Goal: Use online tool/utility: Use online tool/utility

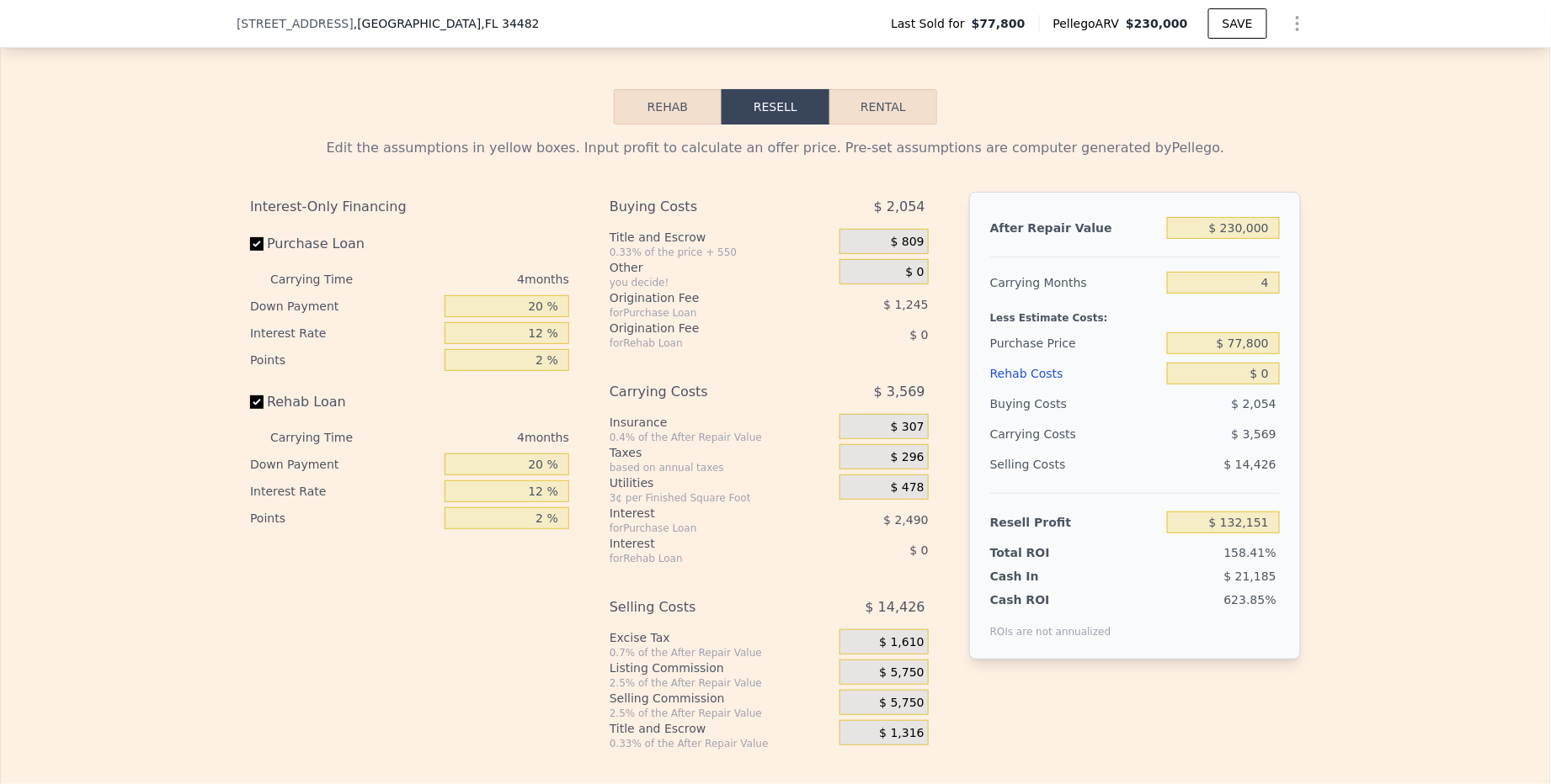
scroll to position [2380, 0]
click at [1216, 240] on input "$ 230,000" at bounding box center [1222, 228] width 113 height 22
type input "$ 2"
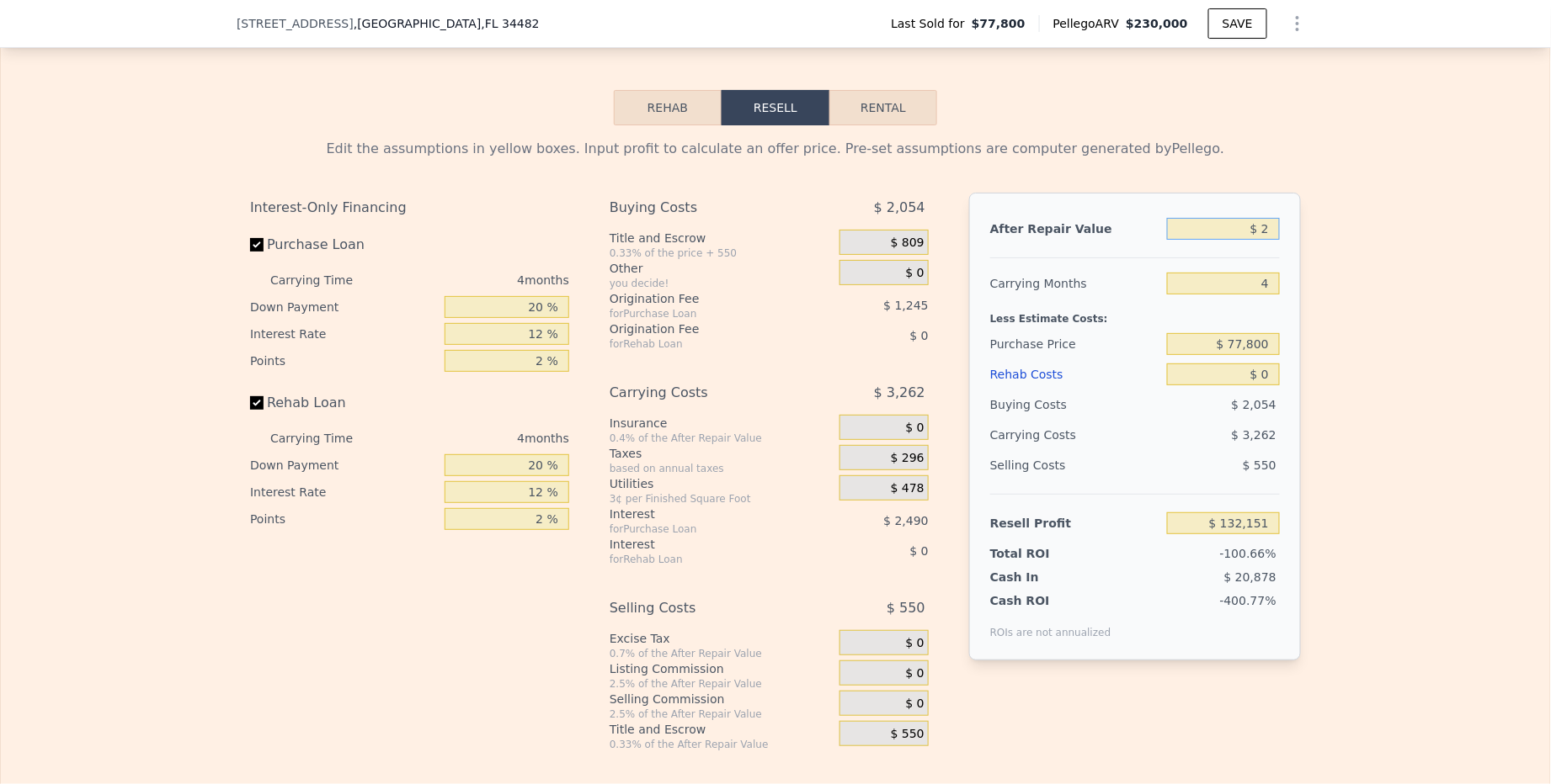
type input "-$ 83,664"
type input "$ 26"
type input "-$ 83,642"
type input "$ 260"
type input "-$ 83,423"
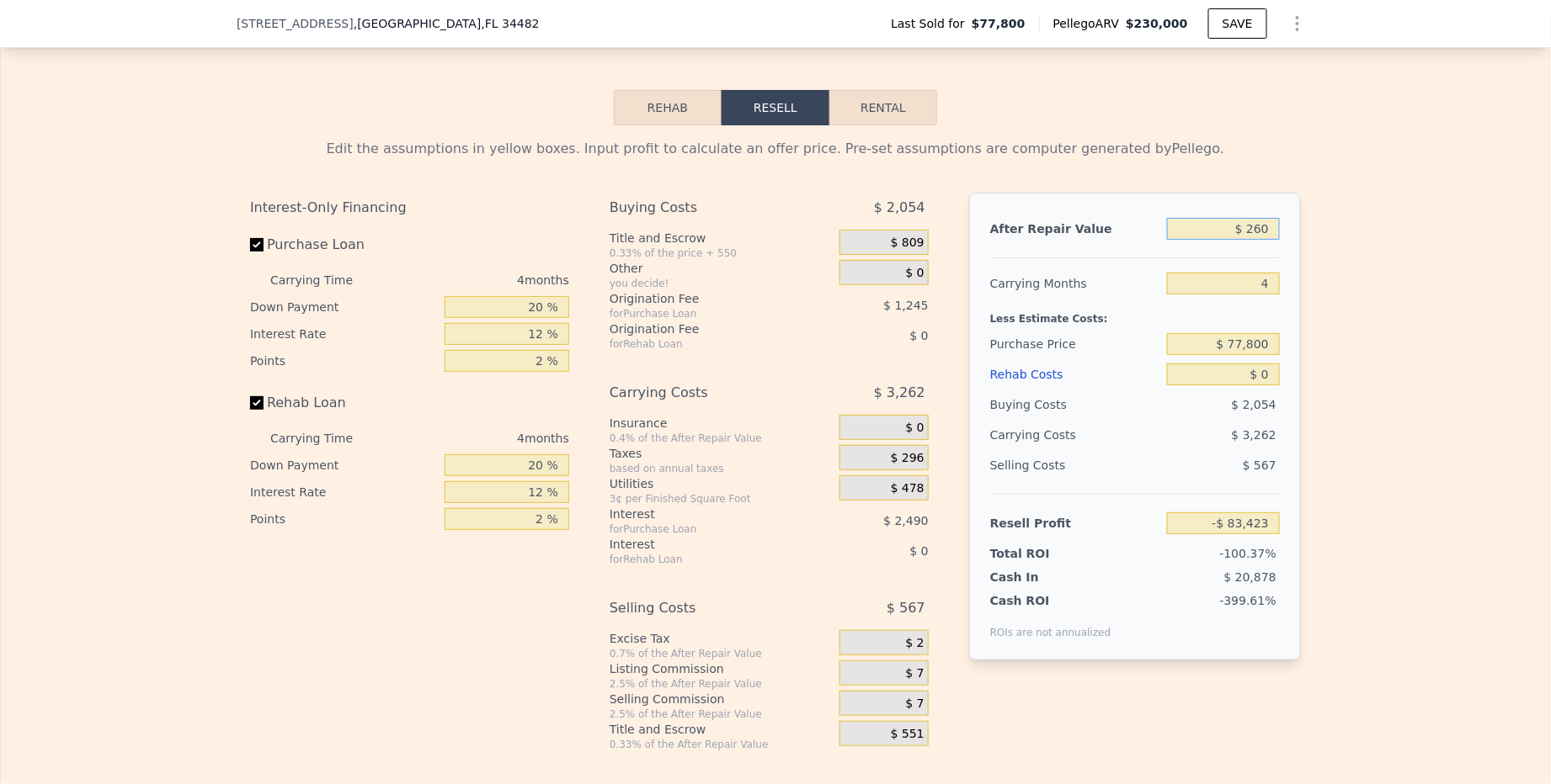
type input "$ 2,600"
type input "-$ 81,226"
type input "$ 26,000"
type input "-$ 59,270"
type input "$ 260,000"
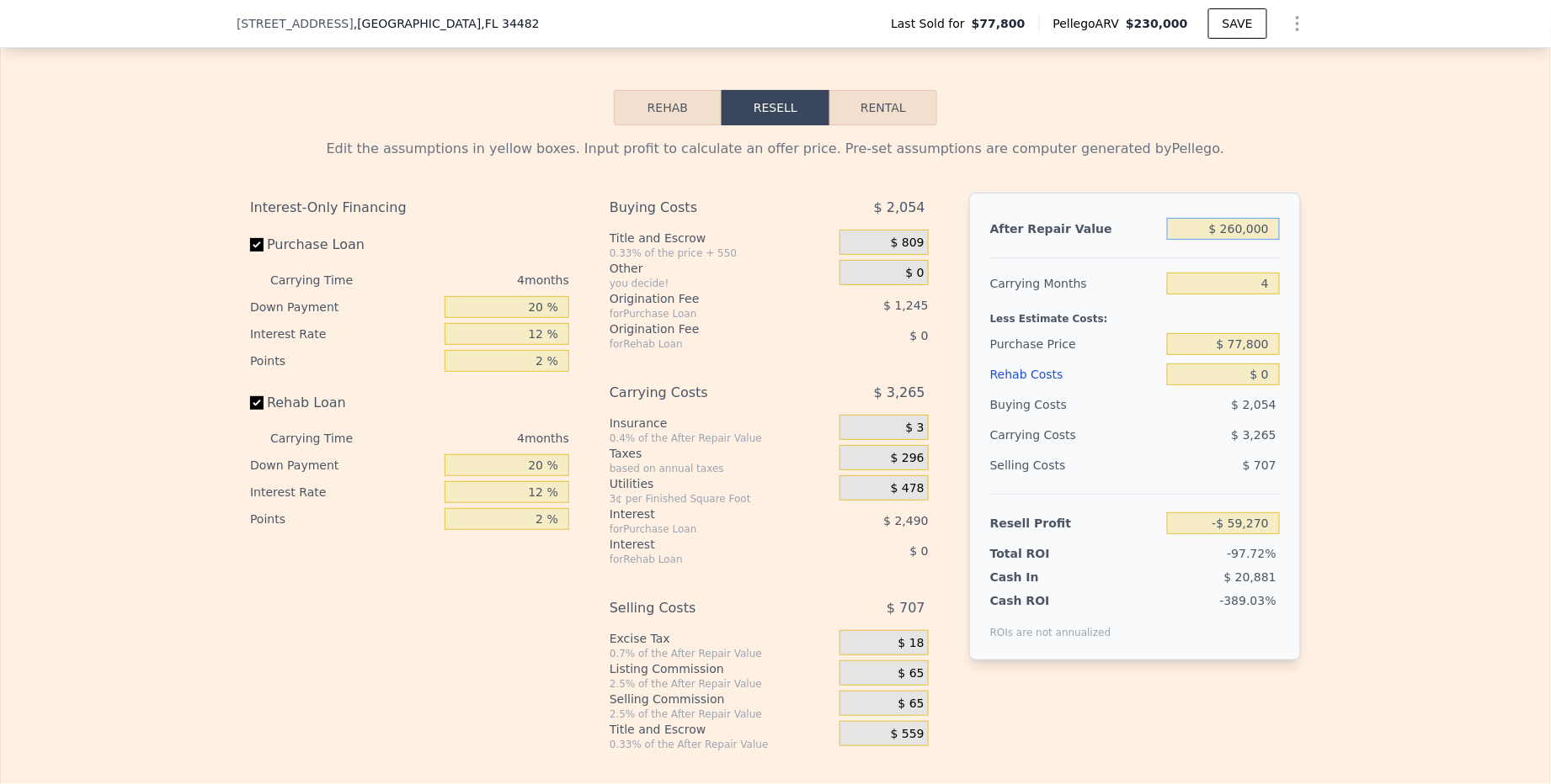
type input "$ 160,301"
click at [1250, 287] on input "4" at bounding box center [1222, 283] width 113 height 22
type input "6"
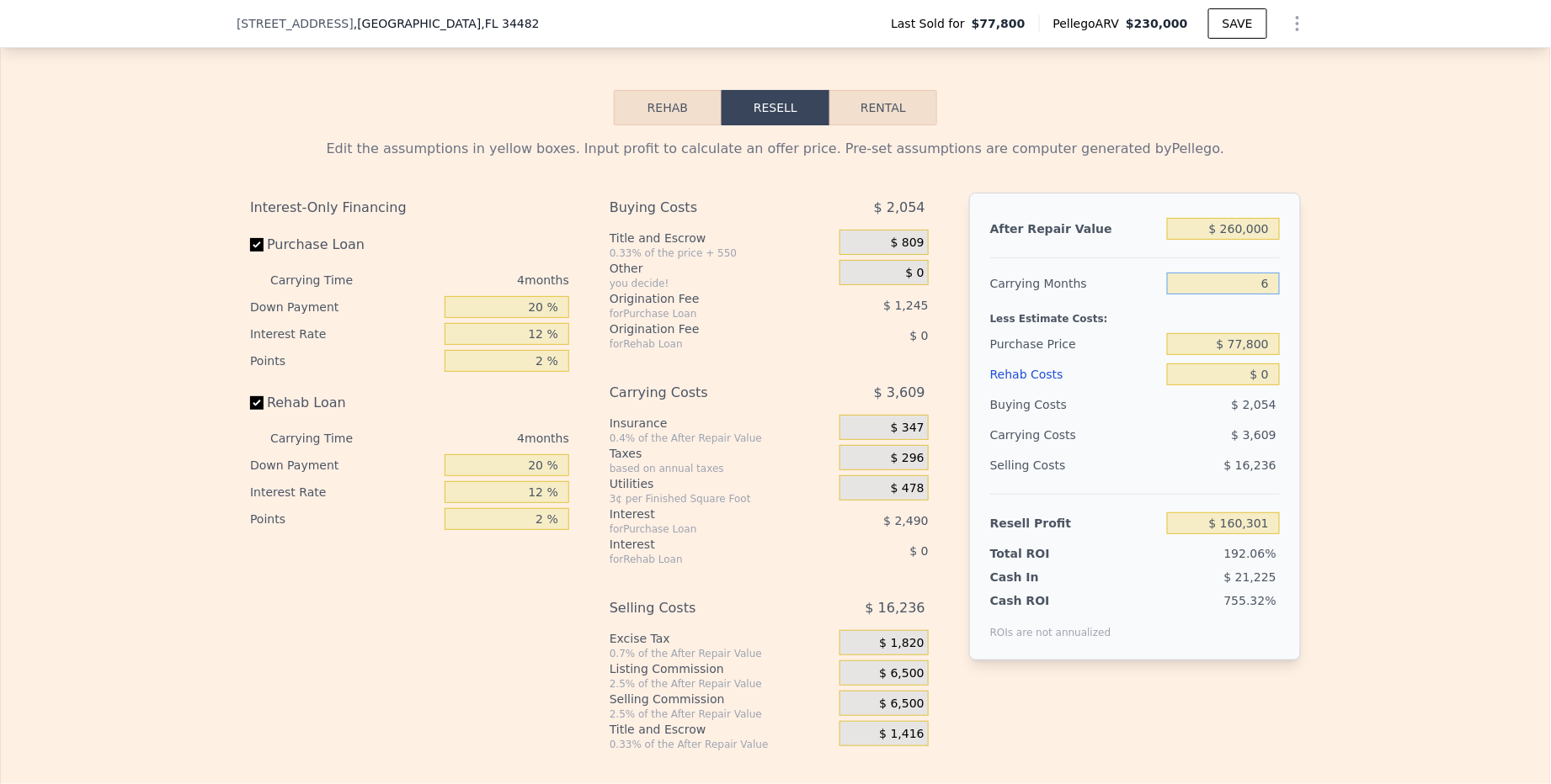
type input "$ 158,498"
type input "6"
click at [1205, 348] on input "$ 77,800" at bounding box center [1222, 344] width 113 height 22
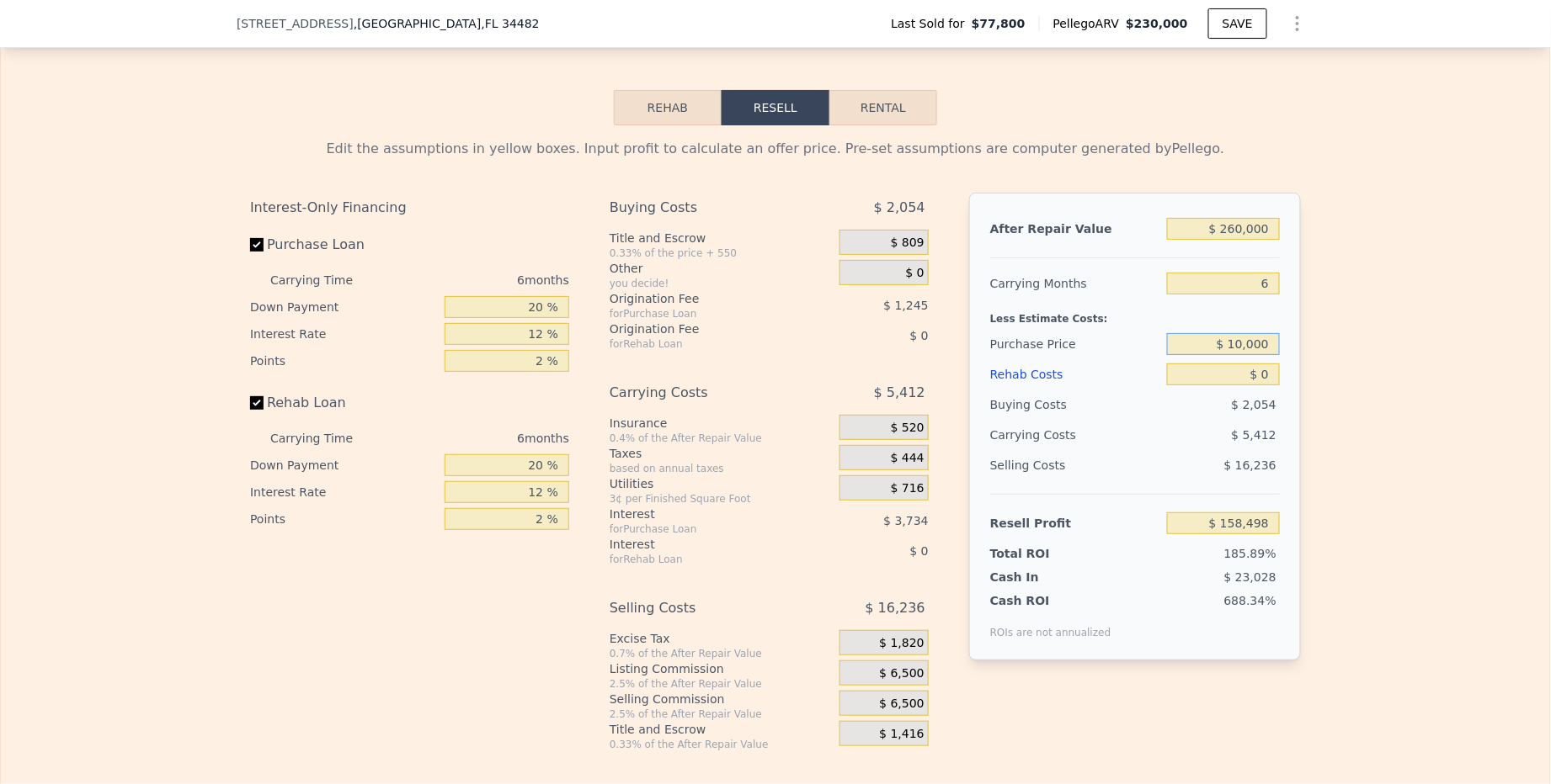
type input "$ 100,000"
click at [1206, 378] on input "$ 0" at bounding box center [1222, 374] width 113 height 22
type input "$ 134,801"
click at [1206, 378] on input "$ 0" at bounding box center [1222, 374] width 113 height 22
click at [1230, 381] on input "$ 00000" at bounding box center [1222, 374] width 113 height 22
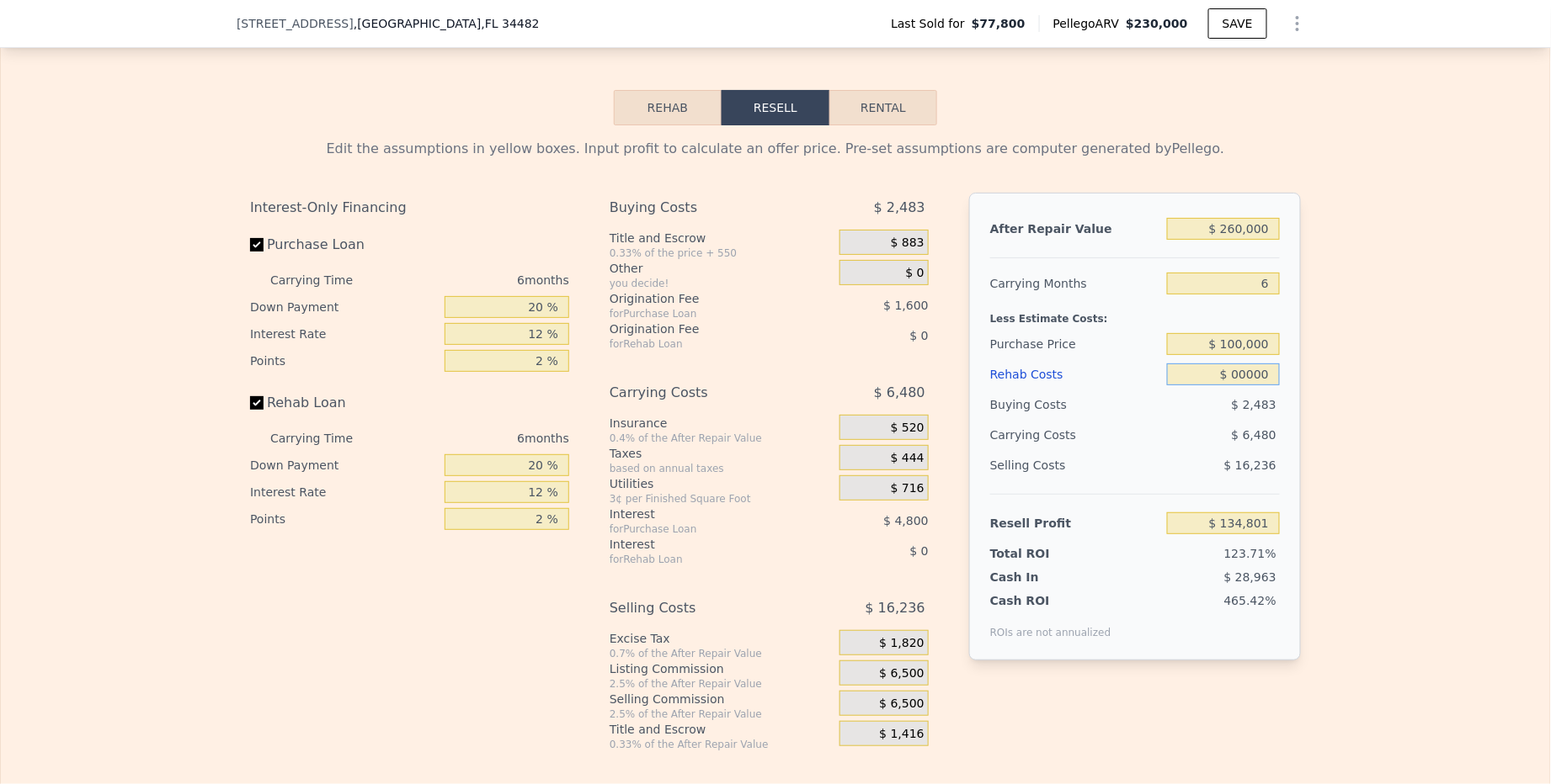
type input "$ 100,000"
type input "$ 28,401"
click at [1223, 450] on div "$ 11,280" at bounding box center [1190, 435] width 178 height 30
click at [522, 307] on input "20 %" at bounding box center [506, 307] width 124 height 22
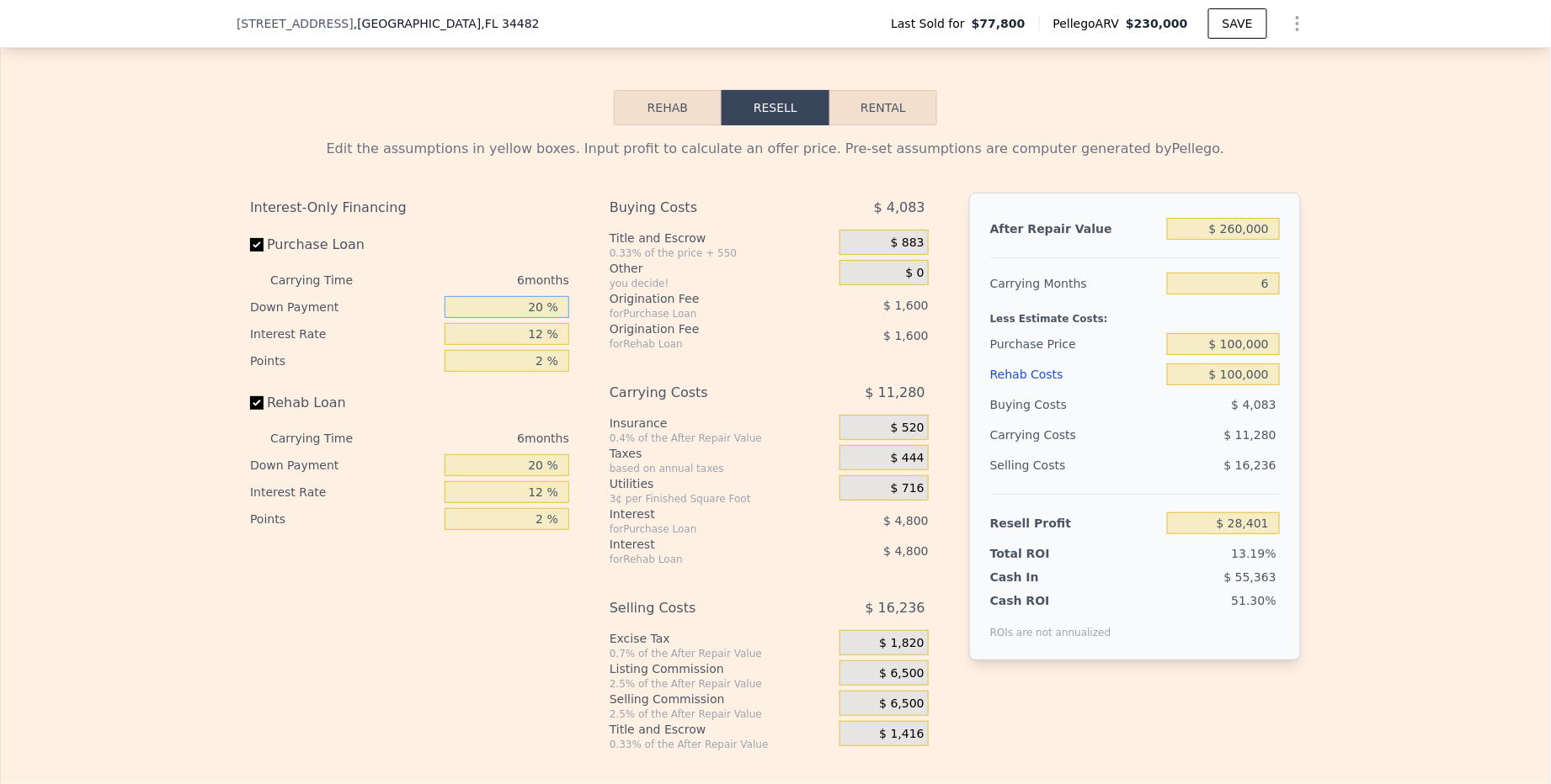
click at [522, 307] on input "20 %" at bounding box center [506, 307] width 124 height 22
type input "1 %"
type input "$ 26,881"
type input "15 %"
type input "$ 28,001"
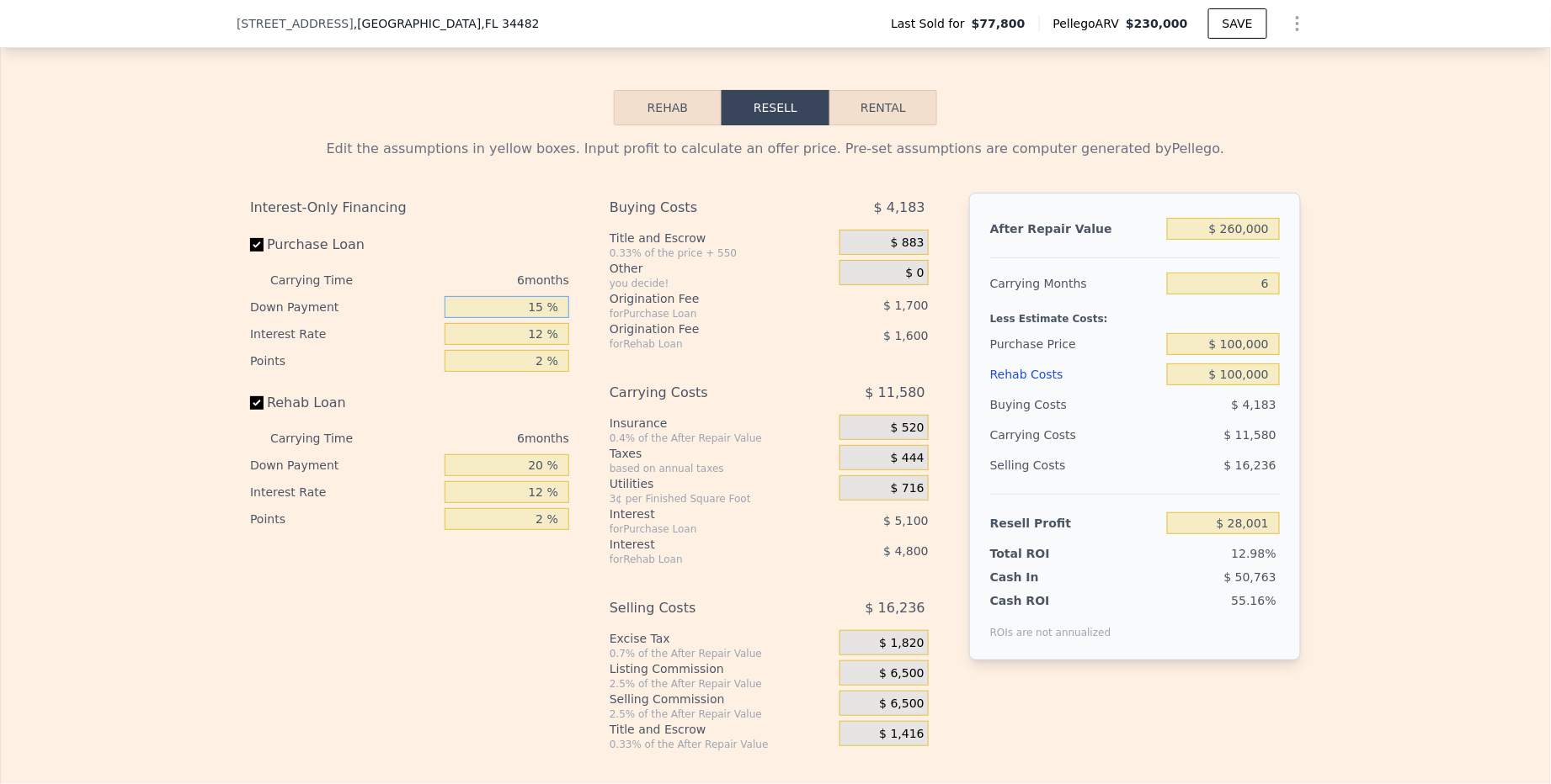
type input "15 %"
click at [513, 463] on input "20 %" at bounding box center [506, 465] width 124 height 22
type input "1 %"
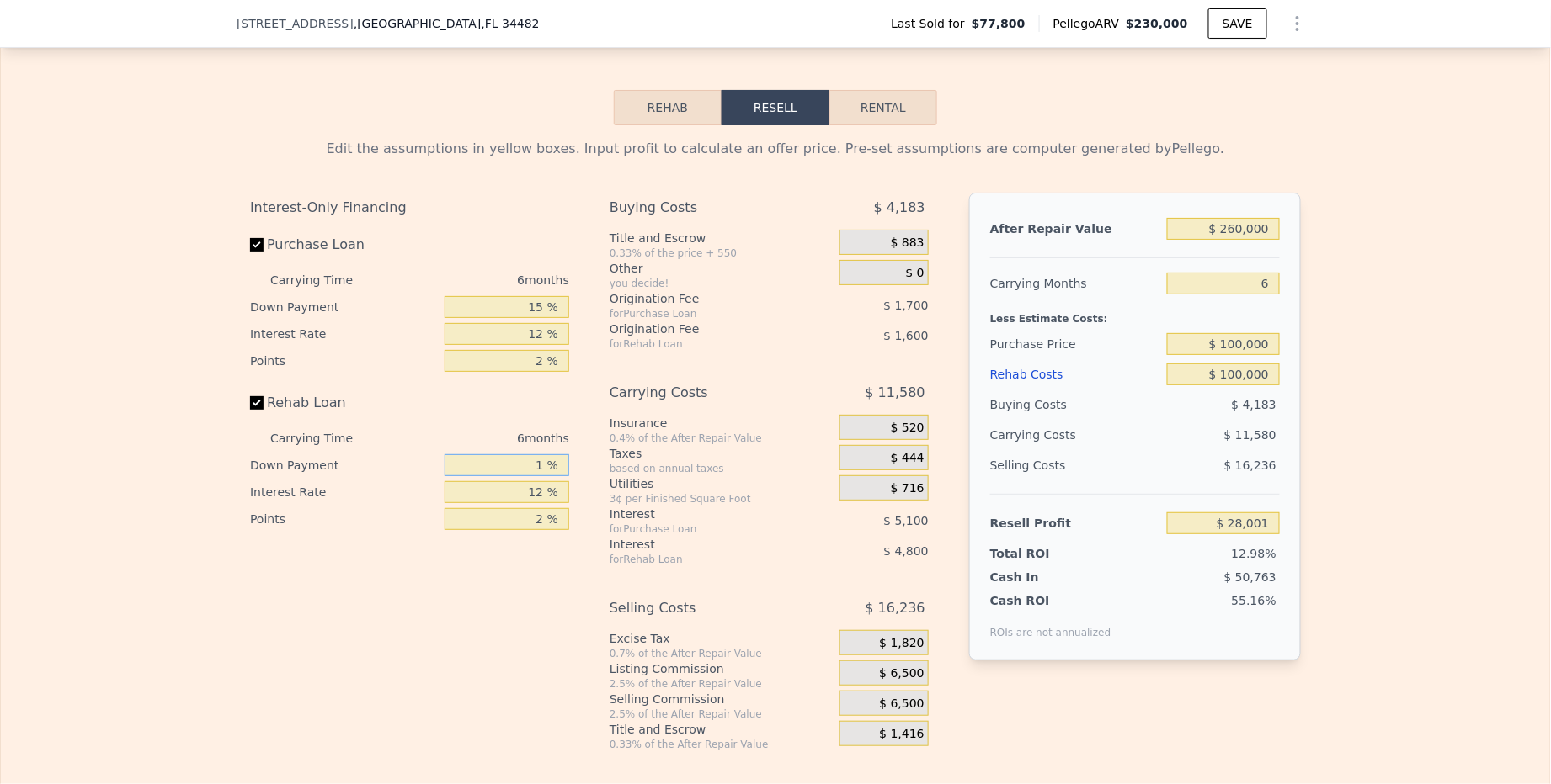
type input "$ 26,481"
type input "15 %"
type input "$ 27,601"
type input "15 %"
click at [520, 337] on input "12 %" at bounding box center [506, 334] width 124 height 22
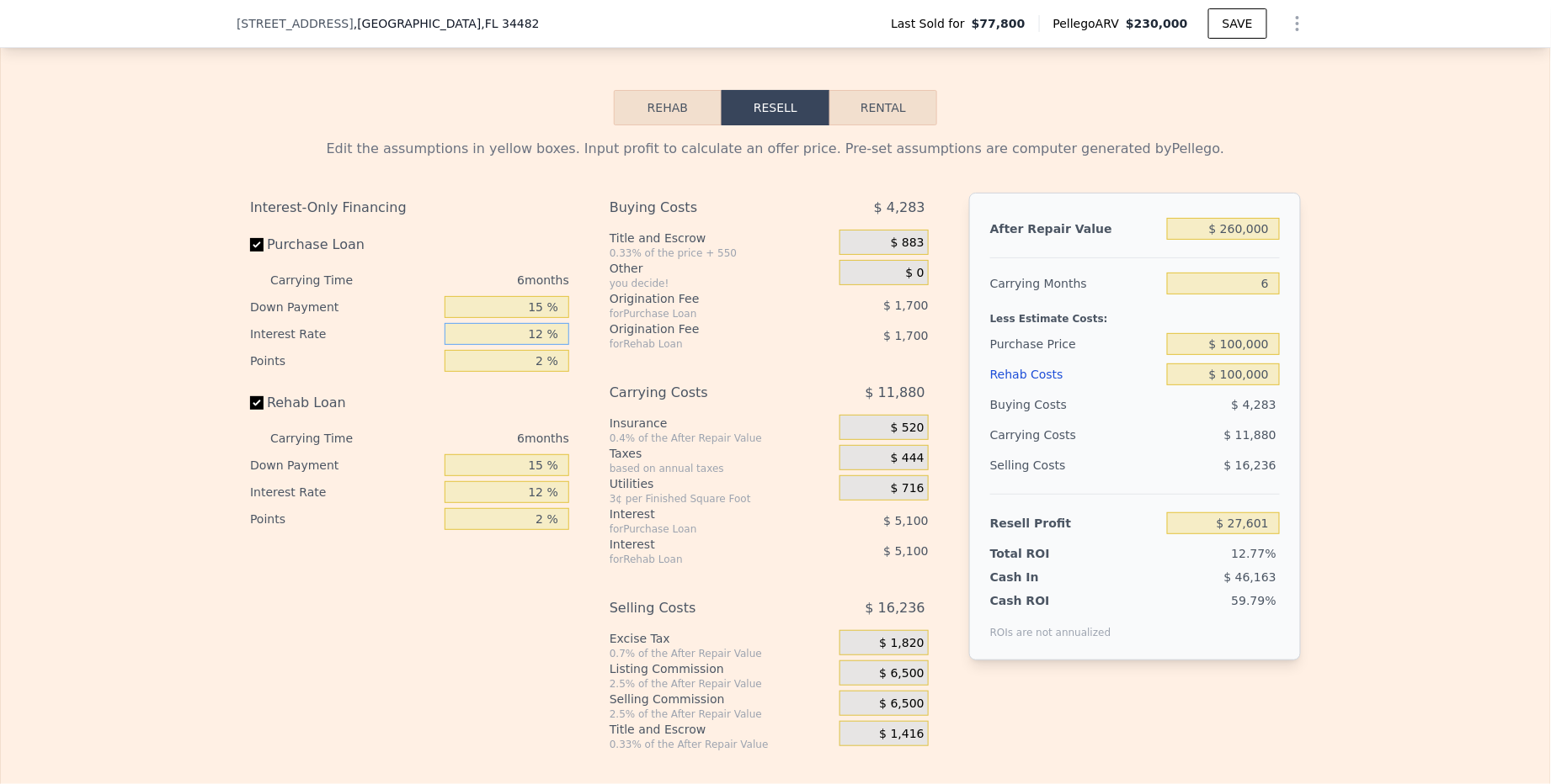
click at [520, 337] on input "12 %" at bounding box center [506, 334] width 124 height 22
type input "1 %"
type input "$ 32,275"
type input "11 %"
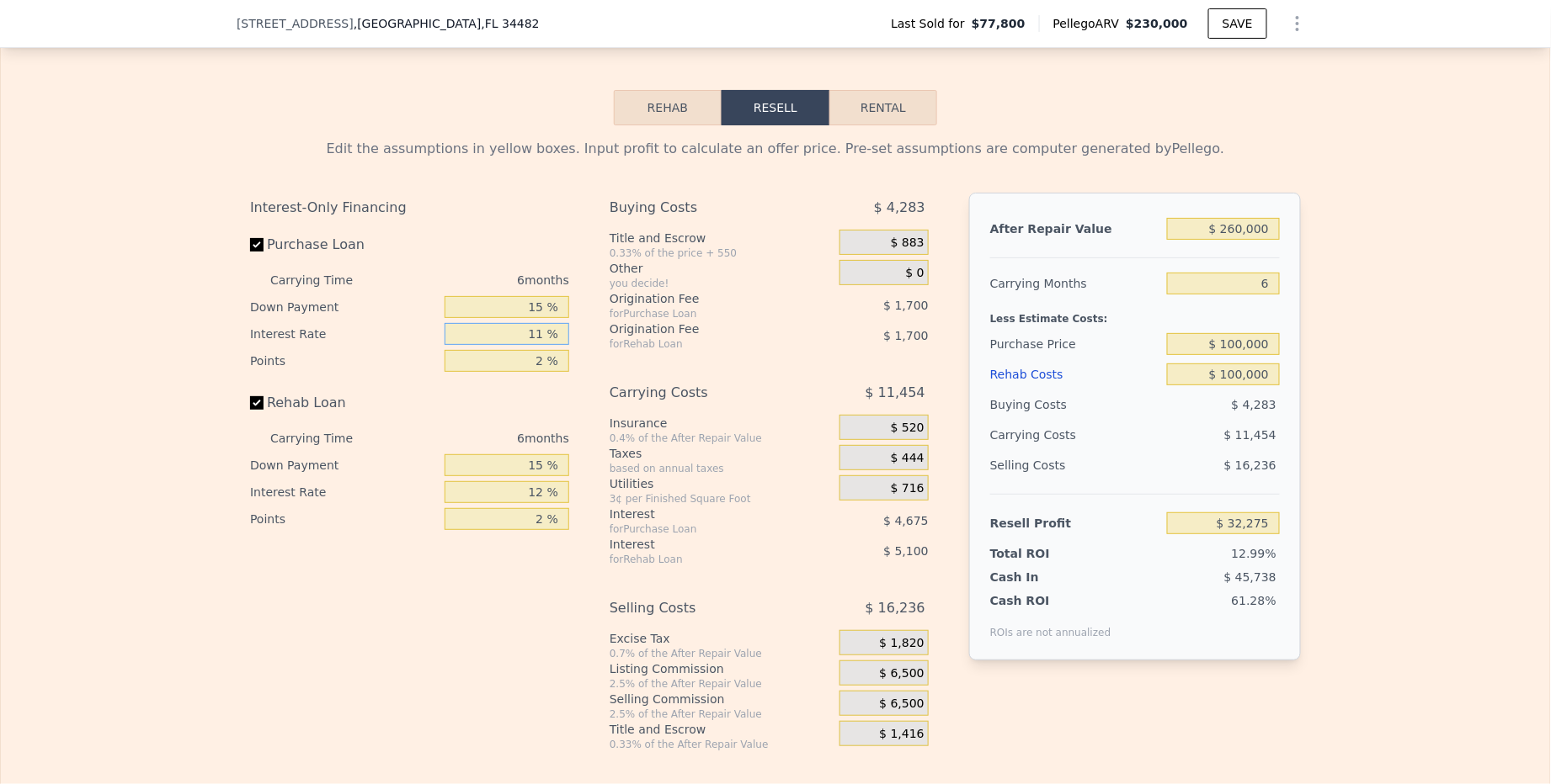
type input "$ 28,027"
type input "11 %"
click at [530, 503] on input "12 %" at bounding box center [506, 492] width 124 height 22
type input "1 %"
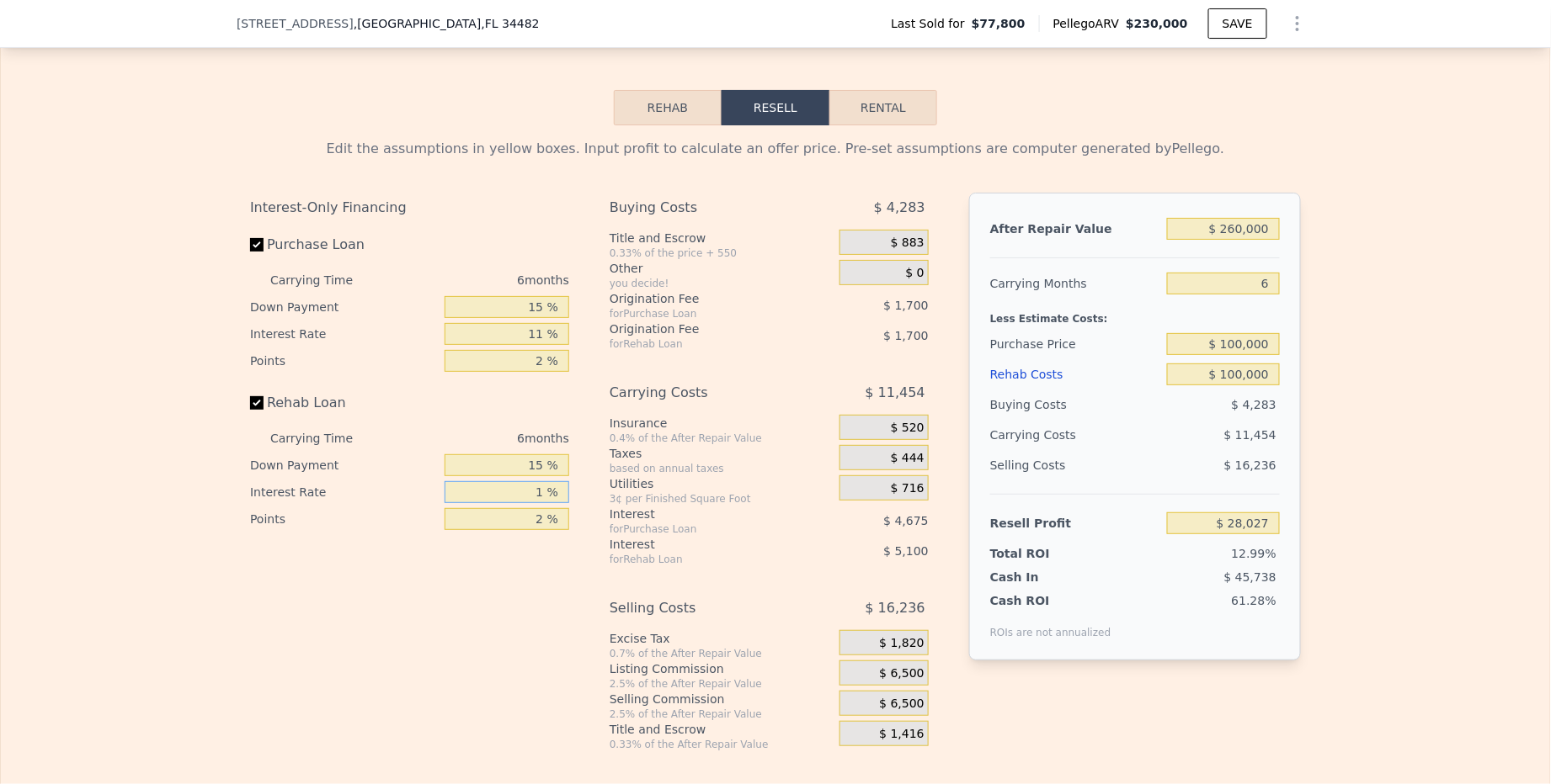
type input "$ 32,701"
type input "11 %"
type input "$ 28,453"
type input "11 %"
click at [866, 250] on div "$ 883" at bounding box center [884, 242] width 89 height 25
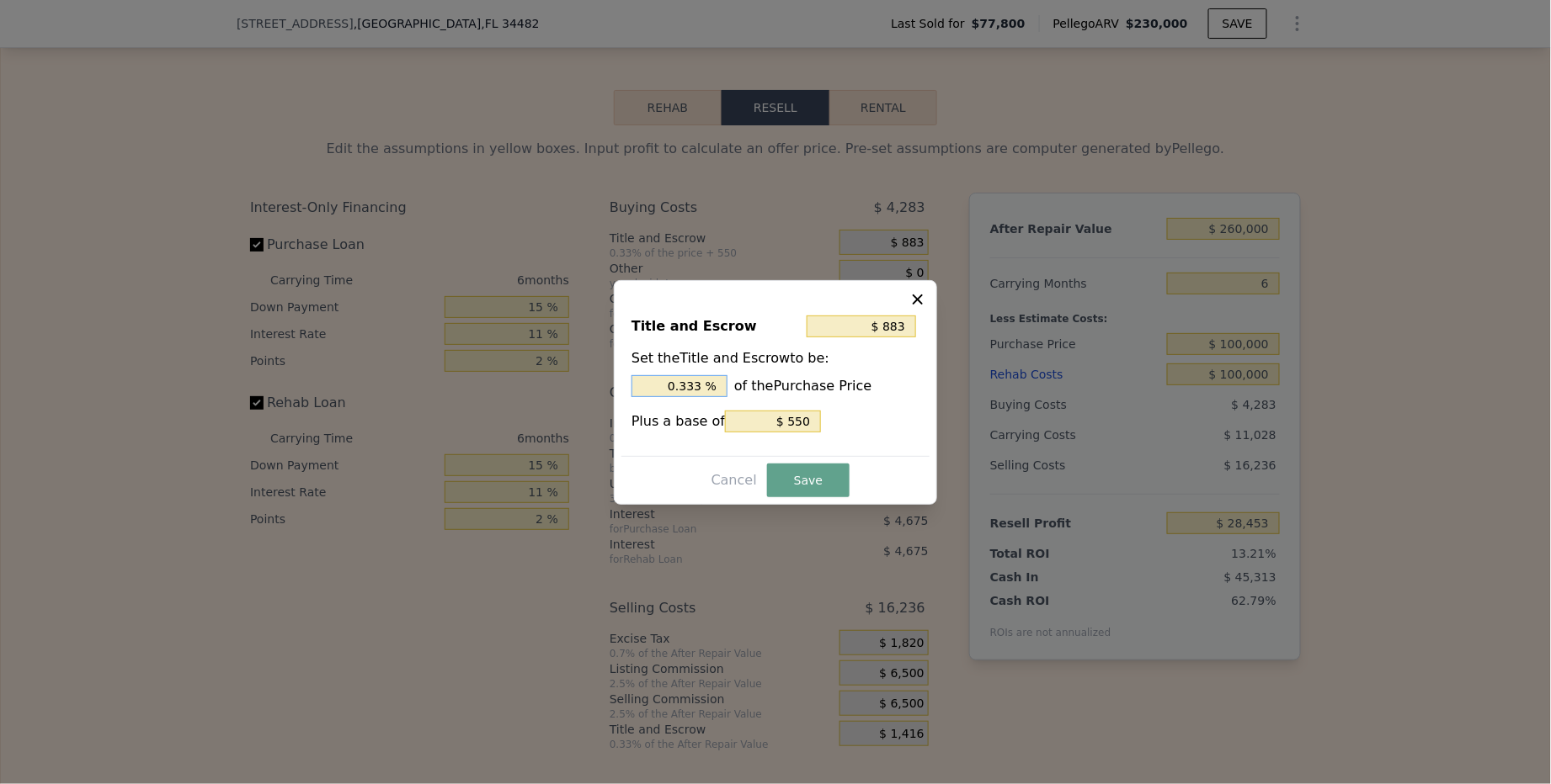
click at [667, 391] on input "0.333 %" at bounding box center [680, 386] width 96 height 22
type input "$ 1,550"
type input "1. %"
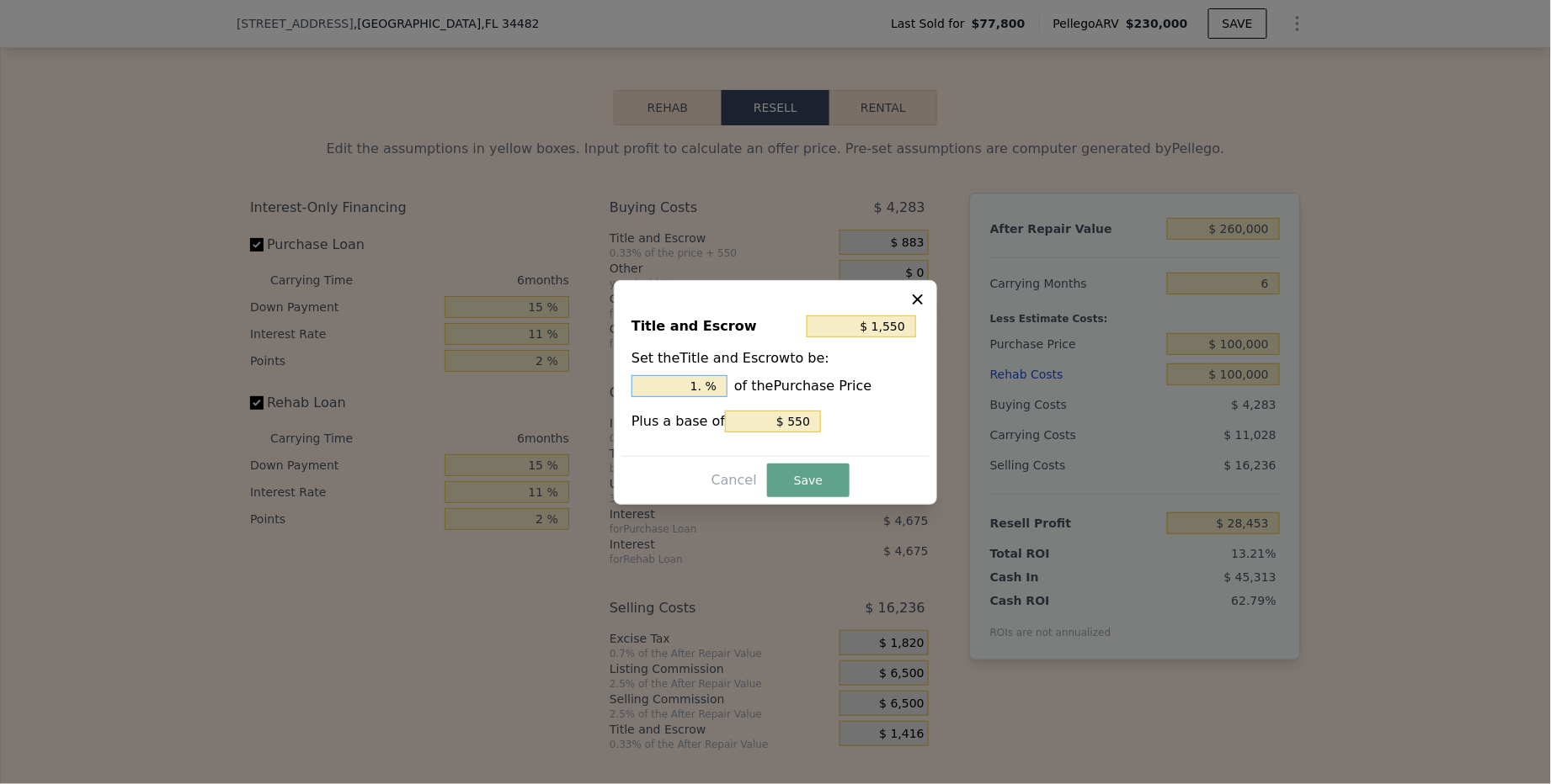
type input "$ 1,750"
type input "1.2 %"
type input "$ 1,800"
type input "1.25 %"
click at [805, 419] on input "$ 550" at bounding box center [773, 421] width 96 height 22
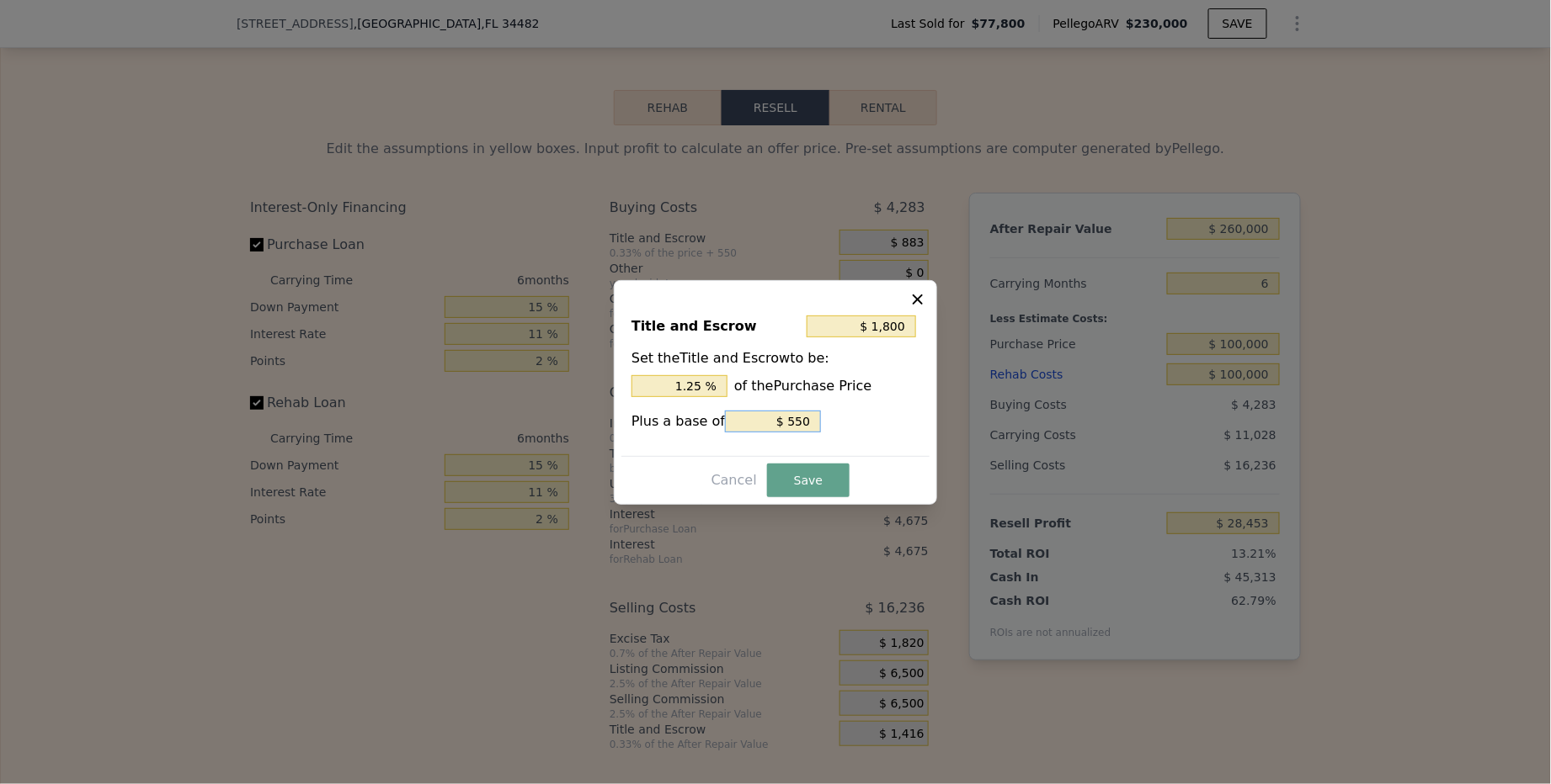
click at [805, 419] on input "$ 550" at bounding box center [773, 421] width 96 height 22
type input "$ 1,250"
type input "$ 0"
click at [808, 488] on button "Save" at bounding box center [807, 480] width 83 height 34
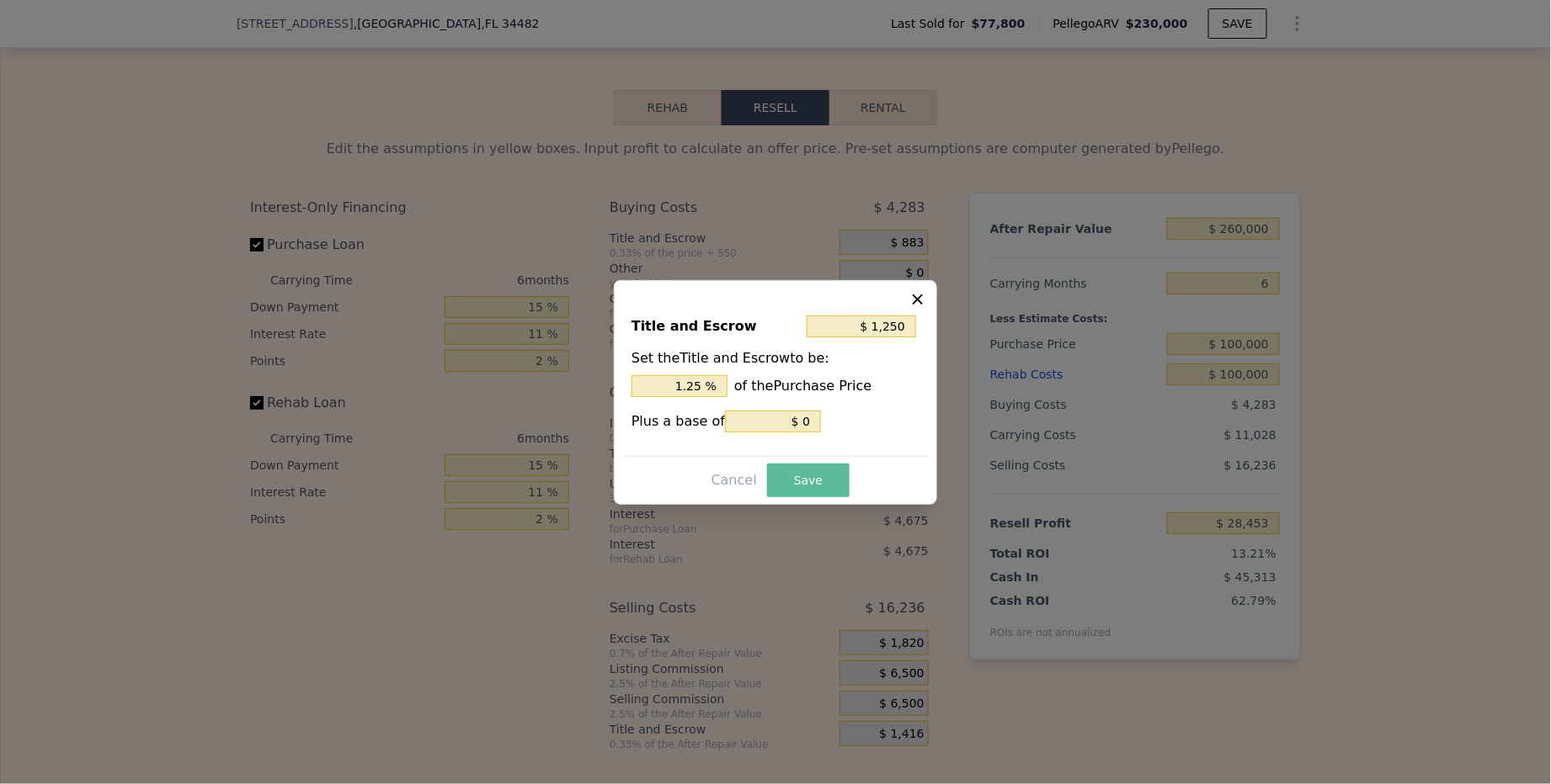
type input "$ 28,086"
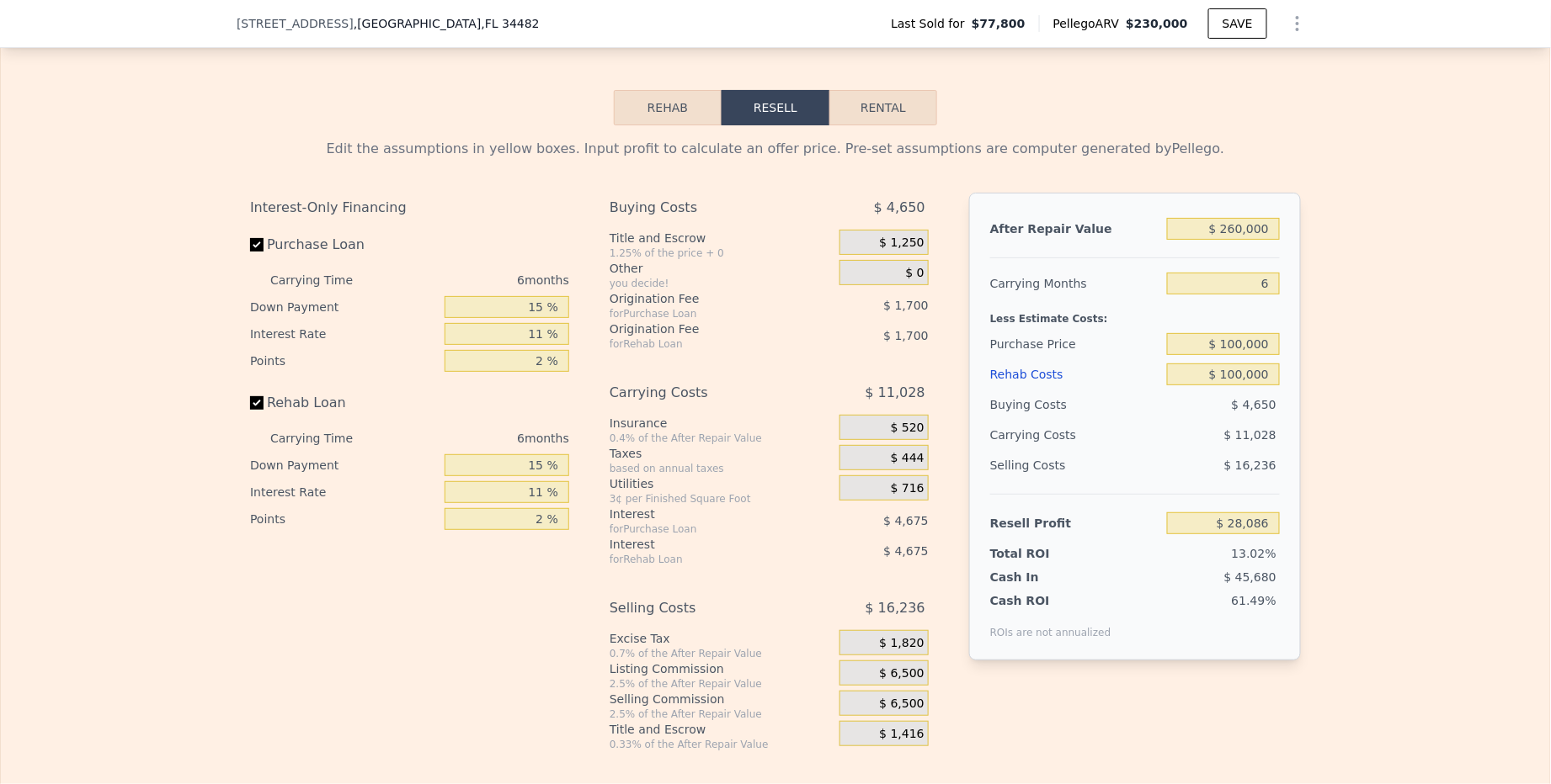
click at [887, 115] on button "Rental" at bounding box center [882, 107] width 107 height 36
select select "30"
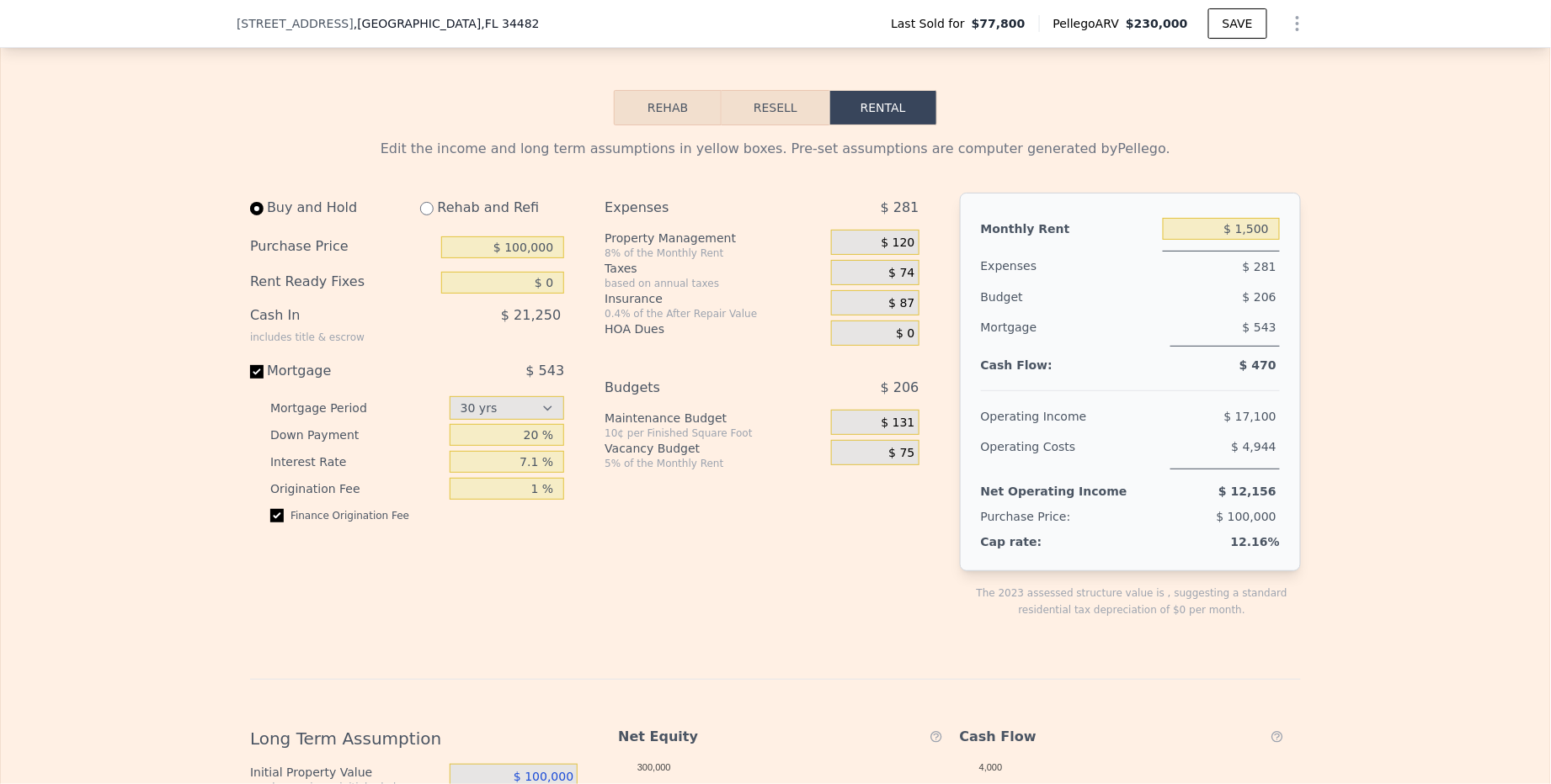
click at [456, 209] on div "Rehab and Refi" at bounding box center [485, 208] width 157 height 30
click at [426, 213] on input "radio" at bounding box center [426, 208] width 13 height 13
radio input "true"
type input "$ 100,000"
type input "$ 3,000"
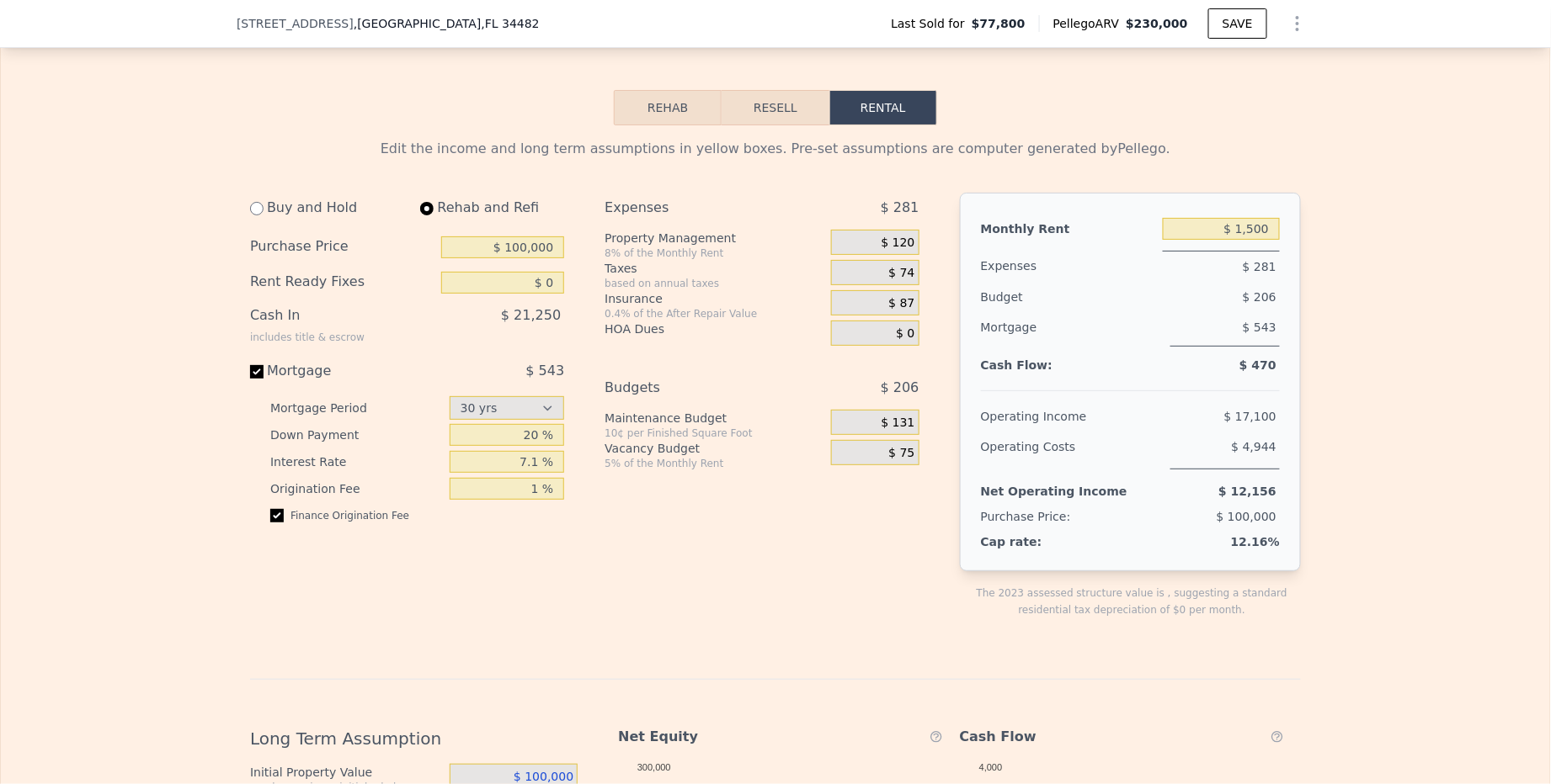
select select "30"
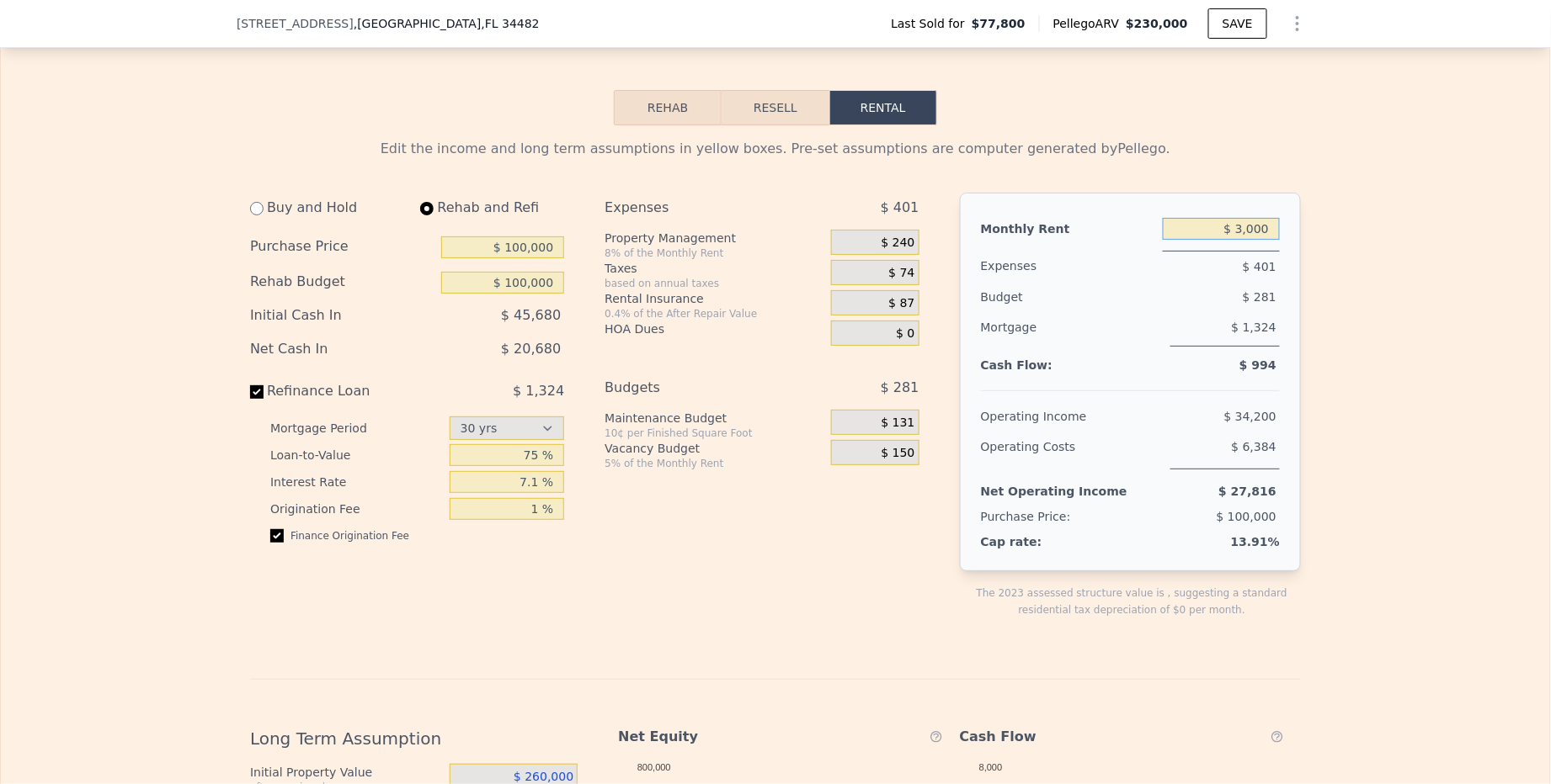
click at [1262, 236] on input "$ 3,000" at bounding box center [1221, 228] width 117 height 22
type input "$ 1,980"
click at [1220, 278] on div "$ 319" at bounding box center [1221, 265] width 117 height 31
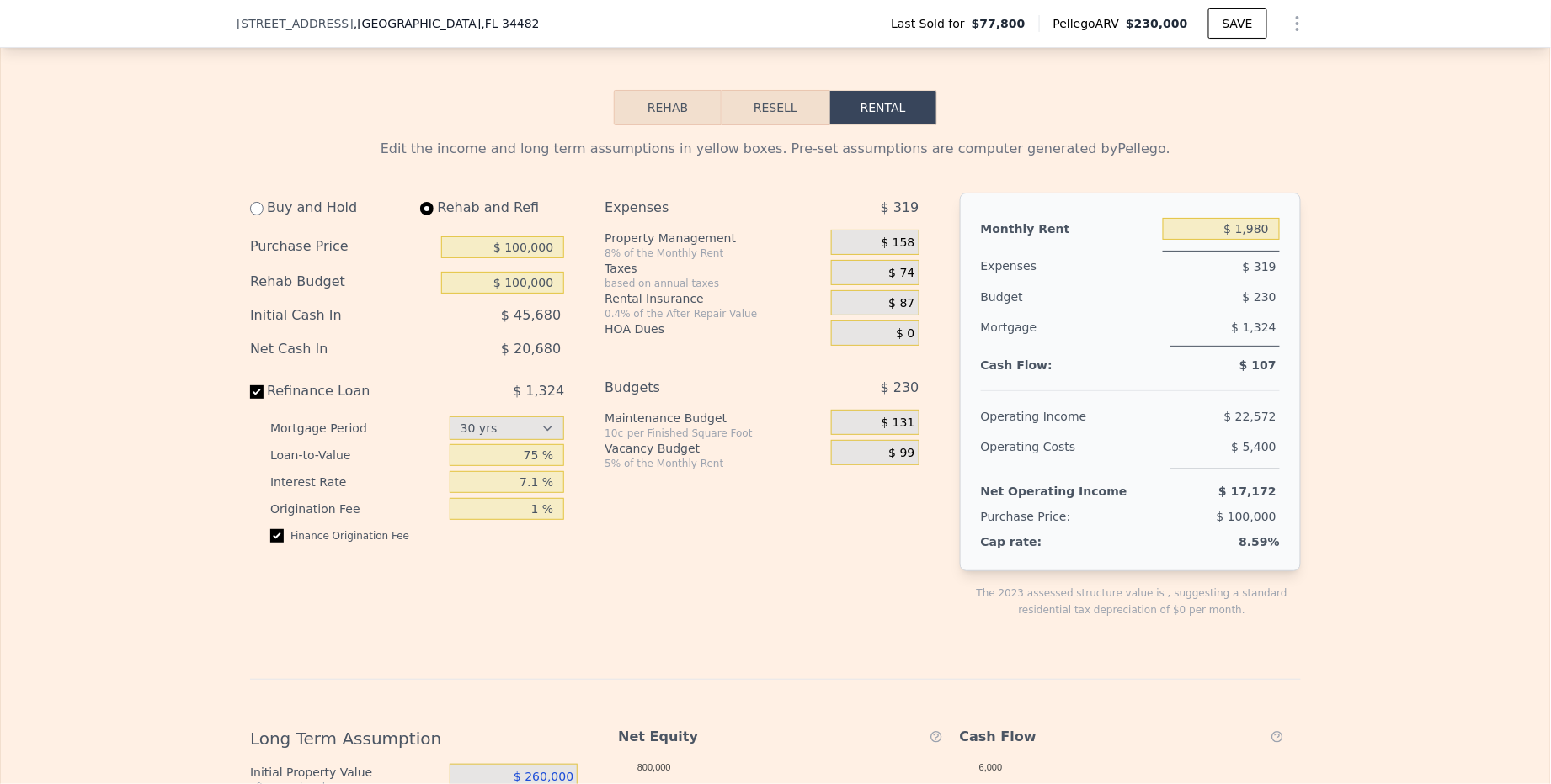
click at [900, 240] on span "$ 158" at bounding box center [898, 242] width 34 height 15
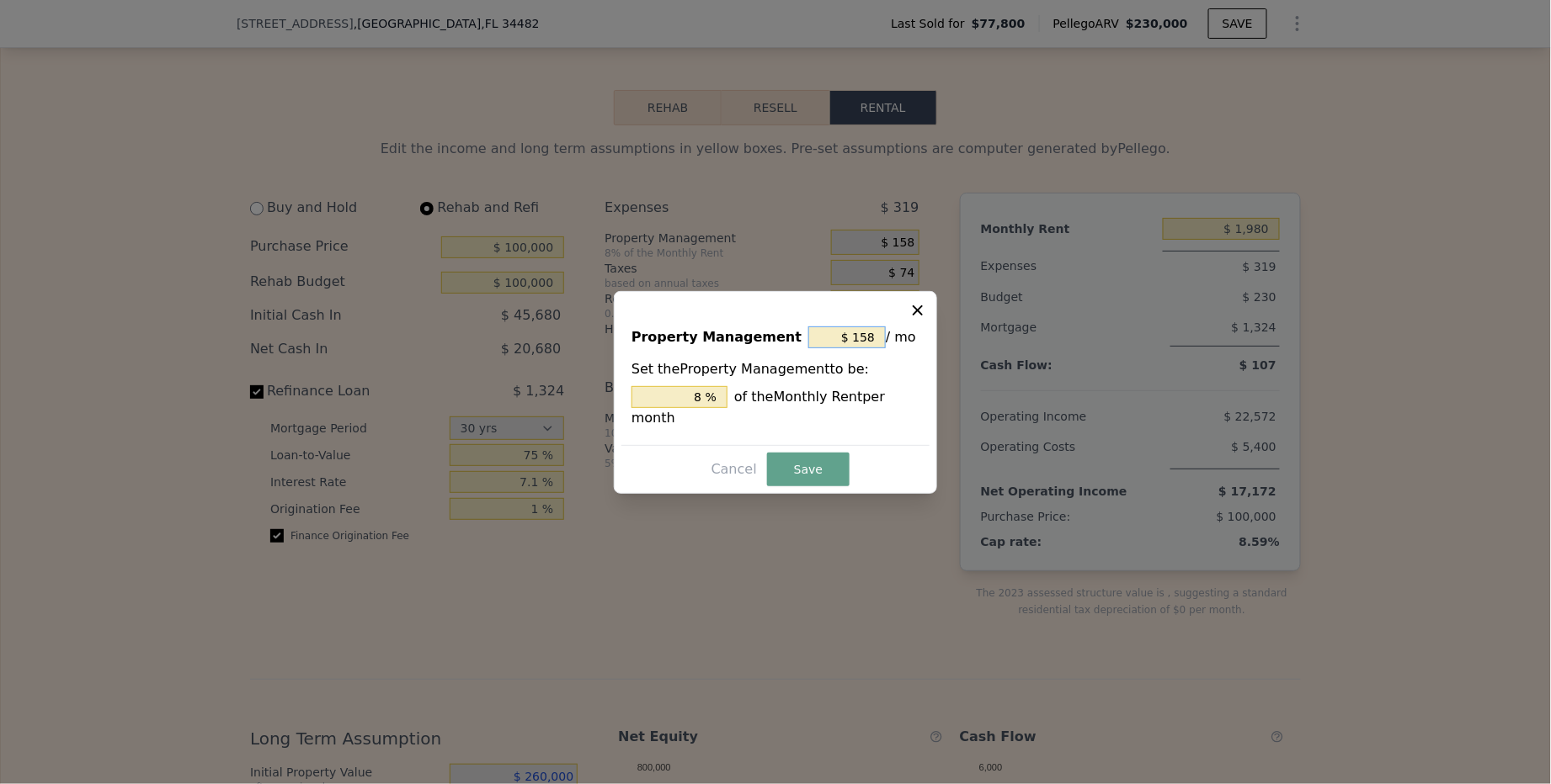
click at [862, 340] on input "$ 158" at bounding box center [847, 337] width 77 height 22
type input "$ 0"
type input "0 %"
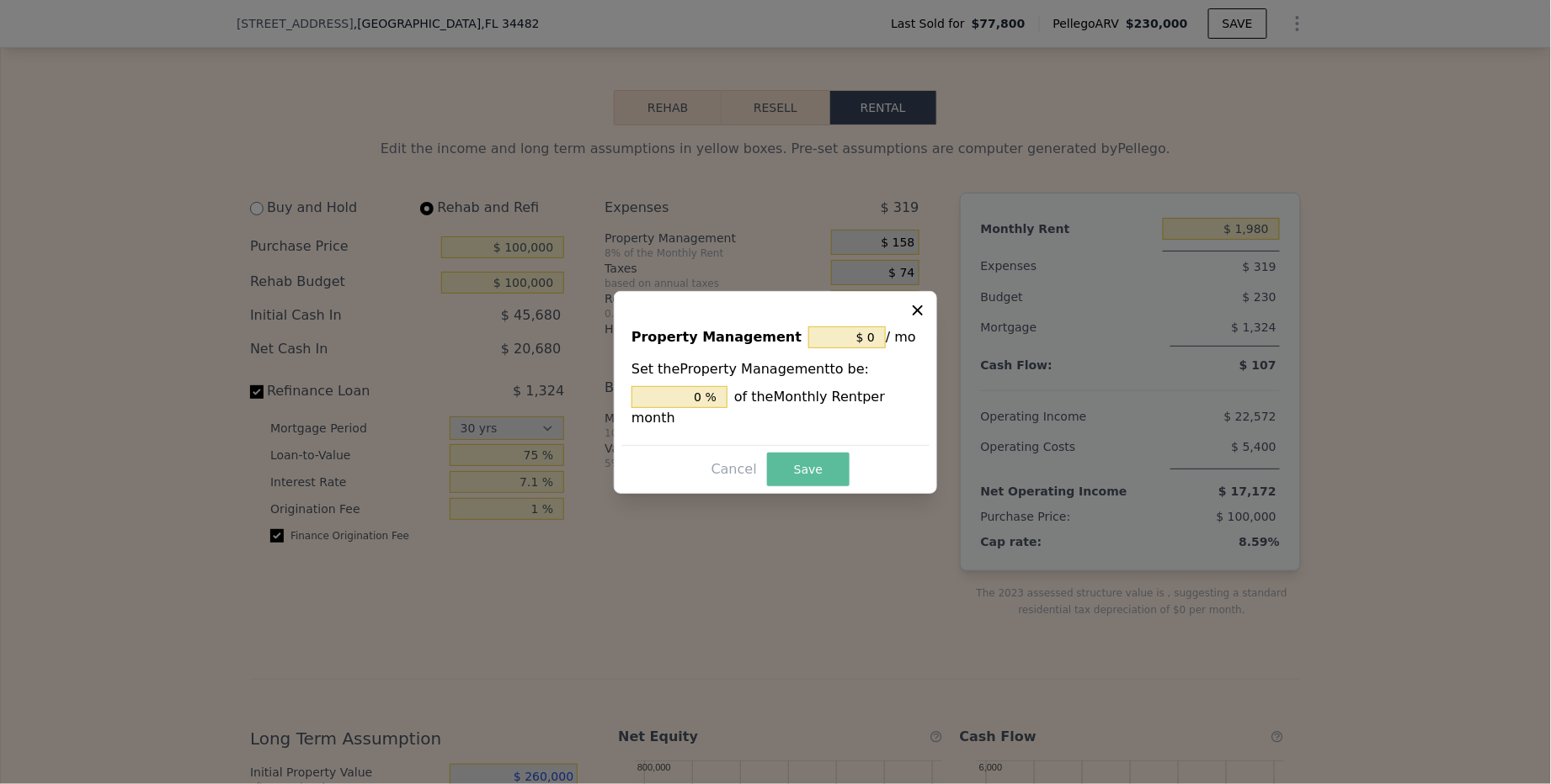
click at [818, 479] on button "Save" at bounding box center [807, 470] width 83 height 34
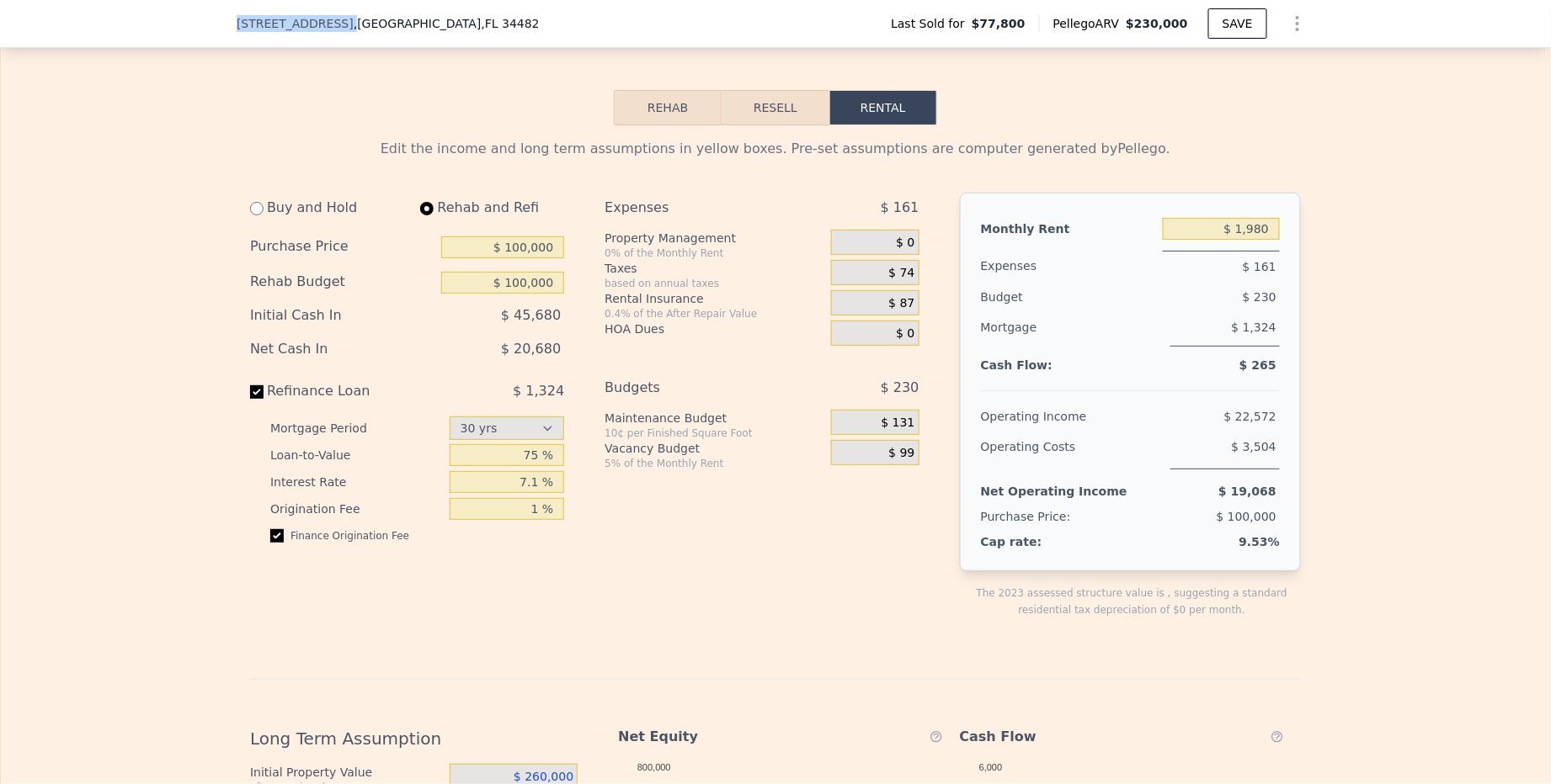
drag, startPoint x: 229, startPoint y: 24, endPoint x: 337, endPoint y: 28, distance: 108.1
click at [337, 28] on div "[STREET_ADDRESS] Last Sold for $77,800 Pellego ARV $230,000 SAVE" at bounding box center [776, 24] width 1551 height 48
copy span "[STREET_ADDRESS]"
select select "30"
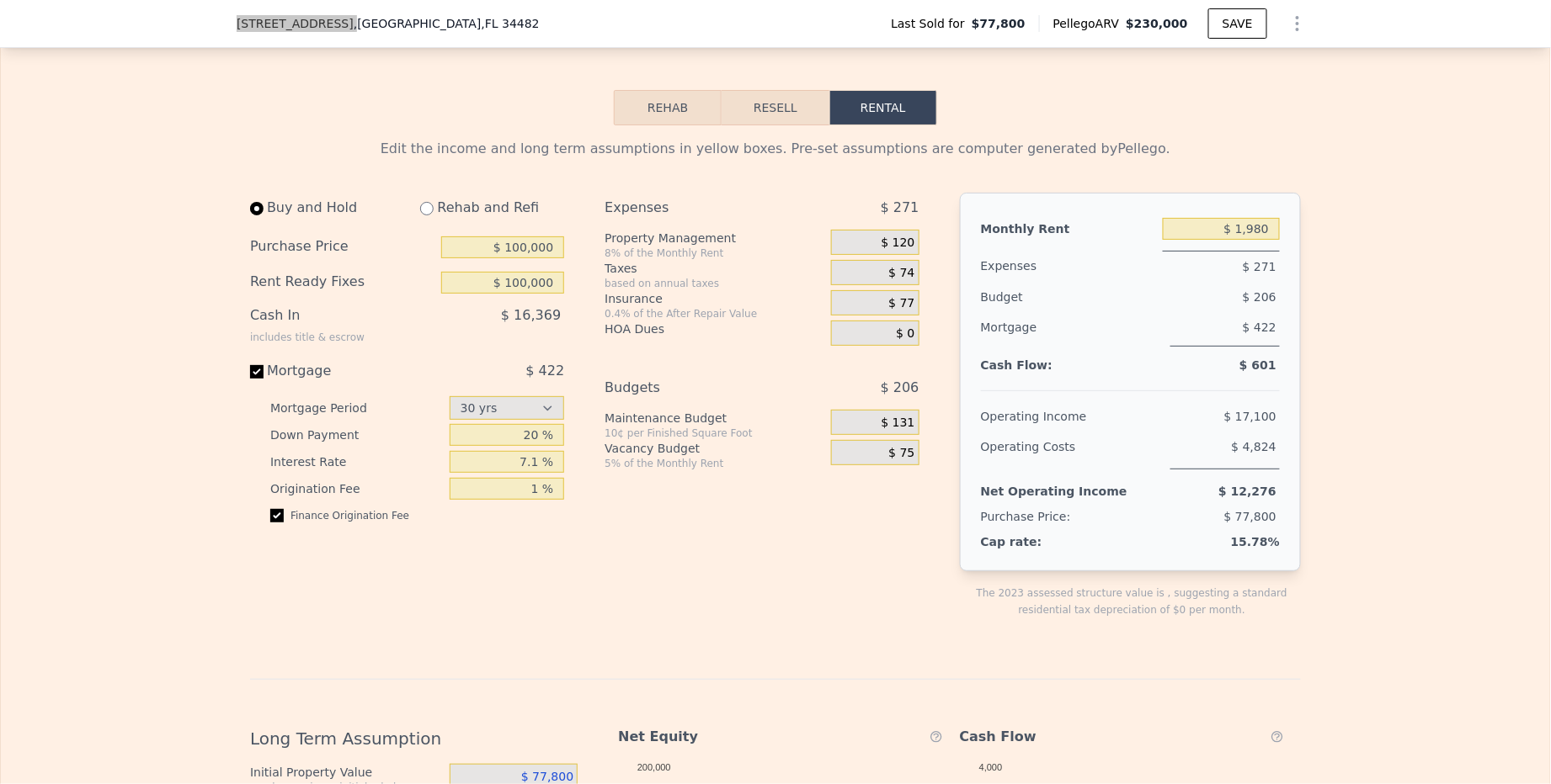
type input "$ 0"
type input "$ 1,500"
click at [765, 109] on button "Resell" at bounding box center [775, 107] width 107 height 36
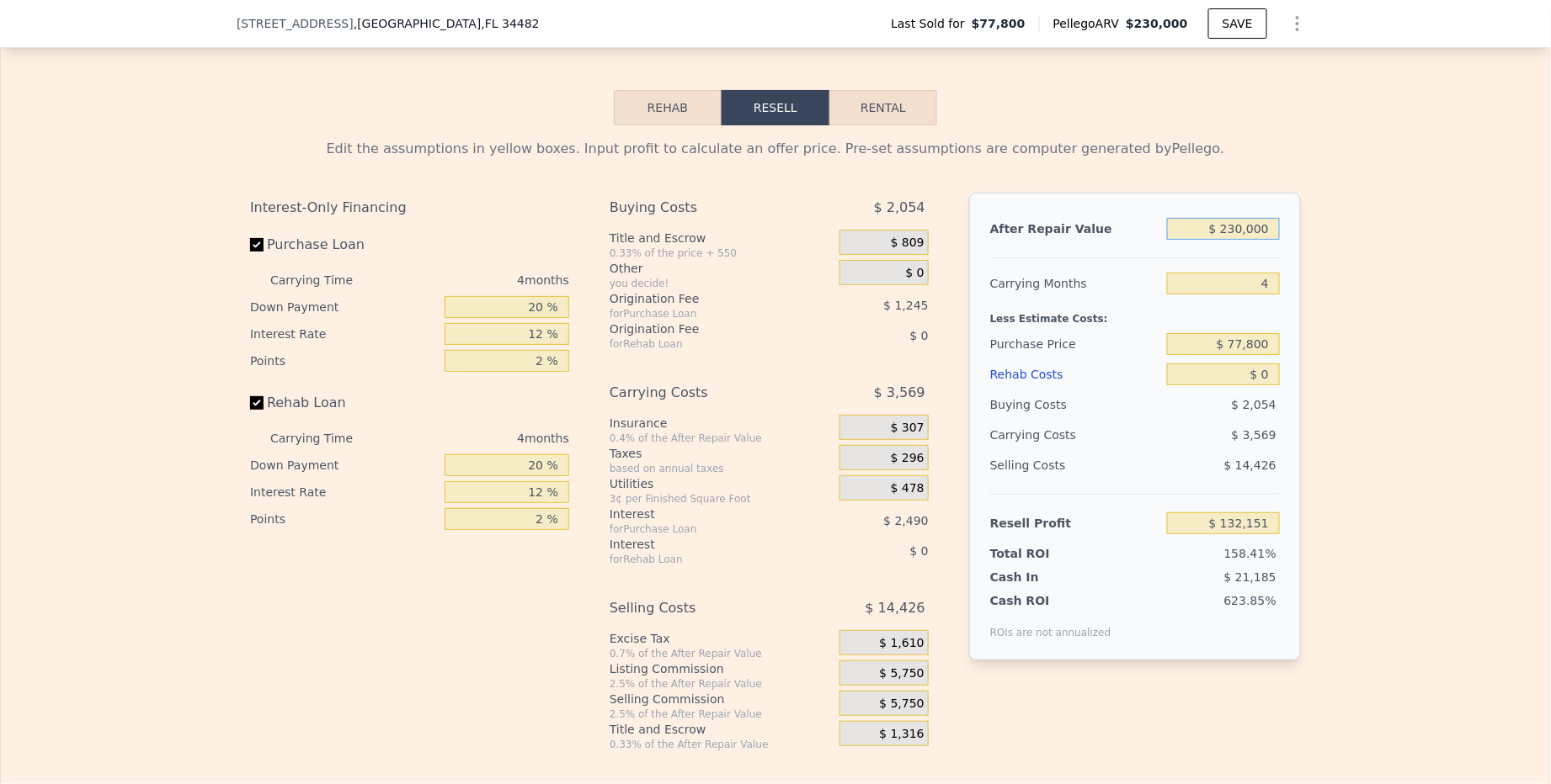
click at [1237, 237] on input "$ 230,000" at bounding box center [1222, 228] width 113 height 22
type input "$ 250,000"
type input "$ 150,918"
type input "$ 250,000"
drag, startPoint x: 1261, startPoint y: 295, endPoint x: 1274, endPoint y: 295, distance: 13.0
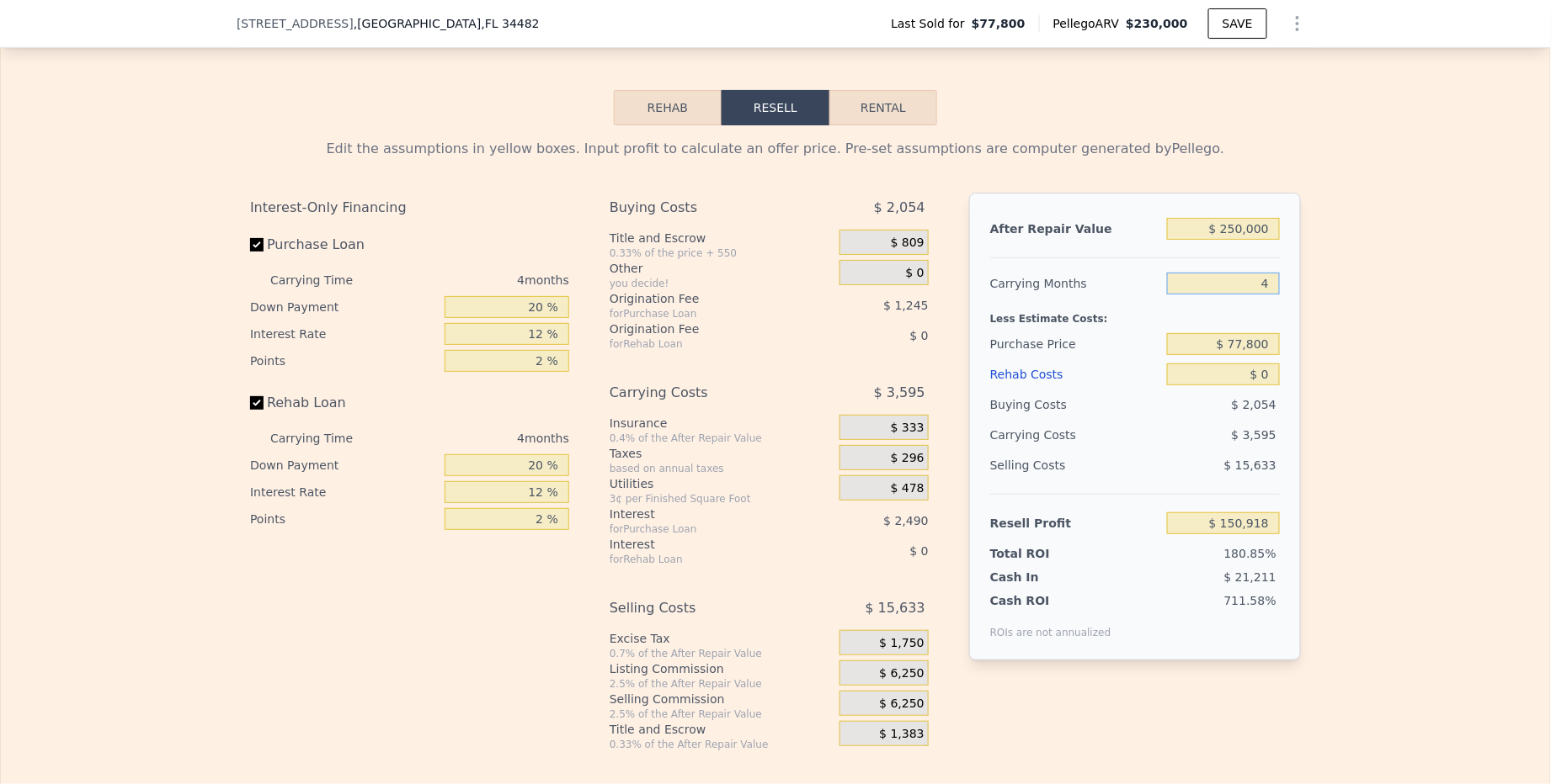
click at [1274, 295] on input "4" at bounding box center [1222, 283] width 113 height 22
type input "6"
type input "$ 149,121"
type input "6"
click at [1251, 351] on input "$ 77,800" at bounding box center [1222, 344] width 113 height 22
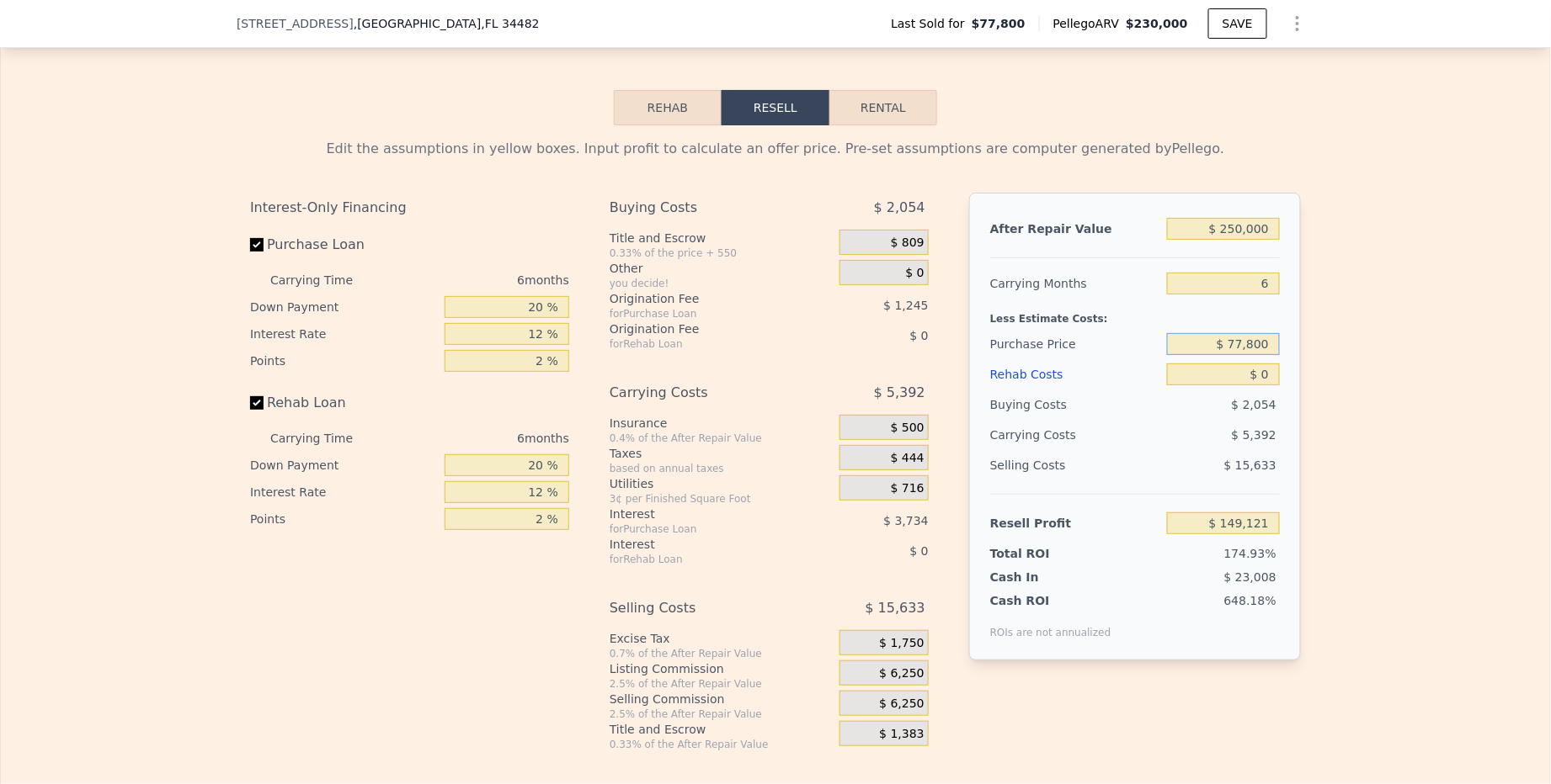
click at [1251, 351] on input "$ 77,800" at bounding box center [1222, 344] width 113 height 22
type input "$ 100,000"
type input "$ 125,424"
drag, startPoint x: 1262, startPoint y: 378, endPoint x: 1278, endPoint y: 380, distance: 16.1
click at [1278, 380] on input "$ 0" at bounding box center [1222, 374] width 113 height 22
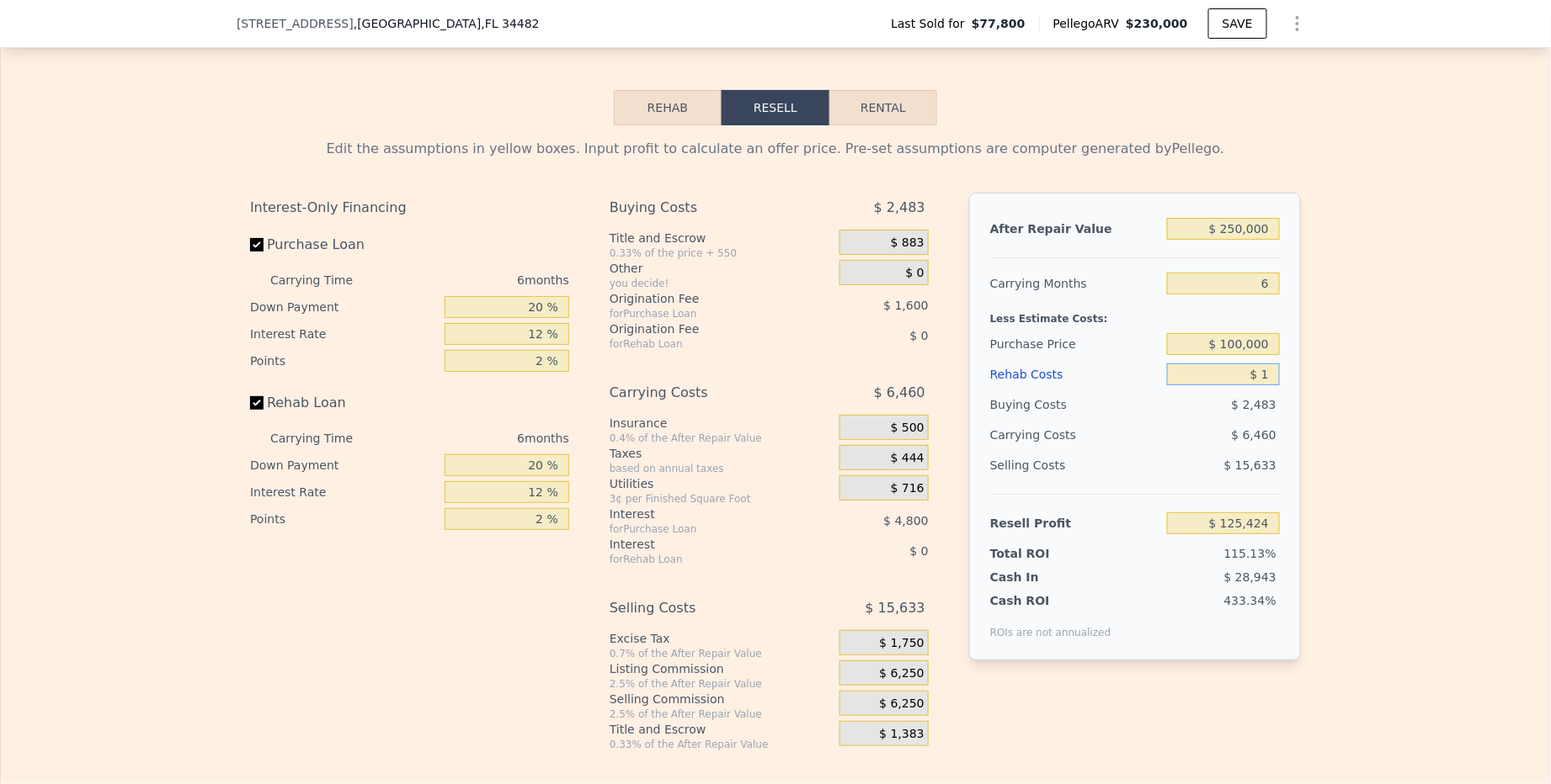
type input "$ 1"
type input "$ 125,423"
type input "$ 10"
type input "$ 125,414"
type input "$ 100"
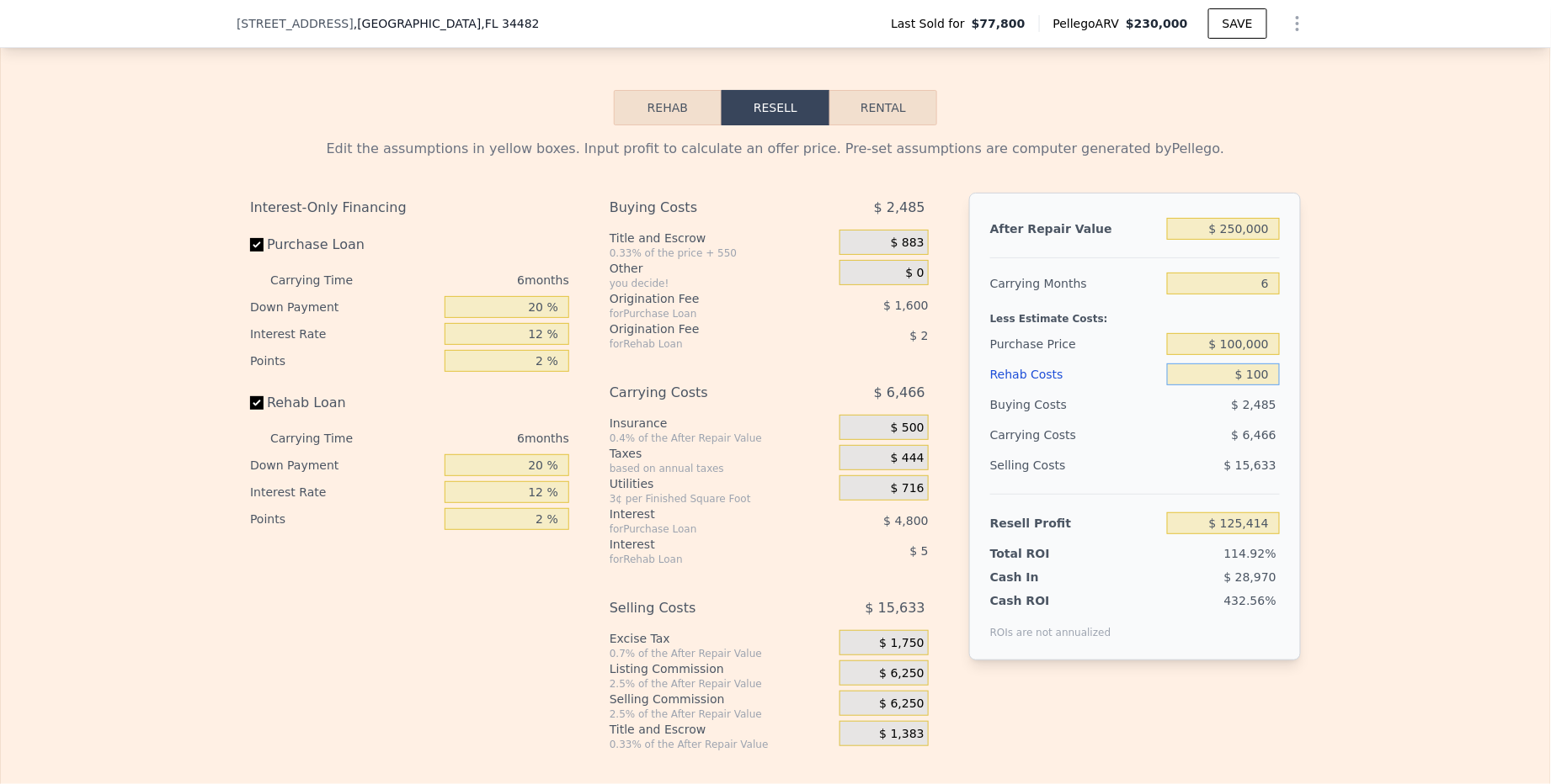
type input "$ 125,316"
type input "$ 1,000"
type input "$ 124,360"
type input "$ 10,000"
type input "$ 114,784"
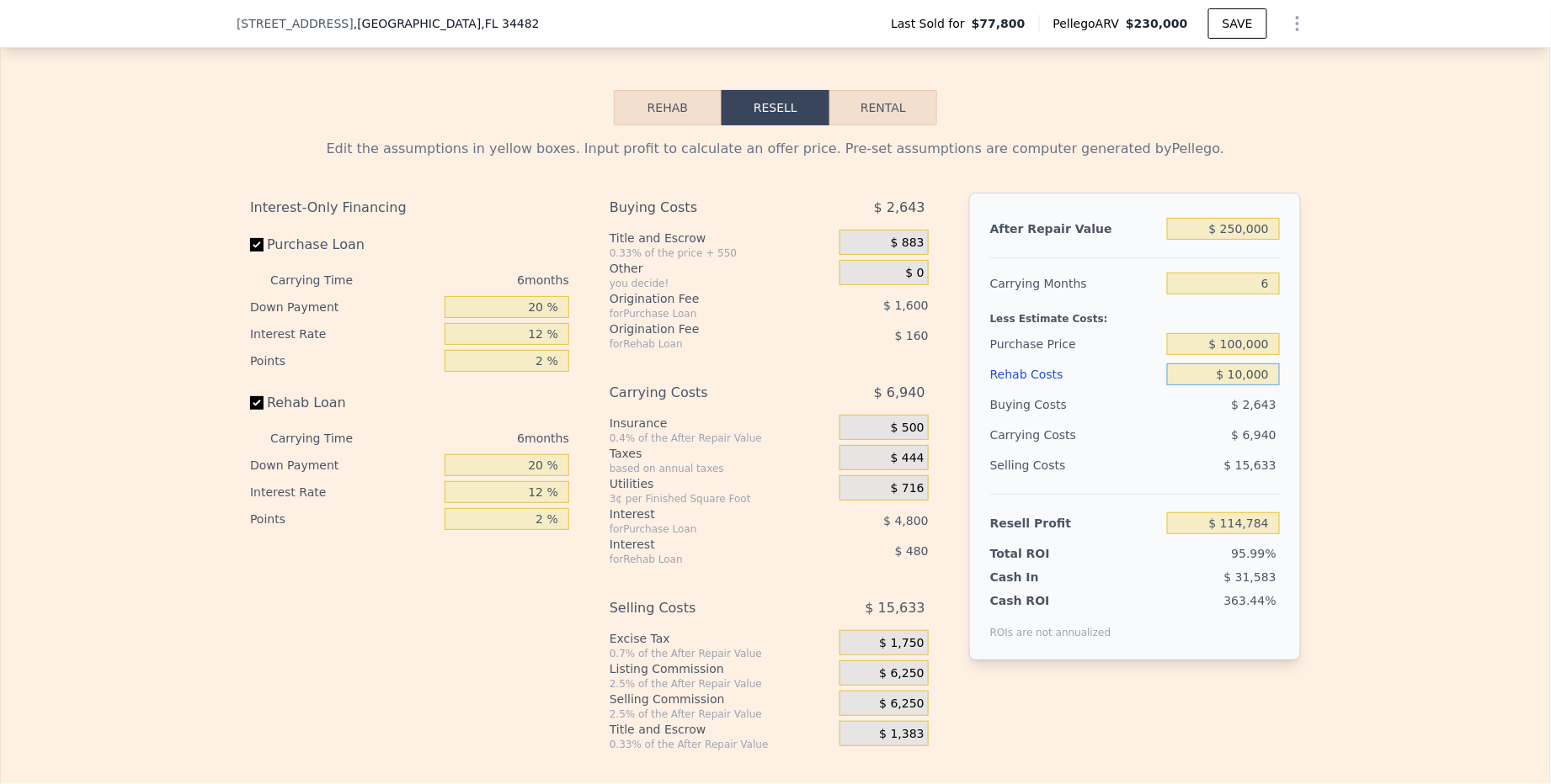
type input "$ 100,000"
type input "$ 19,024"
click at [1308, 442] on div "Edit the assumptions in yellow boxes. Input profit to calculate an offer price.…" at bounding box center [775, 438] width 1078 height 626
click at [909, 120] on button "Rental" at bounding box center [882, 107] width 107 height 36
select select "30"
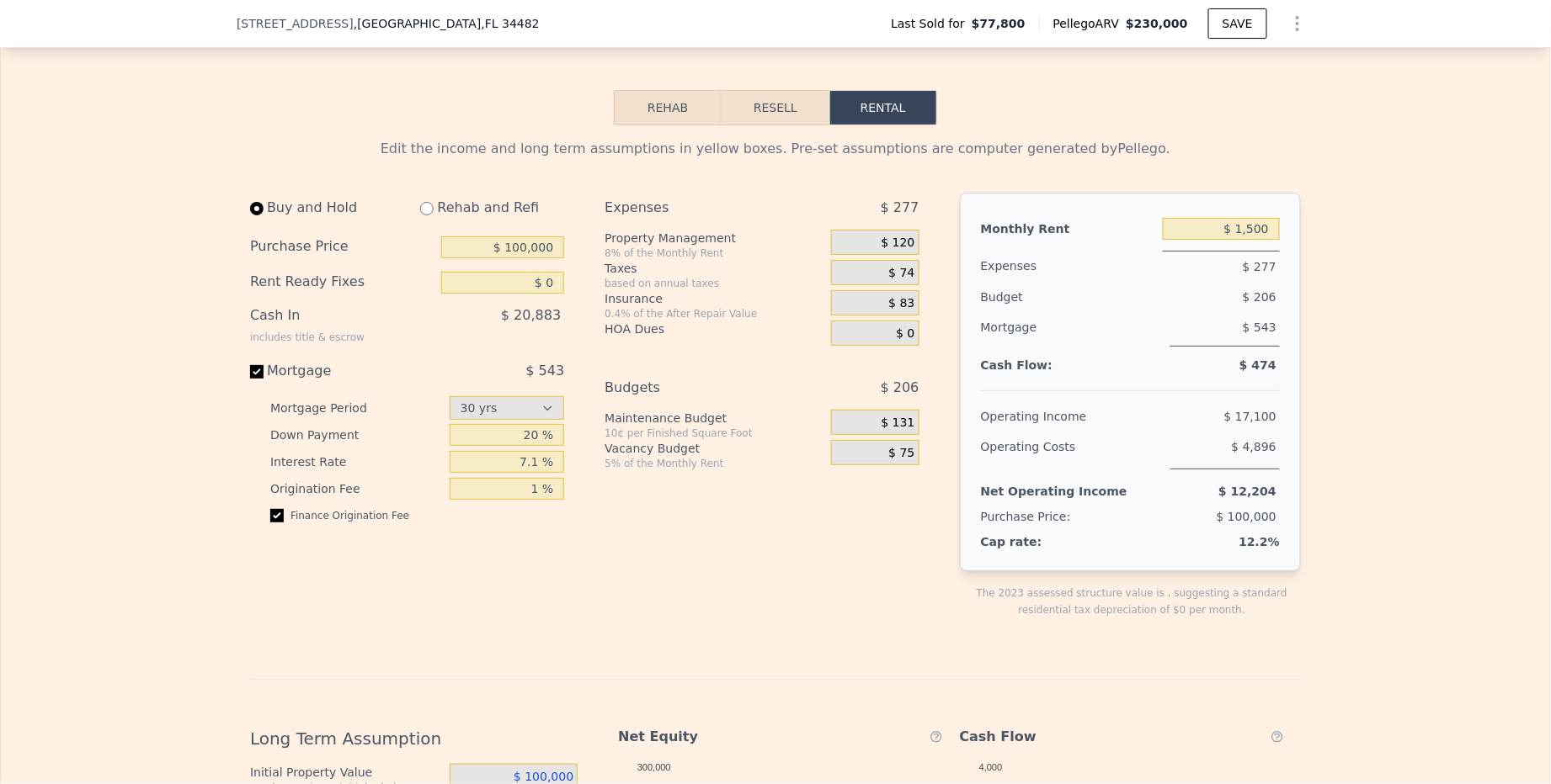
click at [432, 216] on input "radio" at bounding box center [426, 208] width 13 height 13
radio input "true"
type input "$ 100,000"
type input "$ 3,000"
select select "30"
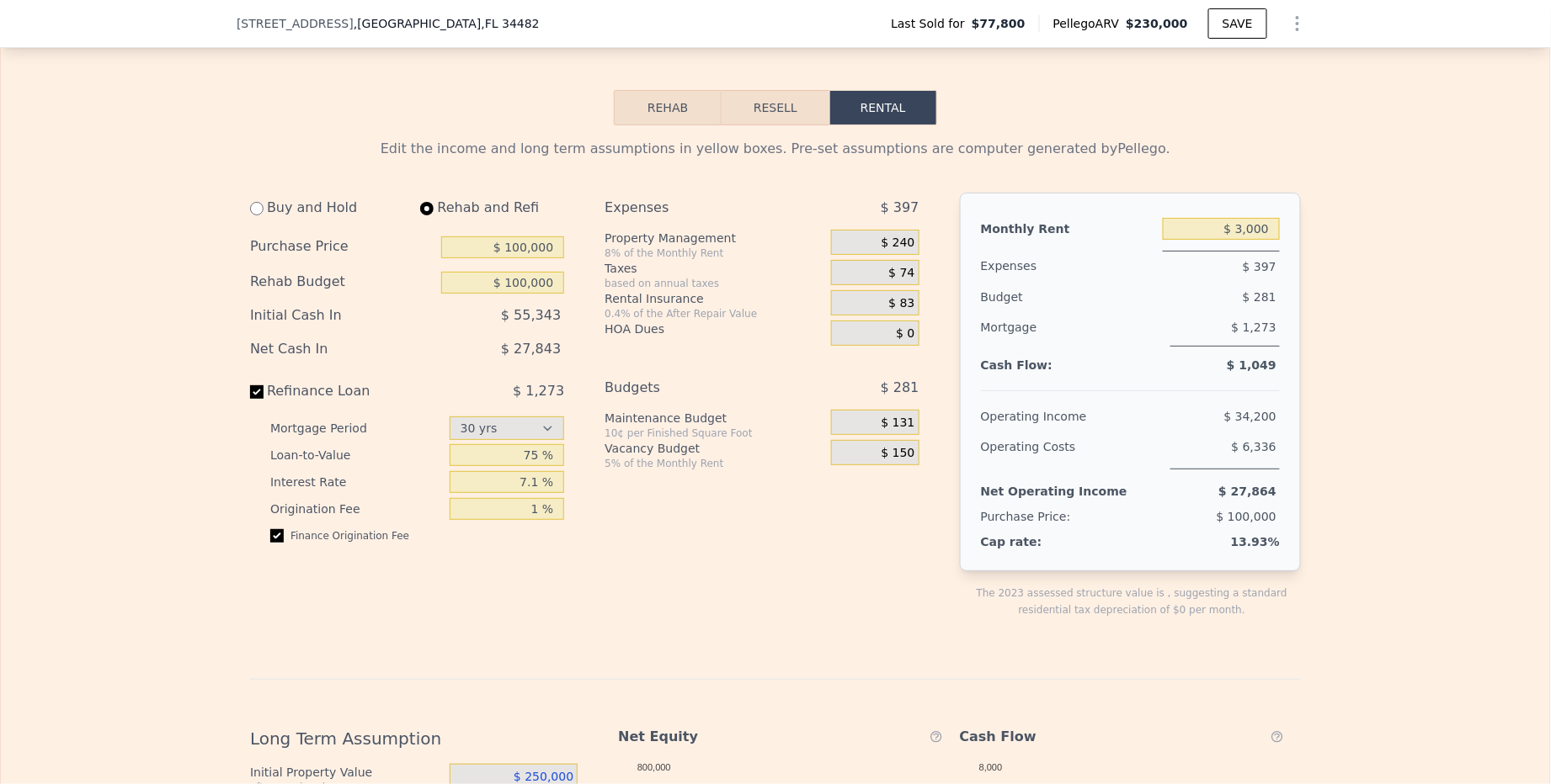
click at [1237, 244] on div "$ 3,000" at bounding box center [1221, 229] width 117 height 30
click at [1249, 237] on input "$ 3,000" at bounding box center [1221, 228] width 117 height 22
type input "$ 1,800"
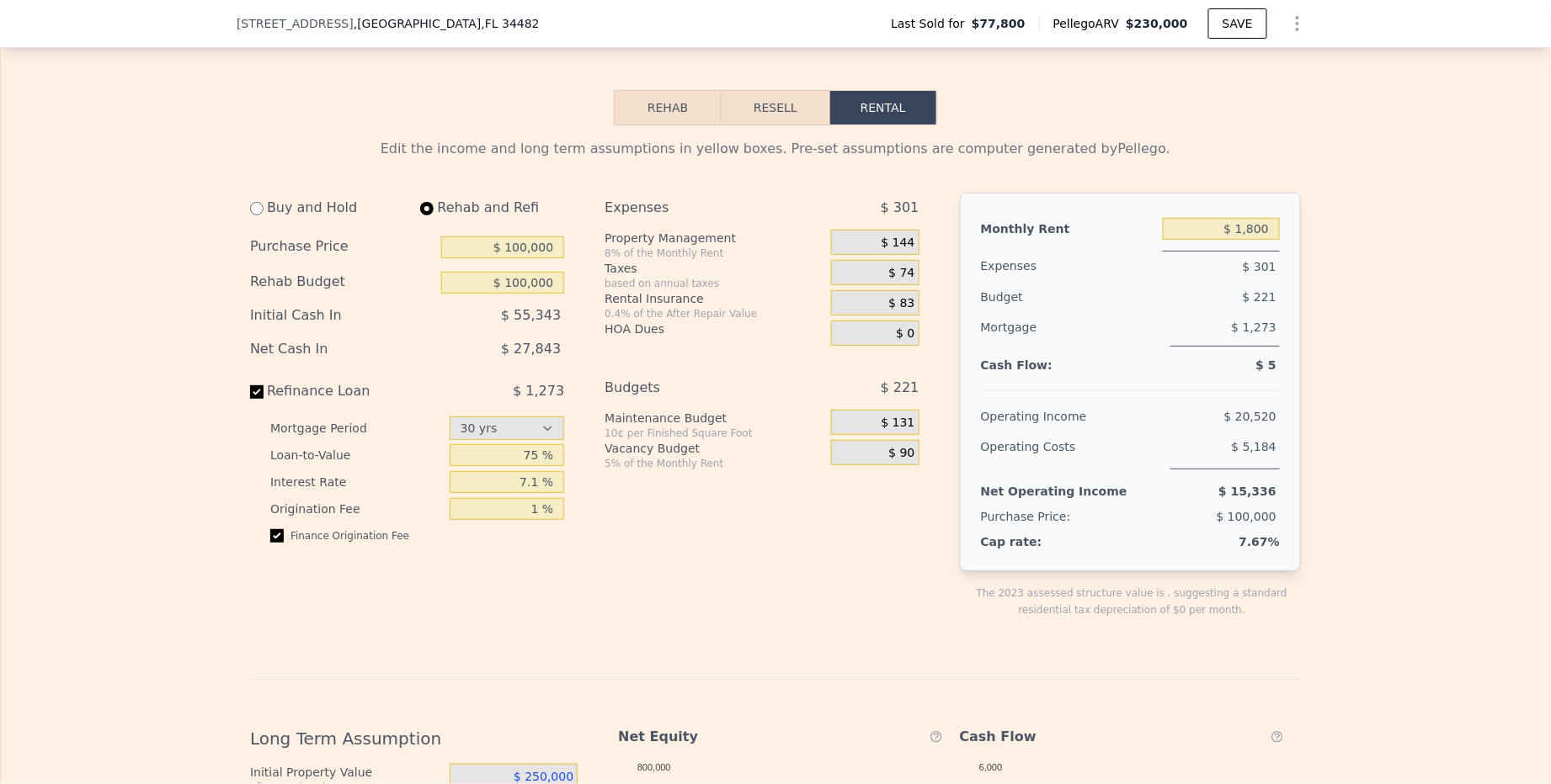
click at [1379, 335] on div "Edit the income and long term assumptions in yellow boxes. Pre-set assumptions …" at bounding box center [776, 697] width 1549 height 1144
click at [906, 248] on span "$ 144" at bounding box center [898, 242] width 34 height 15
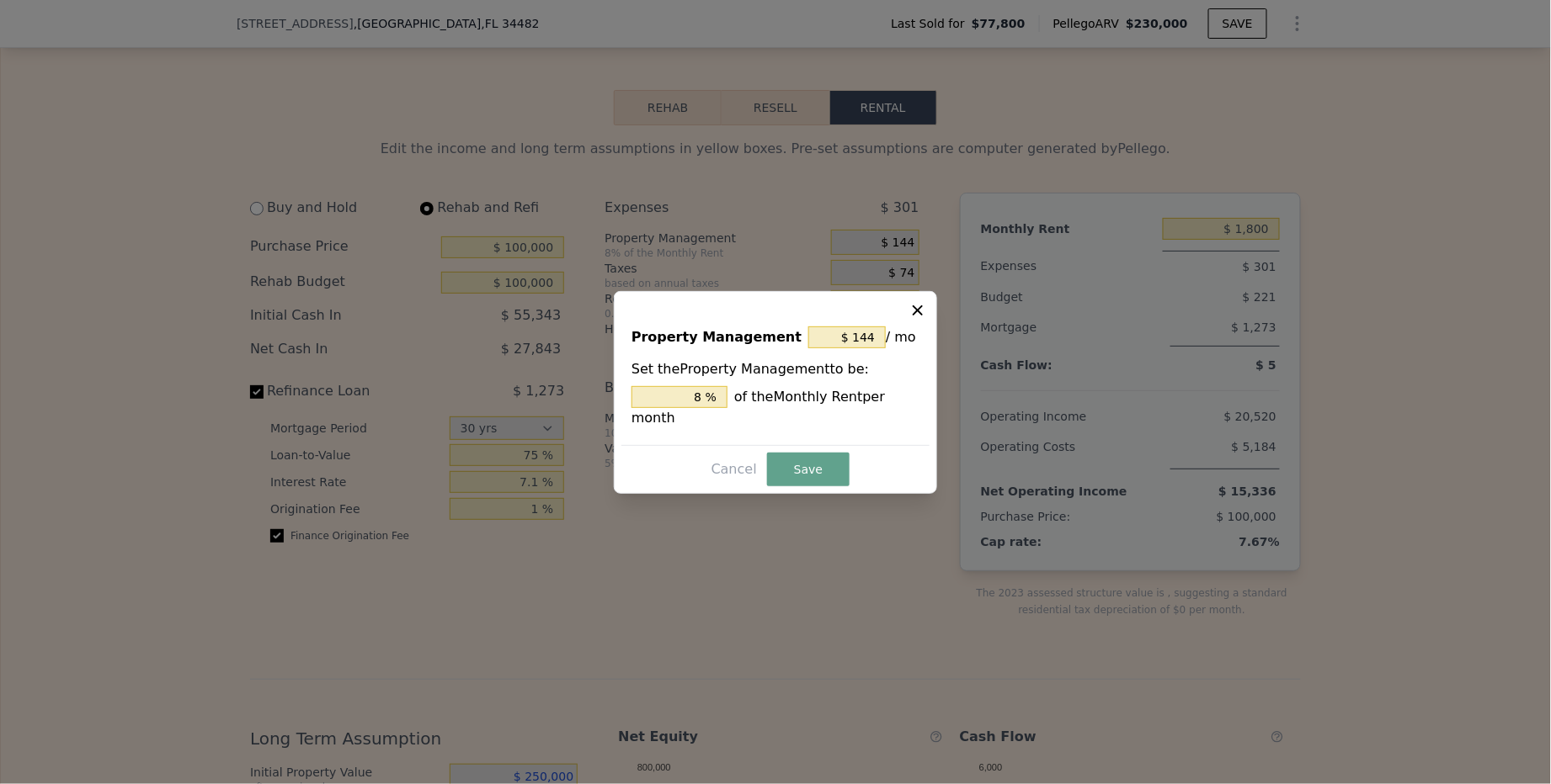
click at [906, 248] on div at bounding box center [776, 392] width 1551 height 784
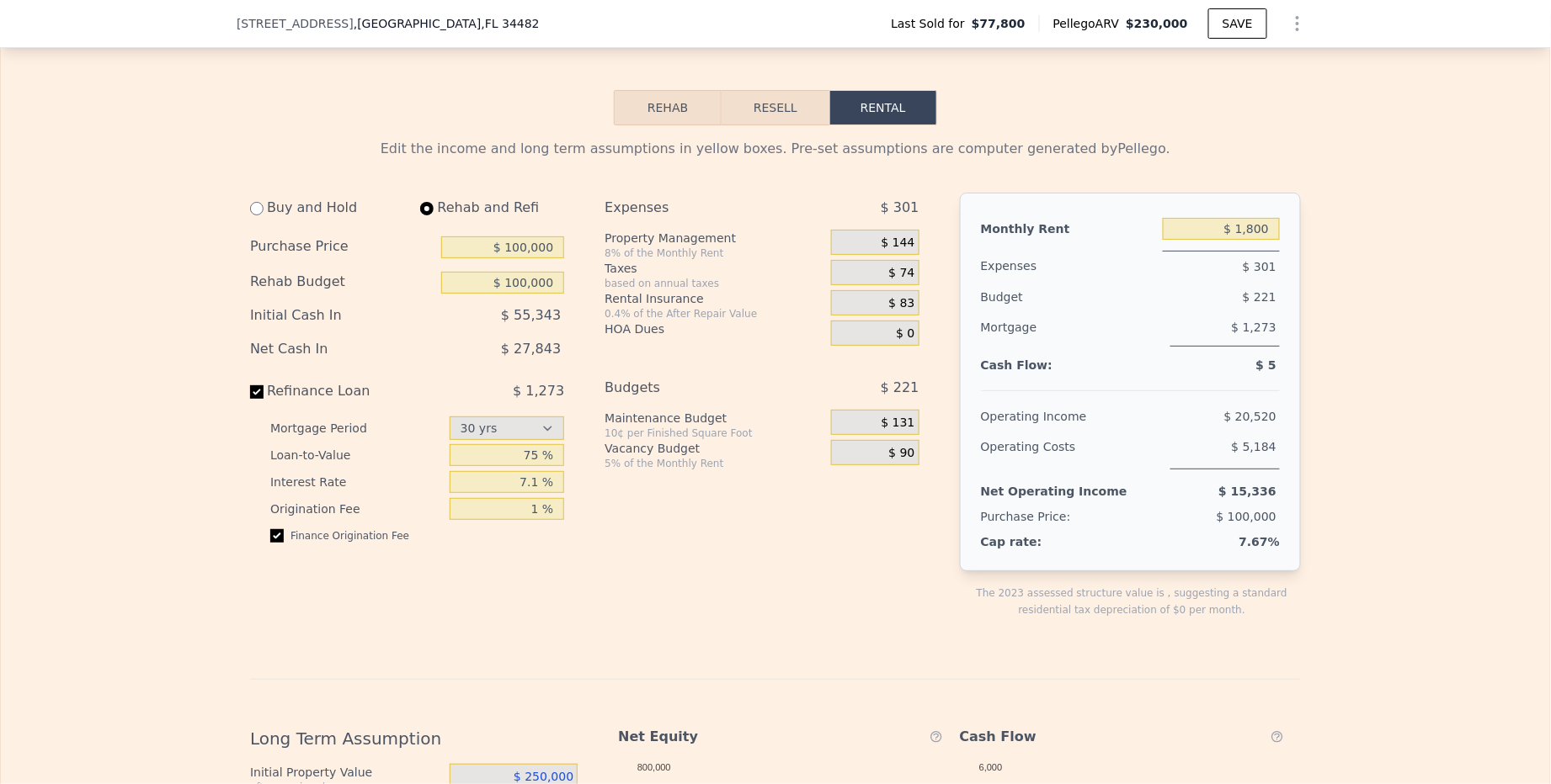
click at [904, 250] on span "$ 144" at bounding box center [898, 242] width 34 height 15
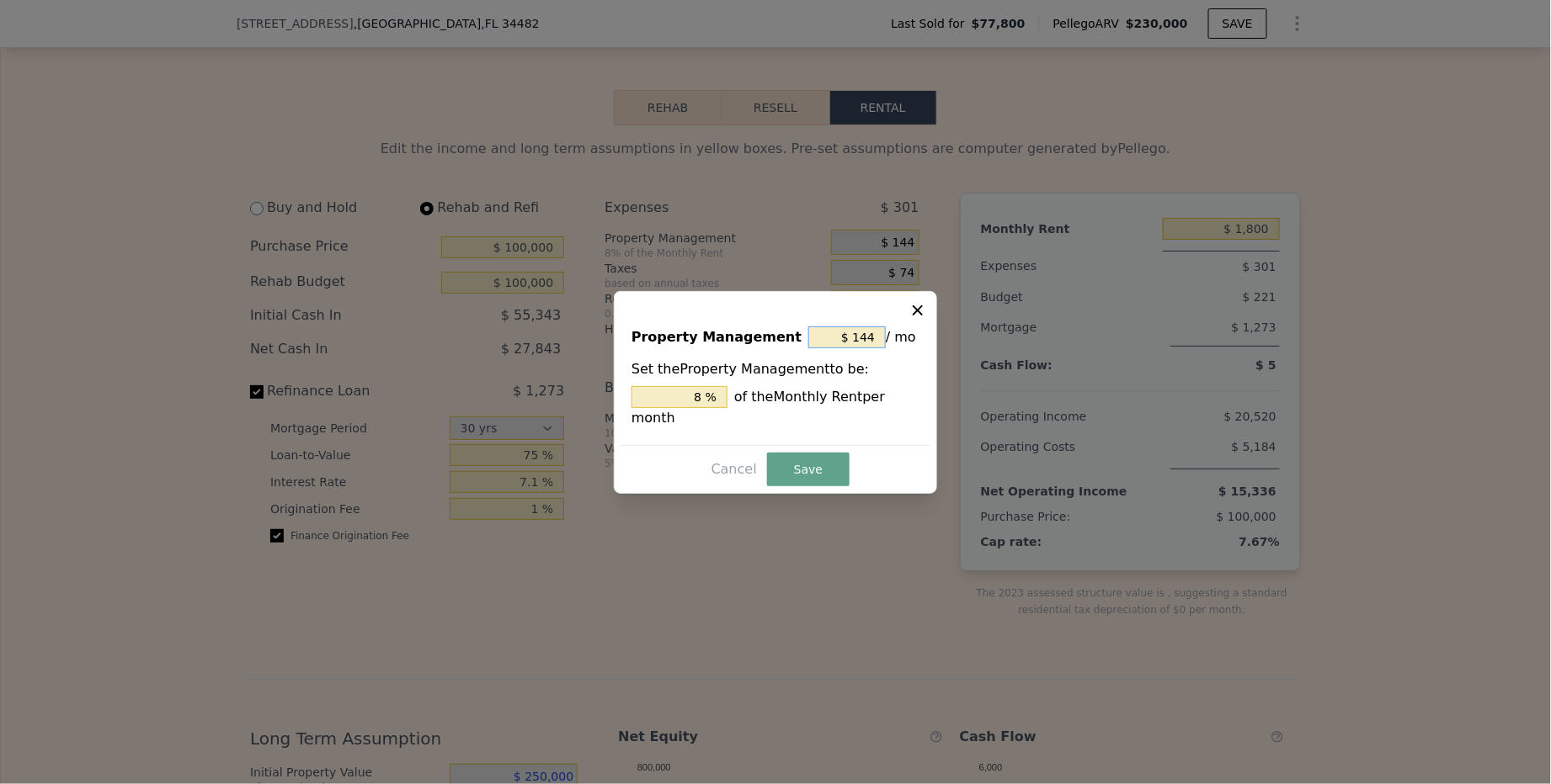
click at [870, 330] on input "$ 144" at bounding box center [847, 337] width 77 height 22
type input "$ 14"
type input "0.778 %"
type input "$ 1"
type input "0.056 %"
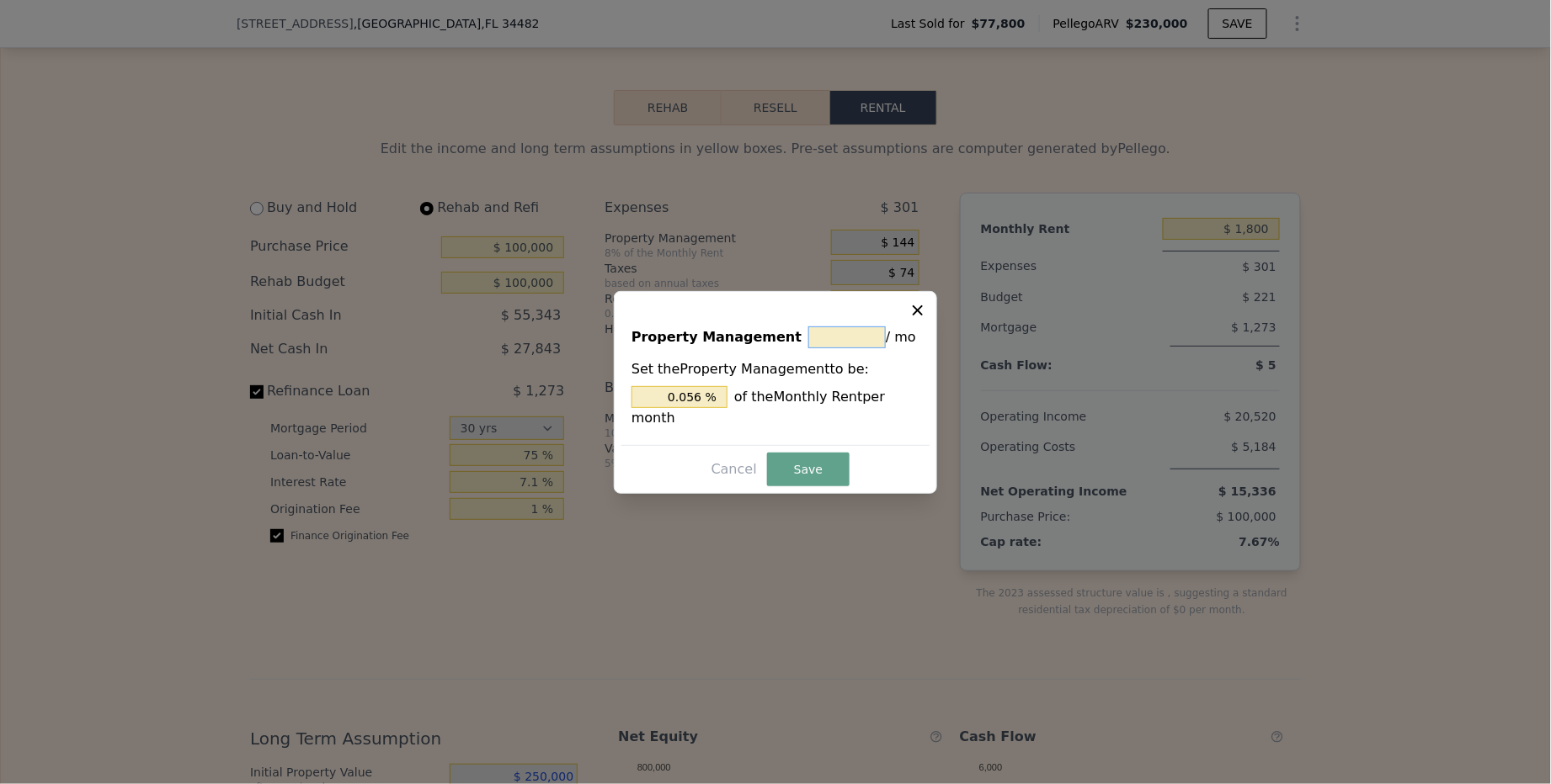
type input "$ 0"
type input "0 %"
click at [825, 471] on button "Save" at bounding box center [807, 470] width 83 height 34
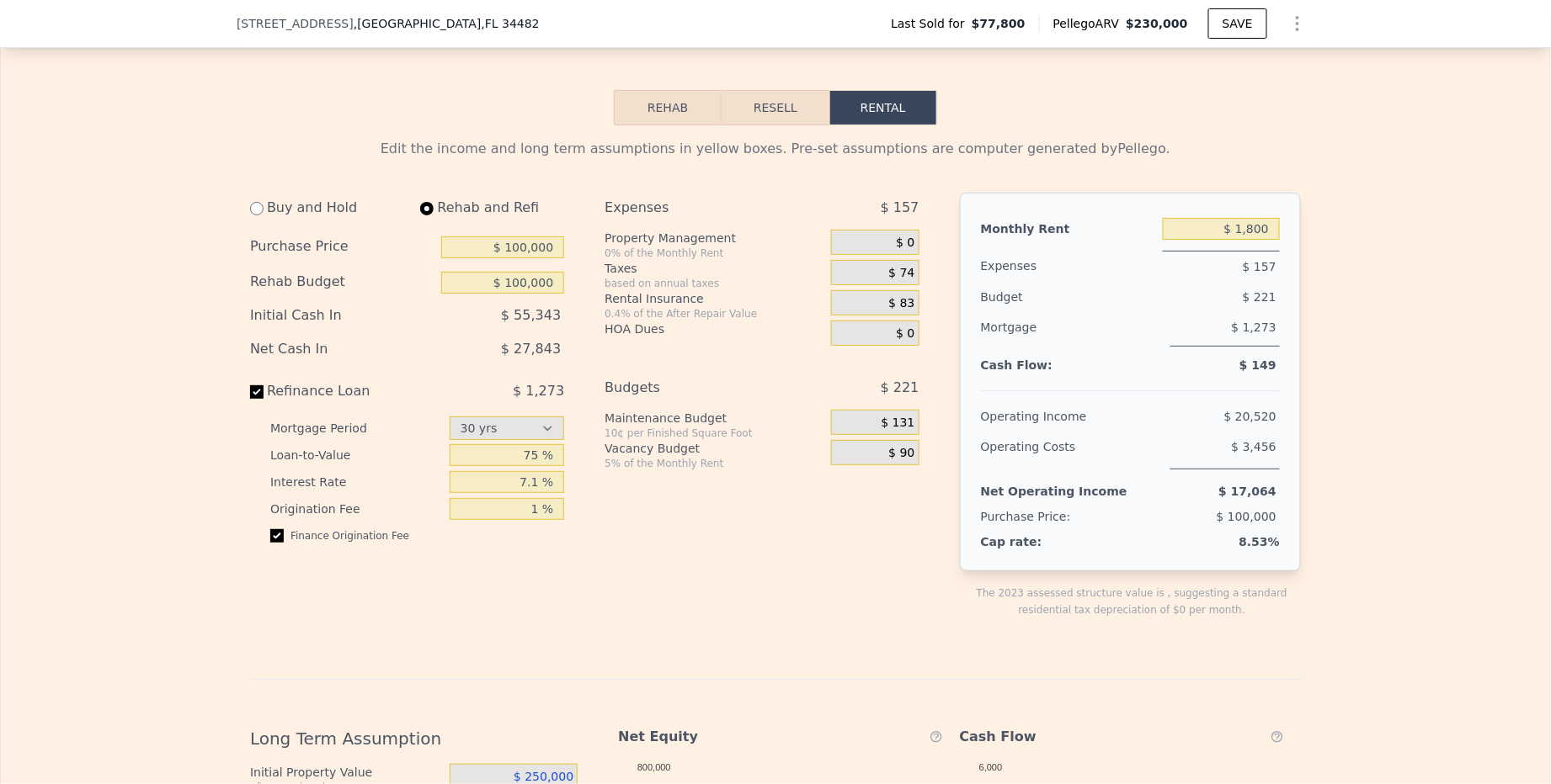
click at [890, 312] on span "$ 83" at bounding box center [902, 304] width 26 height 15
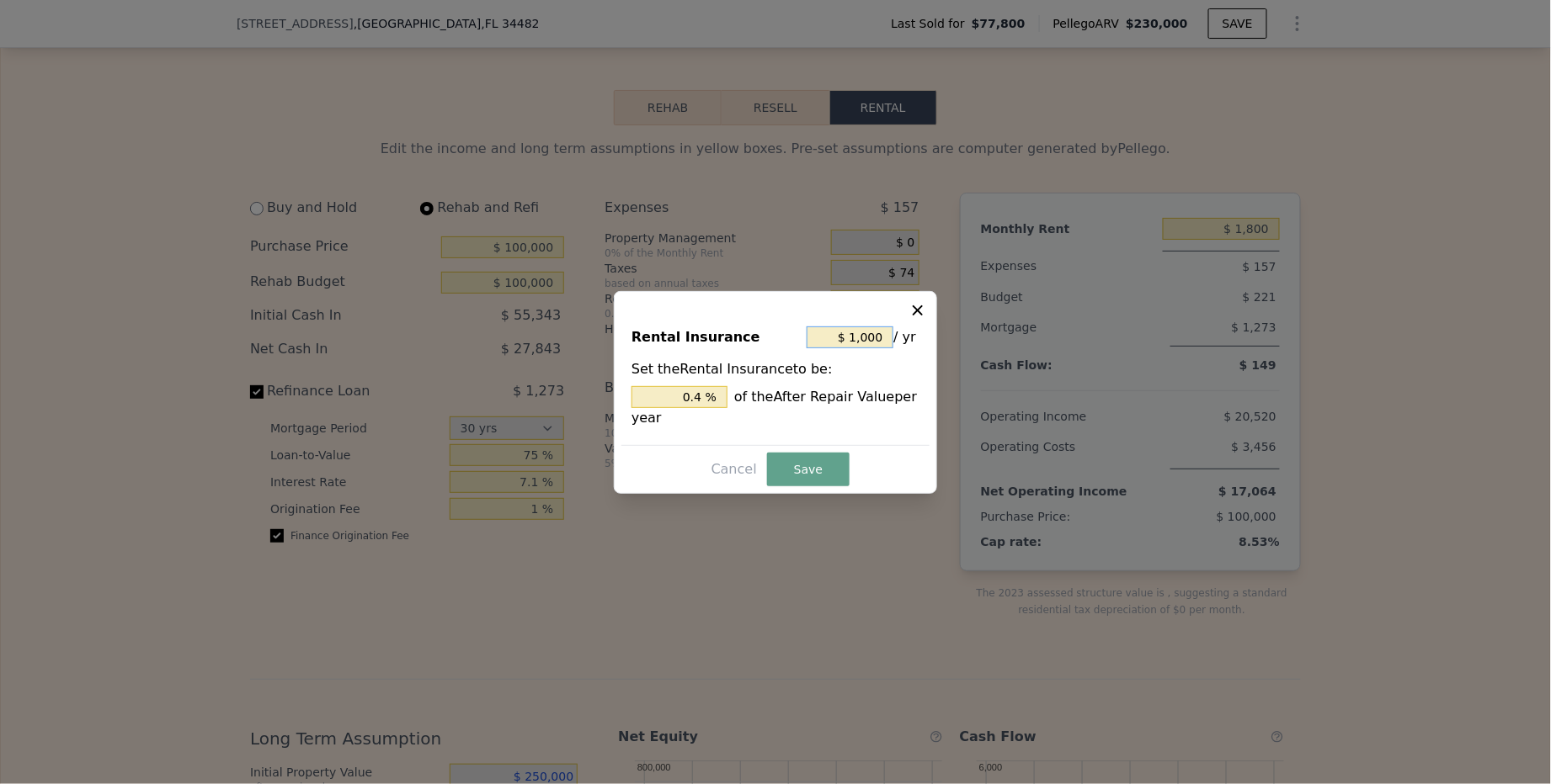
drag, startPoint x: 846, startPoint y: 335, endPoint x: 897, endPoint y: 331, distance: 51.2
click at [897, 331] on div "$ 1,000 / yr" at bounding box center [863, 337] width 113 height 30
type input "$ 100"
type input "0.04 %"
type input "$ 10"
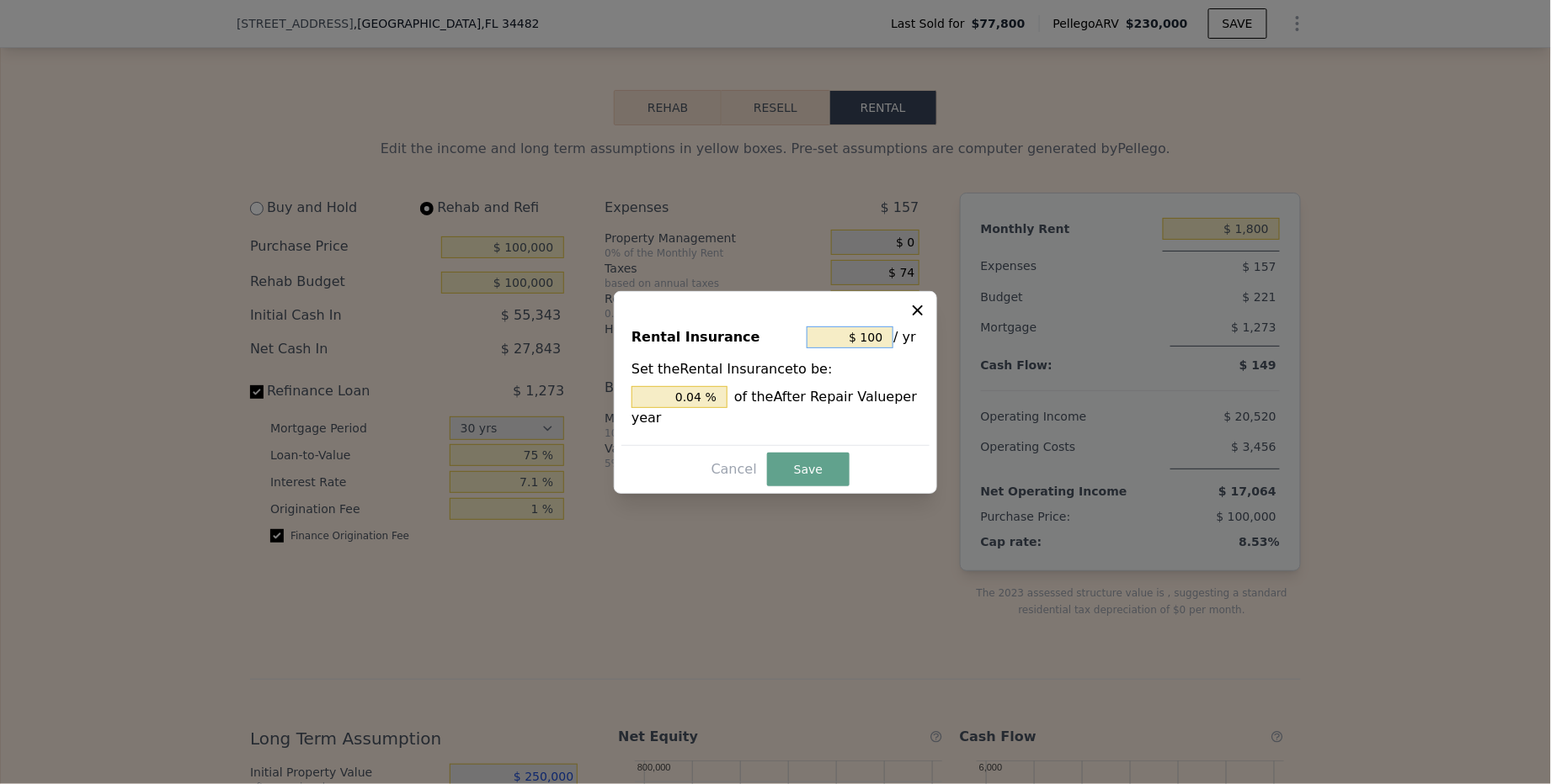
type input "0.004 %"
type input "$ 1"
type input "0.000 %"
type input "$ 2"
type input "0.001 %"
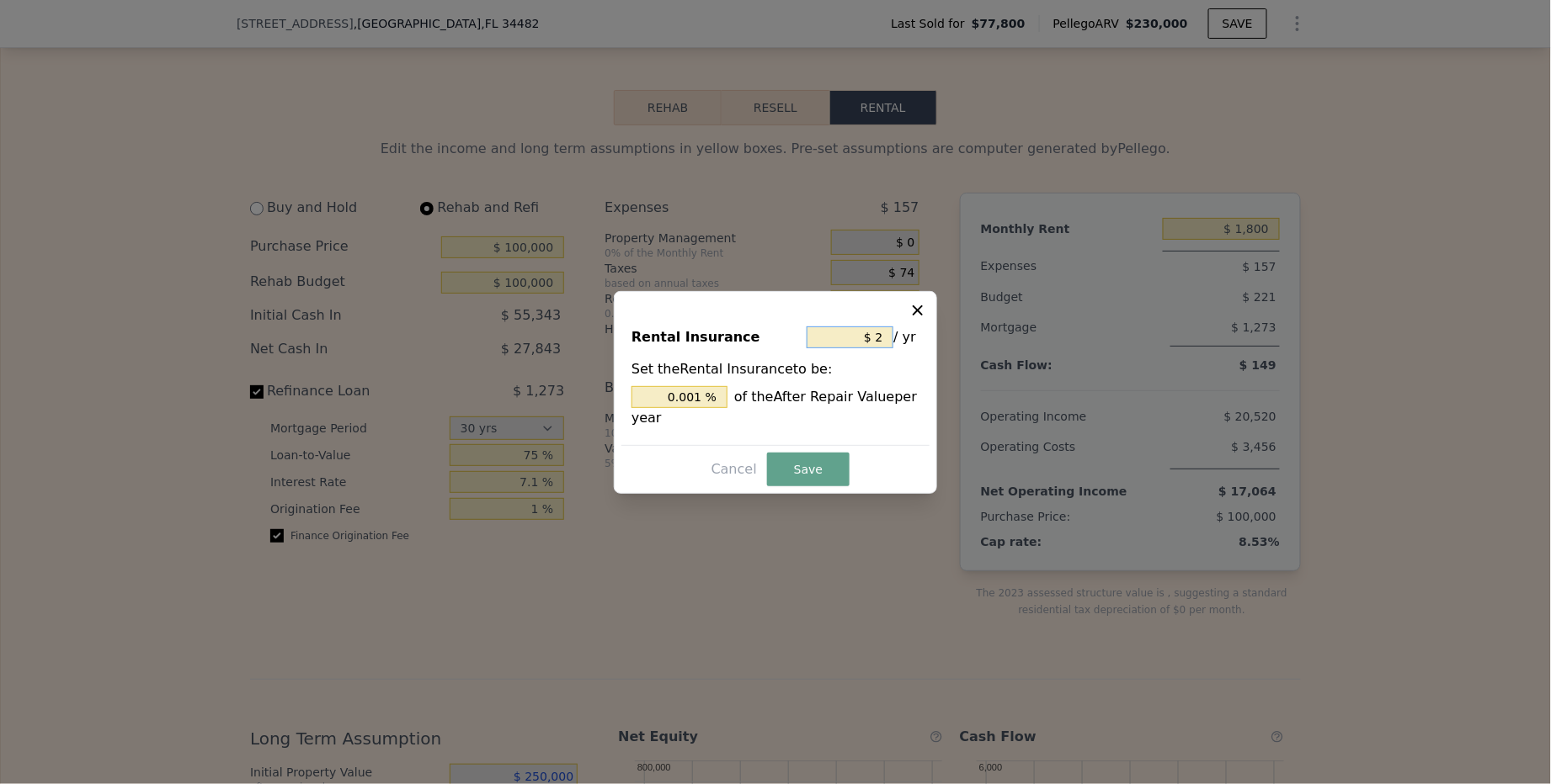
type input "$ 24"
type input "0.010 %"
type input "$ 240"
type input "0.096 %"
type input "$ 2,400"
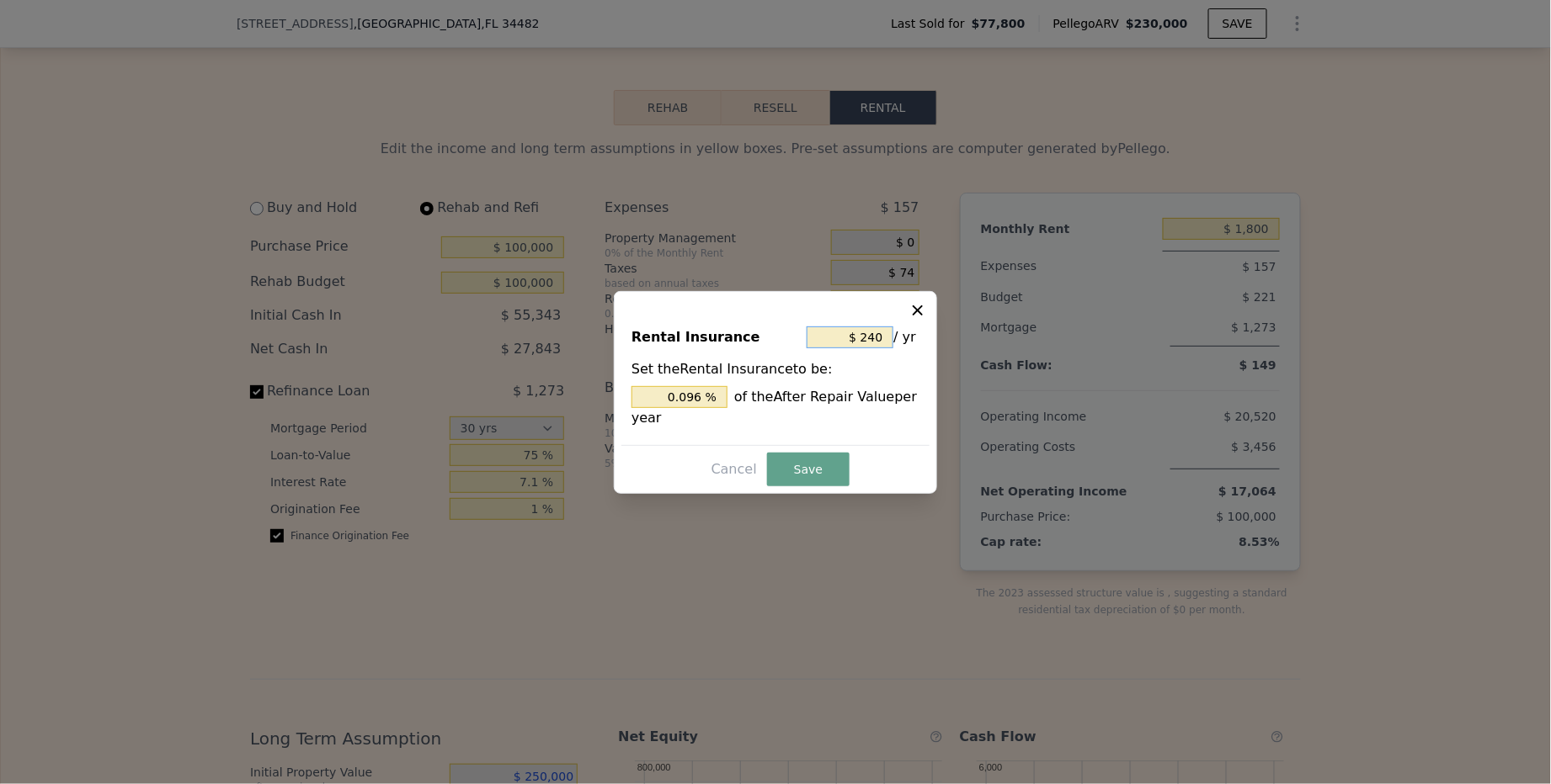
type input "0.96 %"
click at [825, 474] on button "Save" at bounding box center [807, 470] width 83 height 34
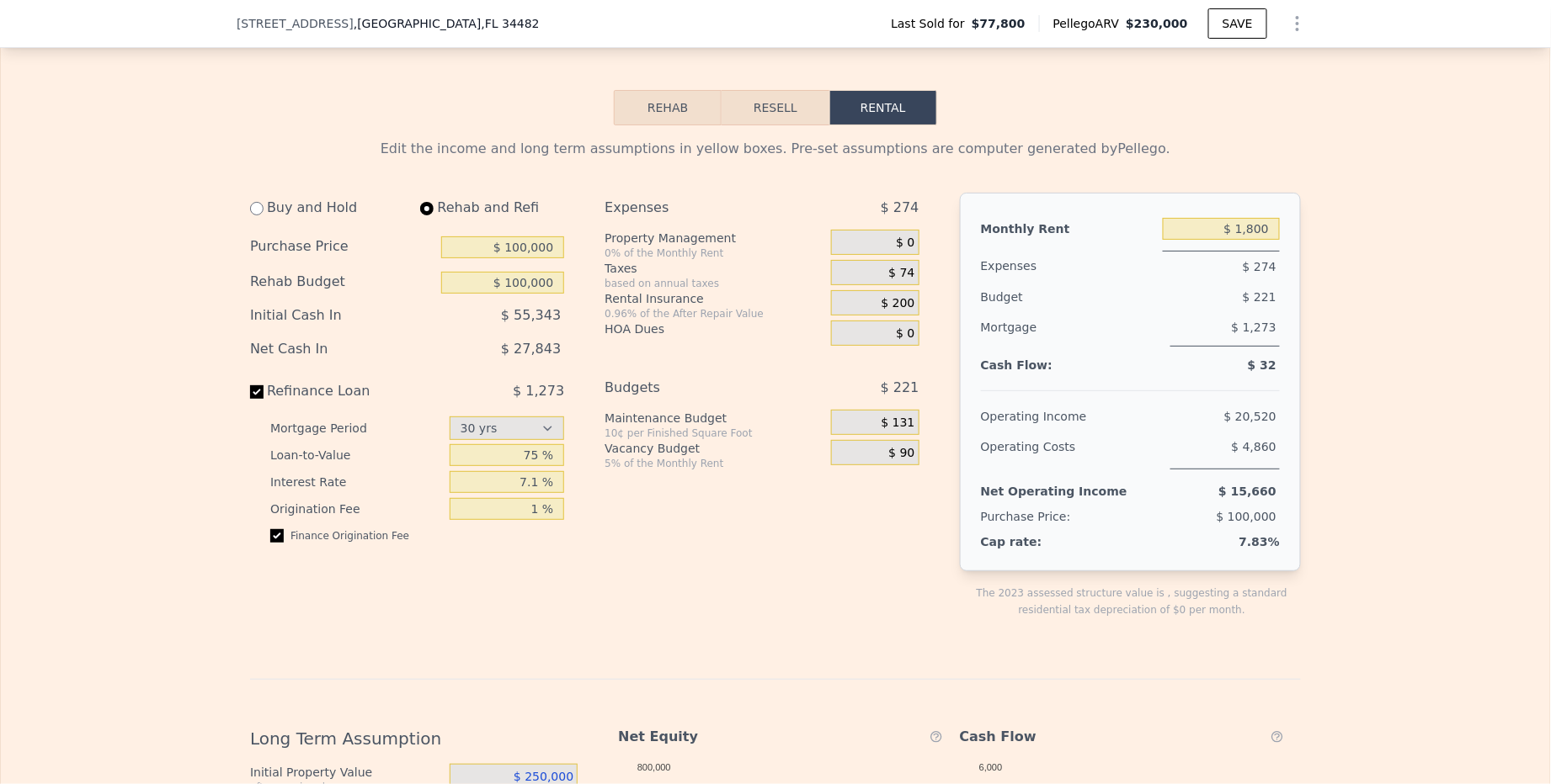
click at [909, 274] on span "$ 74" at bounding box center [902, 273] width 26 height 15
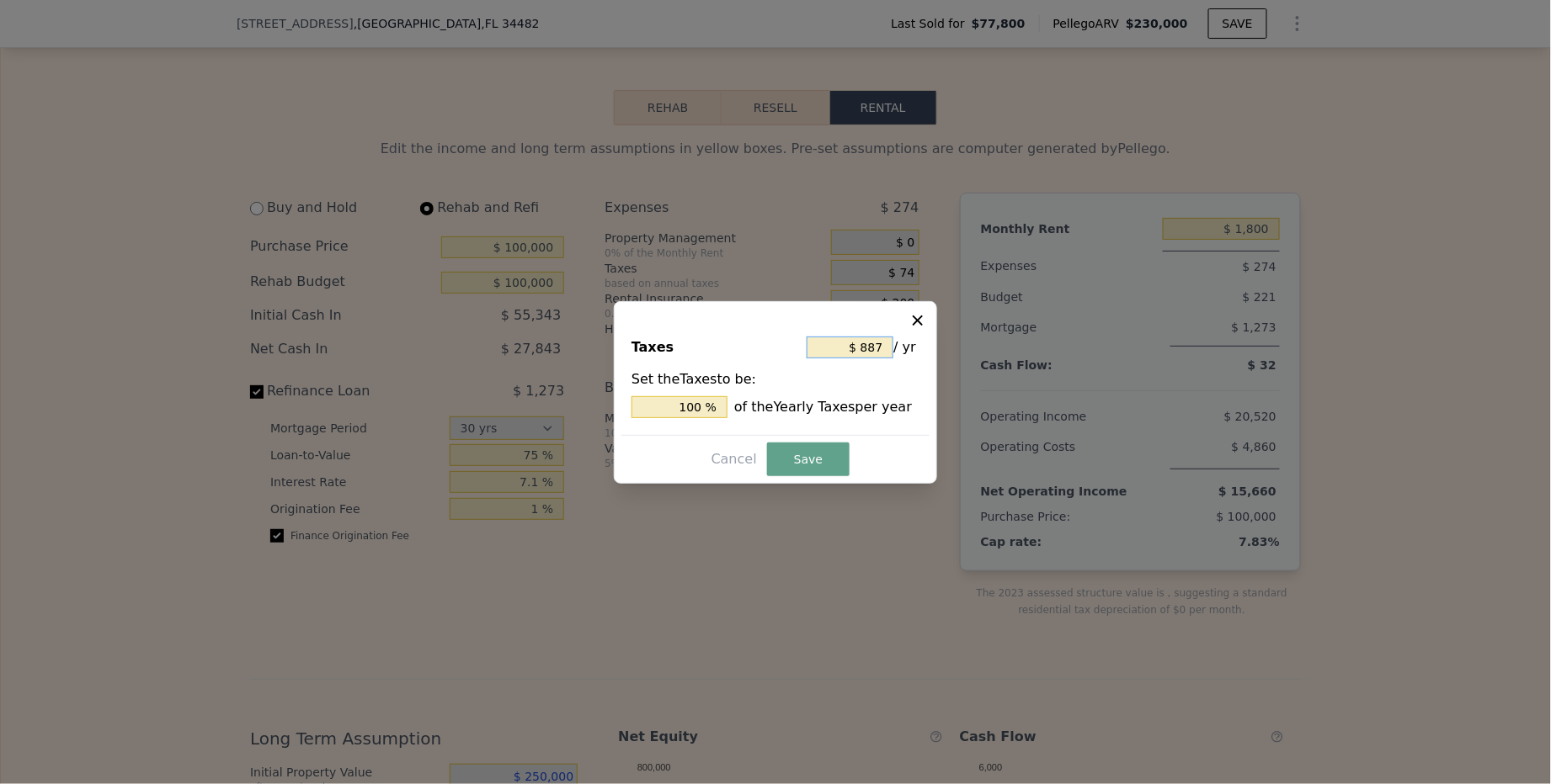
drag, startPoint x: 855, startPoint y: 352, endPoint x: 887, endPoint y: 352, distance: 32.0
click at [887, 352] on input "$ 887" at bounding box center [850, 347] width 87 height 22
type input "$ 0088"
type input "9.921 %"
type input "$ 008"
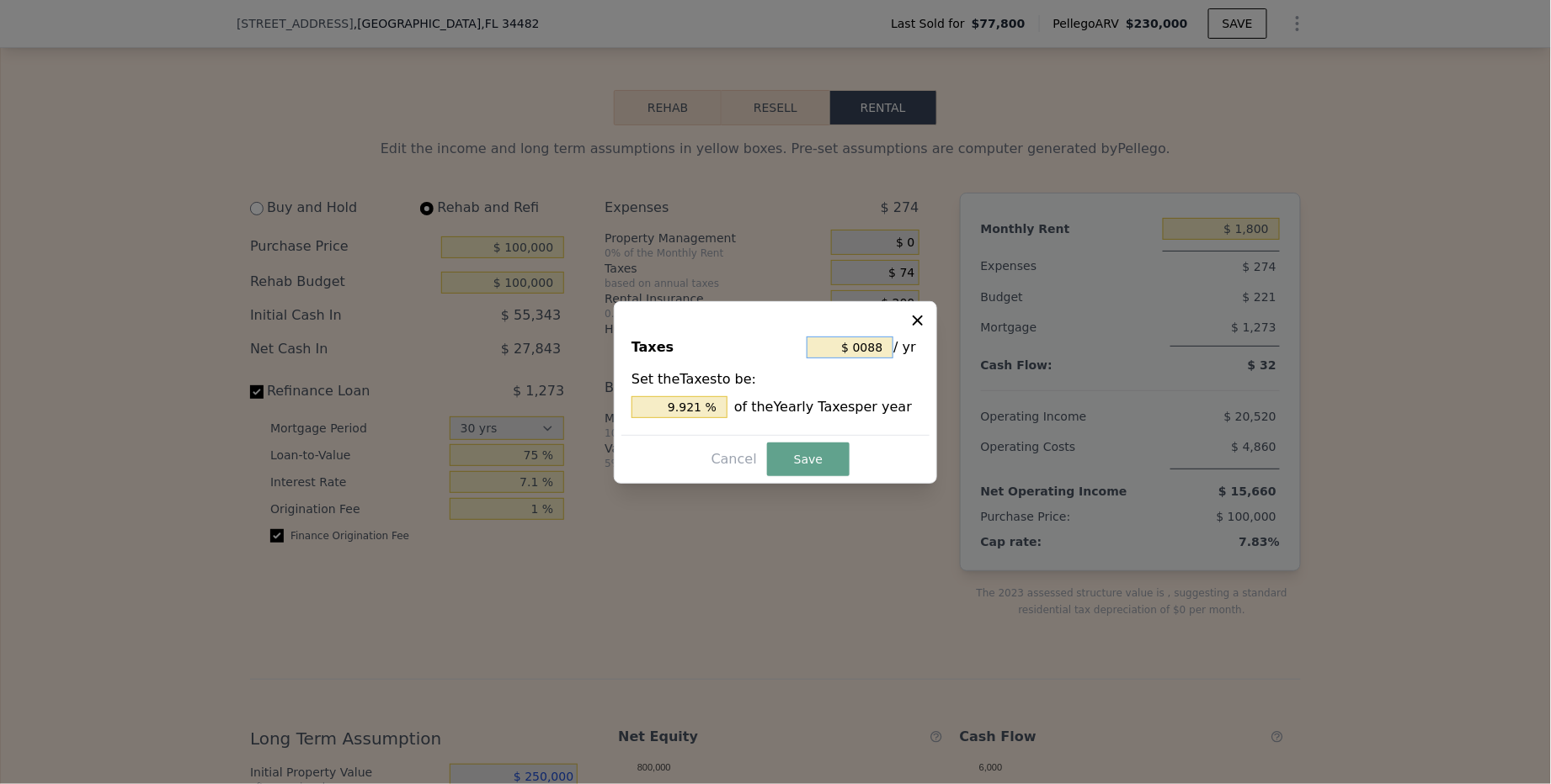
type input "0.902 %"
type input "$ 00"
type input "0 %"
type input "$ 0"
type input "$ 1"
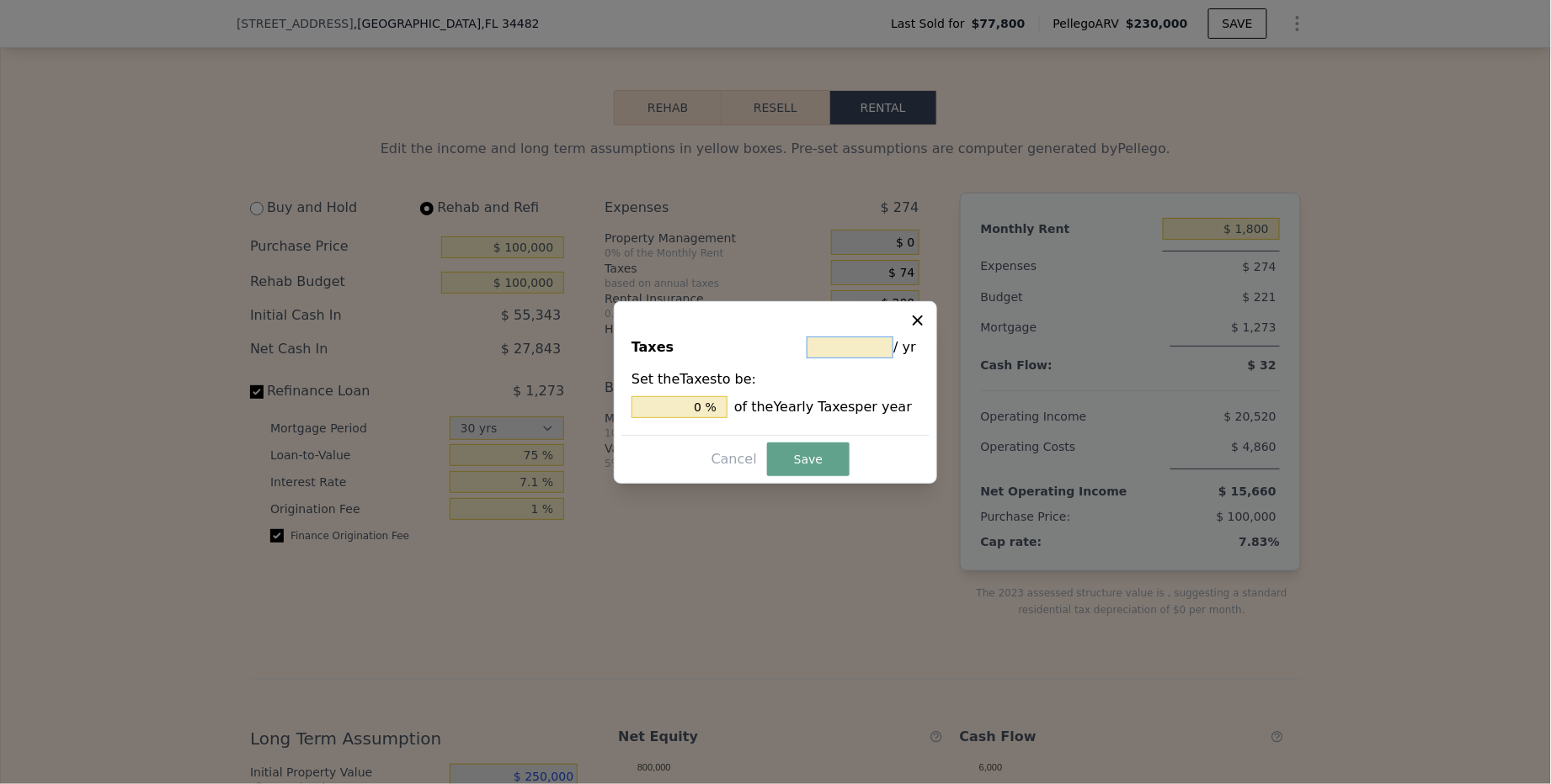
type input "0.113 %"
type input "$ 10"
type input "1.127 %"
type input "$ 100"
type input "11.274 %"
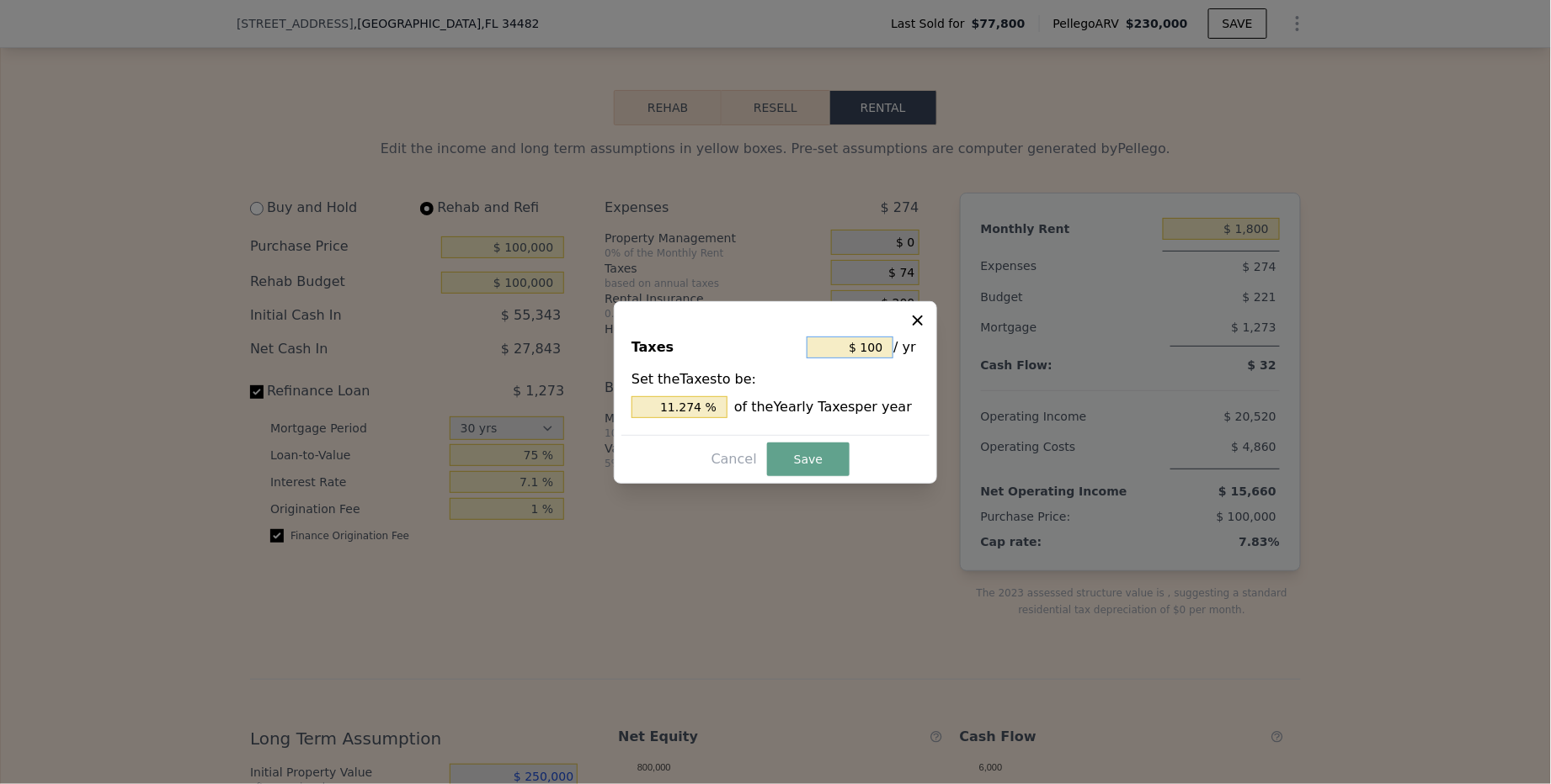
type input "$ 1,000"
type input "112.740 %"
click at [819, 458] on button "Save" at bounding box center [807, 459] width 83 height 34
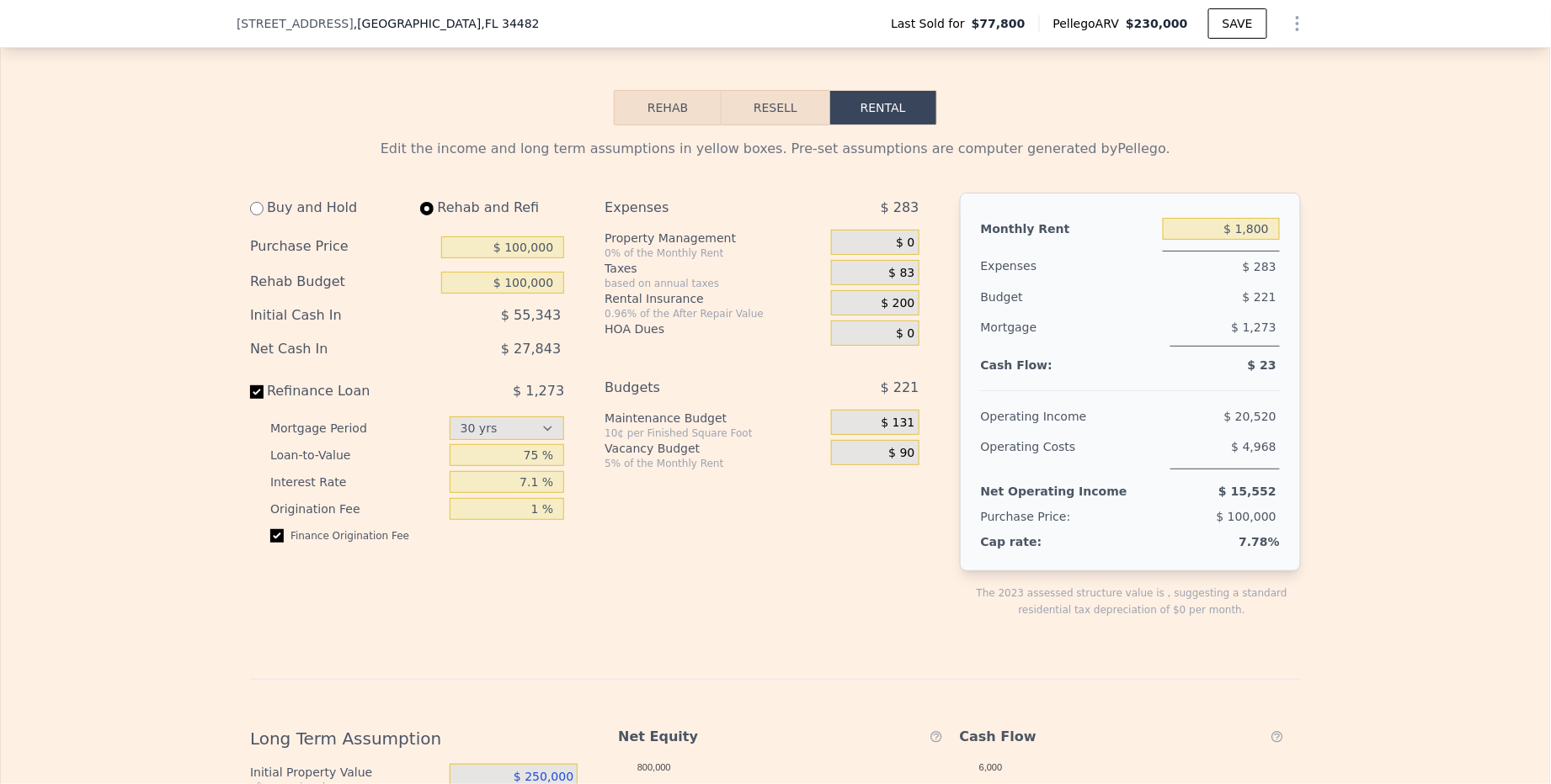
click at [785, 105] on button "Resell" at bounding box center [775, 107] width 107 height 36
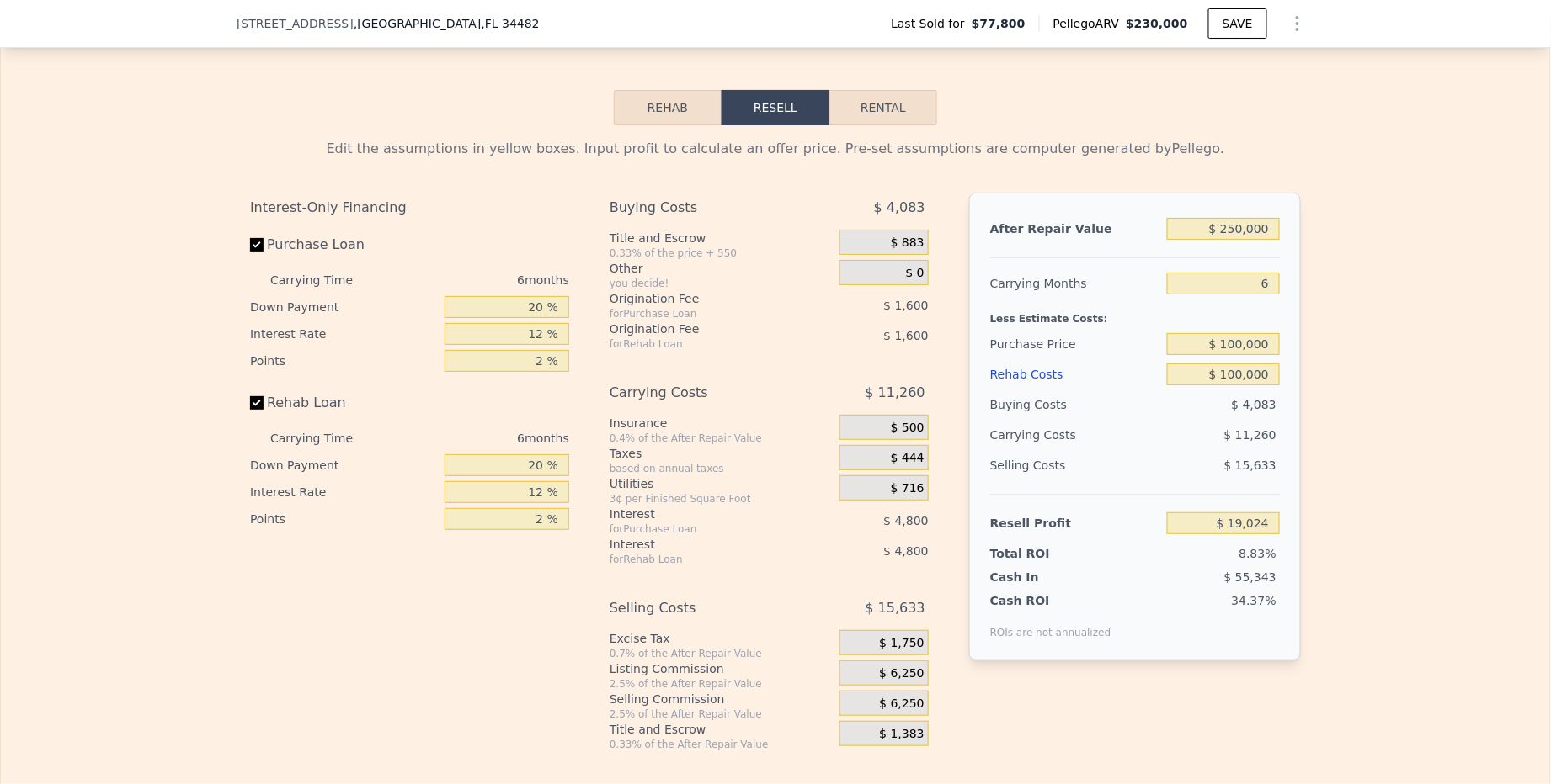
click at [870, 111] on button "Rental" at bounding box center [882, 107] width 107 height 36
select select "30"
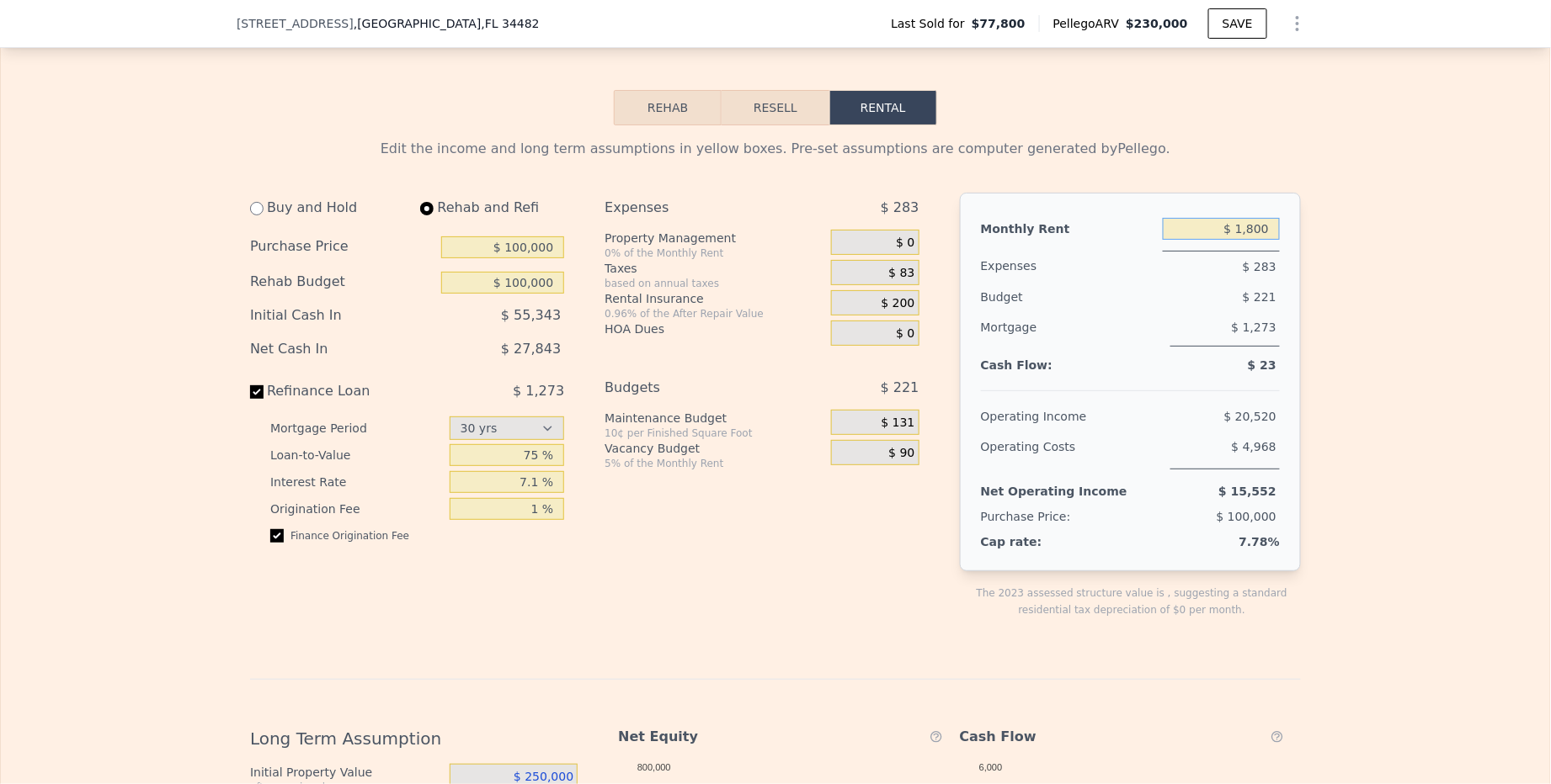
click at [1253, 240] on input "$ 1,800" at bounding box center [1221, 228] width 117 height 22
type input "$ 1,900"
click at [1314, 284] on div "Edit the income and long term assumptions in yellow boxes. Pre-set assumptions …" at bounding box center [776, 697] width 1549 height 1144
drag, startPoint x: 1246, startPoint y: 380, endPoint x: 1280, endPoint y: 378, distance: 34.1
click at [1280, 378] on div "Monthly Rent $ 1,900 Expenses $ 283 Budget $ 226 Mortgage $ 1,273 Cash Flow: $ …" at bounding box center [1130, 382] width 341 height 378
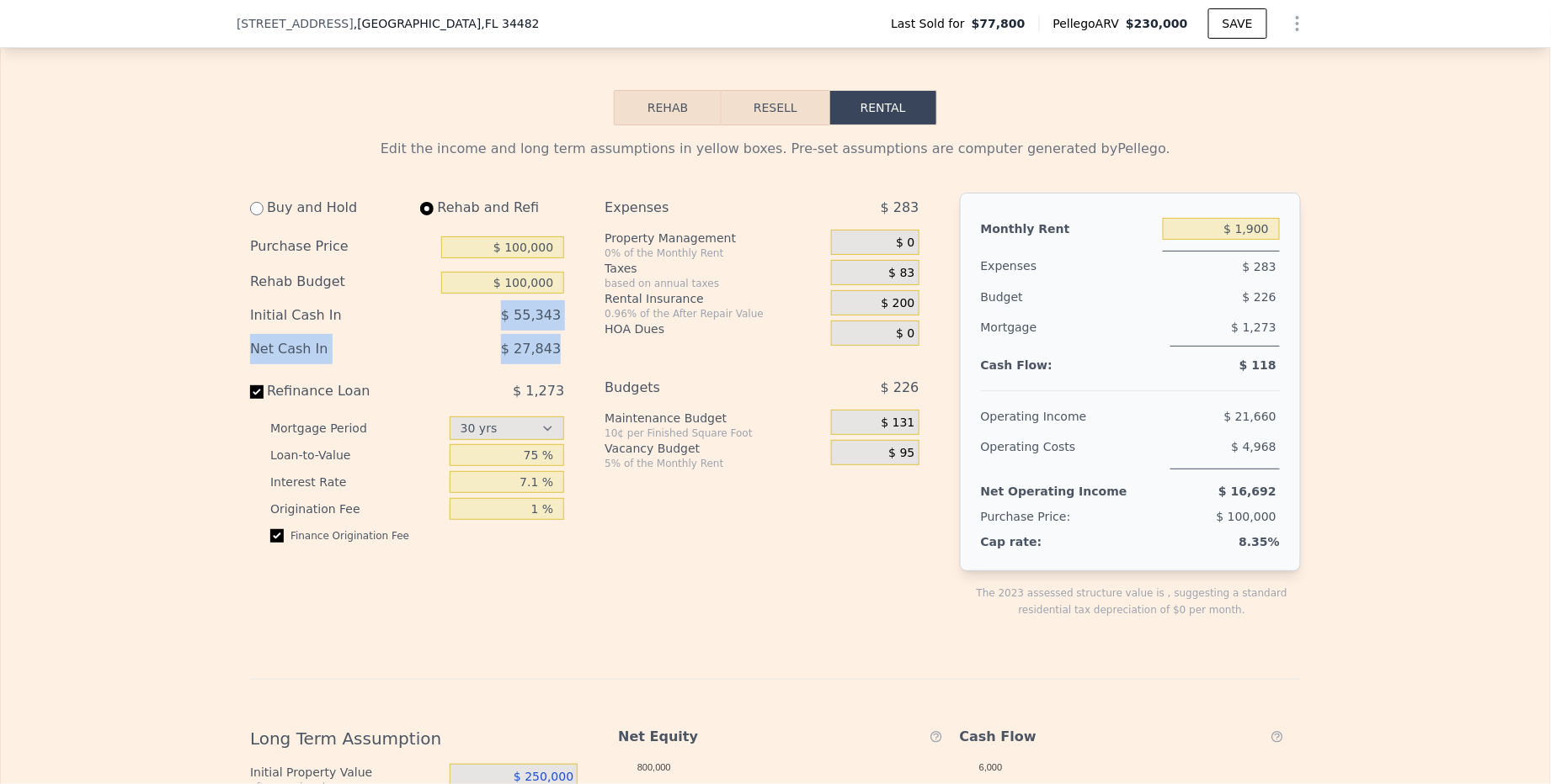
drag, startPoint x: 572, startPoint y: 361, endPoint x: 491, endPoint y: 324, distance: 89.1
click at [491, 324] on div "Buy and Hold Rehab and Refi Purchase Price $ 100,000 Rehab Budget $ 100,000 Ini…" at bounding box center [413, 419] width 328 height 453
click at [754, 354] on div "Expenses $ 283 Property Management 0% of the Monthly Rent $ 0 Taxes based on an…" at bounding box center [768, 419] width 328 height 453
click at [912, 428] on span "$ 131" at bounding box center [898, 423] width 34 height 15
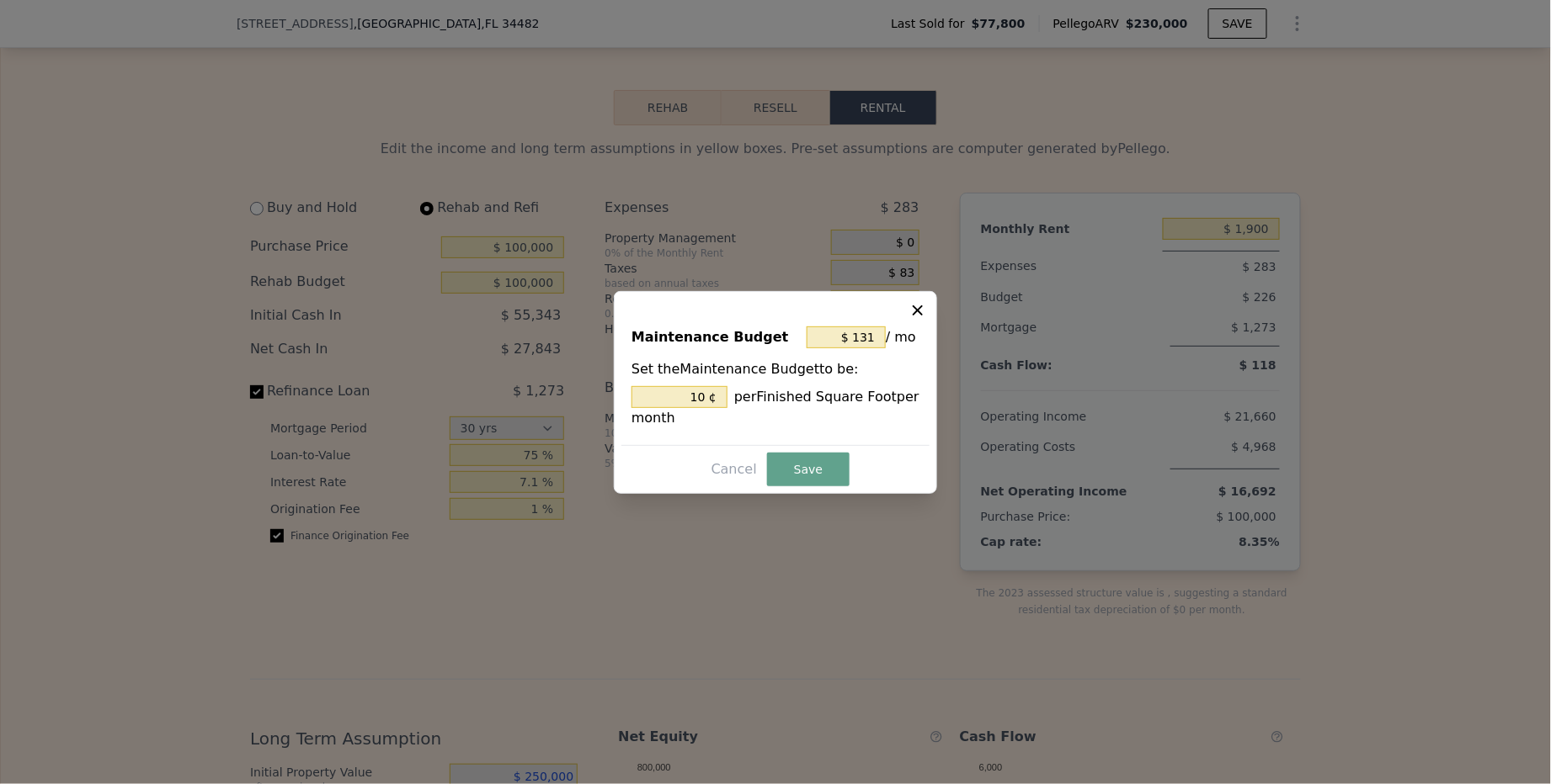
click at [924, 307] on icon at bounding box center [917, 310] width 17 height 17
type input "10 %"
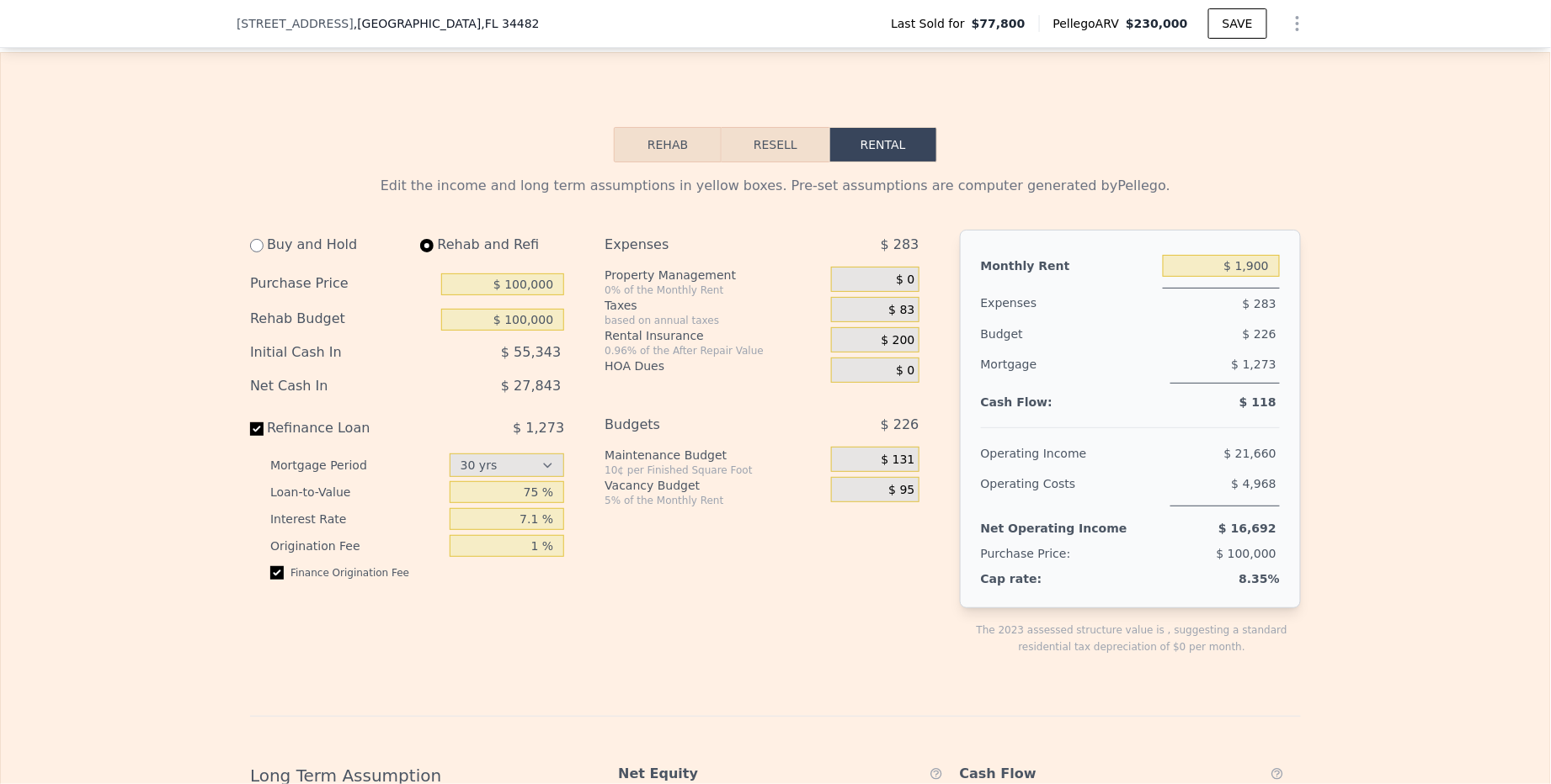
scroll to position [2338, 0]
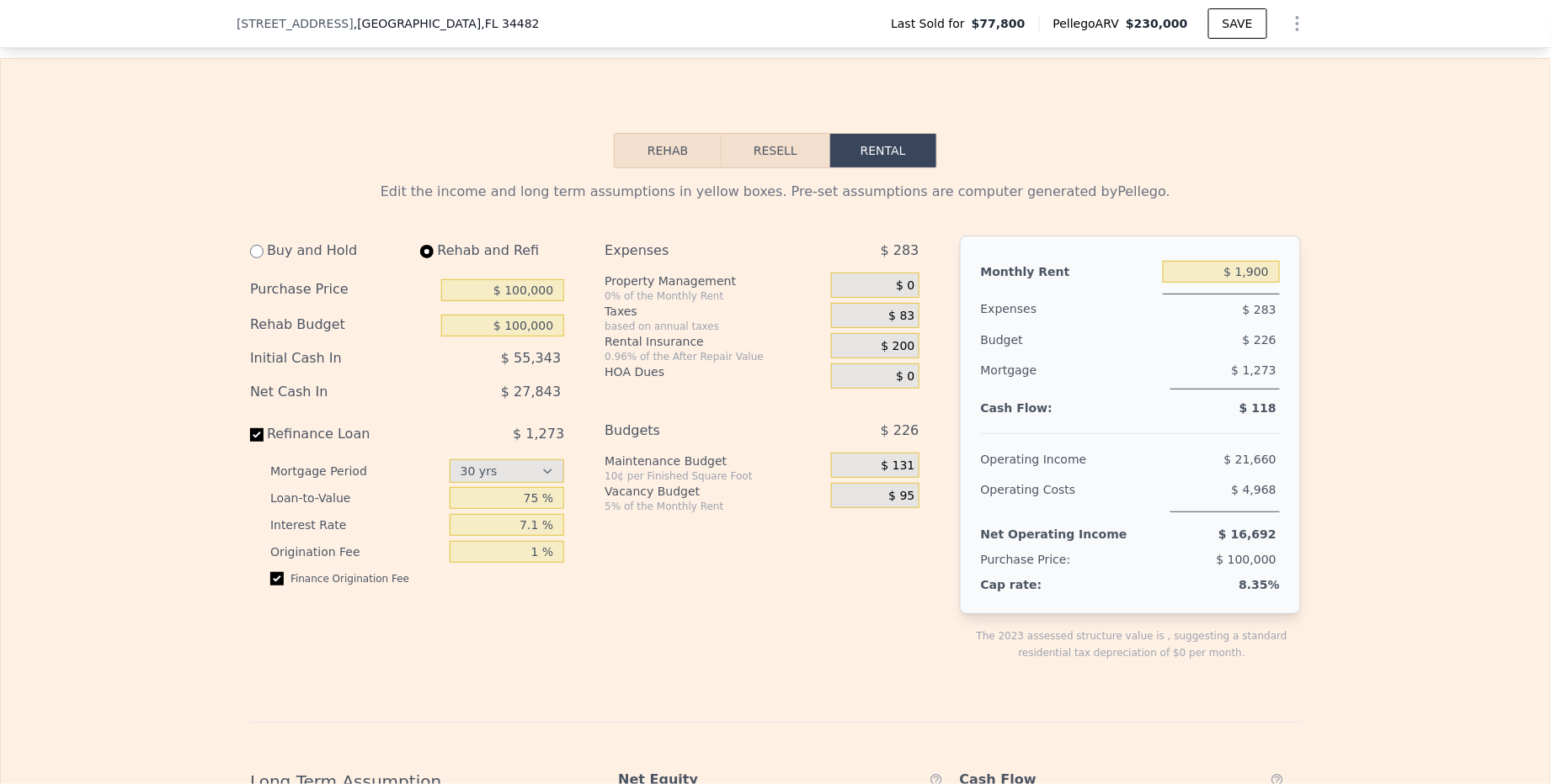
click at [513, 392] on span "$ 27,843" at bounding box center [530, 392] width 60 height 16
drag, startPoint x: 572, startPoint y: 392, endPoint x: 515, endPoint y: 395, distance: 57.1
click at [515, 395] on div "Buy and Hold Rehab and Refi Purchase Price $ 100,000 Rehab Budget $ 100,000 Ini…" at bounding box center [413, 462] width 328 height 453
click at [661, 406] on div "Expenses $ 283 Property Management 0% of the Monthly Rent $ 0 Taxes based on an…" at bounding box center [768, 462] width 328 height 453
drag, startPoint x: 525, startPoint y: 297, endPoint x: 495, endPoint y: 297, distance: 30.0
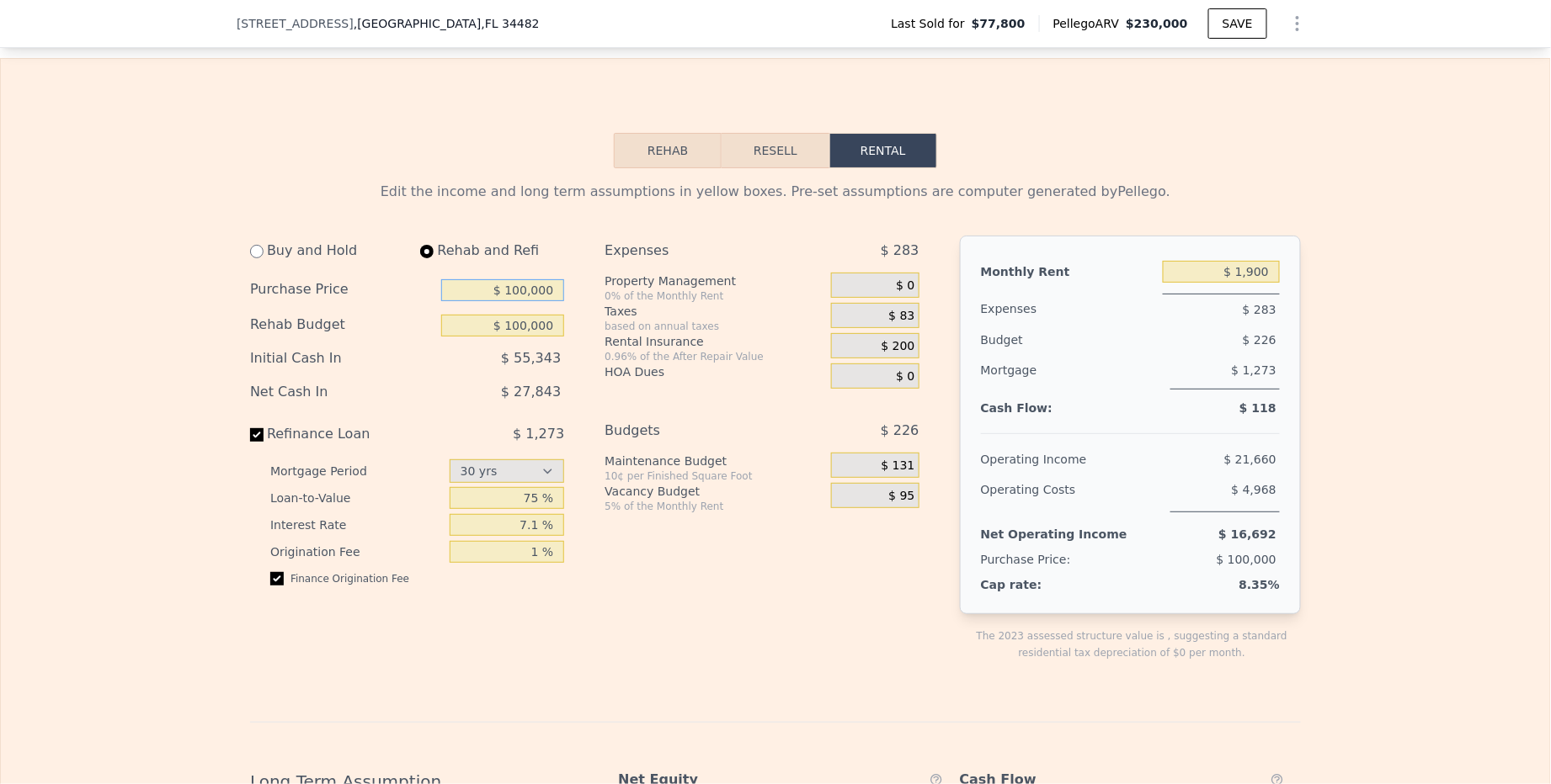
click at [495, 297] on input "$ 100,000" at bounding box center [503, 290] width 123 height 22
click at [564, 297] on div "Buy and Hold Rehab and Refi Purchase Price $ 100,000 Rehab Budget $ 100,000 Ini…" at bounding box center [413, 462] width 328 height 453
drag, startPoint x: 556, startPoint y: 297, endPoint x: 506, endPoint y: 299, distance: 50.0
click at [506, 299] on input "$ 100,000" at bounding box center [503, 290] width 123 height 22
type input "$ 90,000"
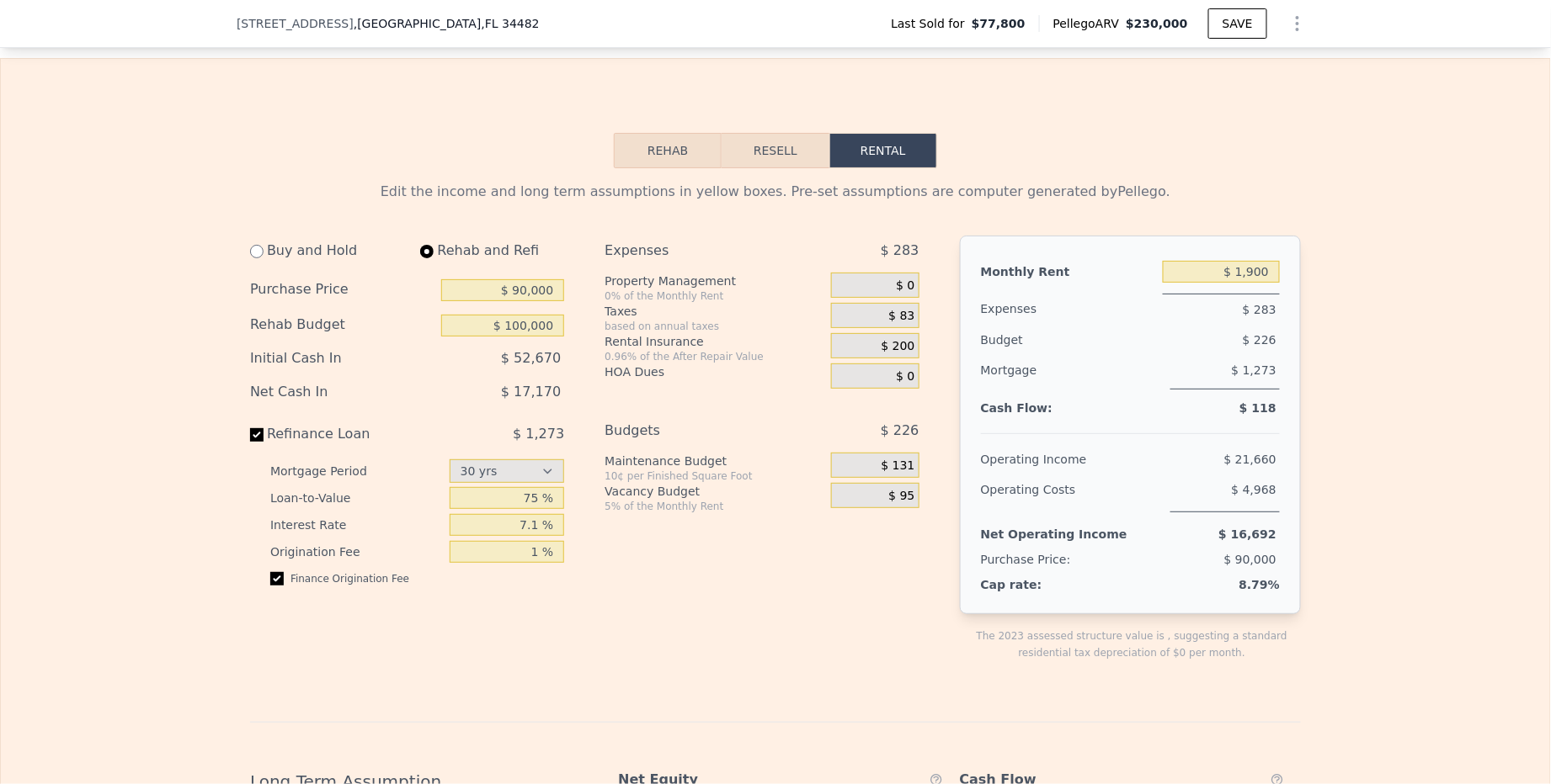
click at [675, 584] on div "Expenses $ 283 Property Management 0% of the Monthly Rent $ 0 Taxes based on an…" at bounding box center [768, 462] width 328 height 453
drag, startPoint x: 555, startPoint y: 293, endPoint x: 509, endPoint y: 293, distance: 46.0
click at [509, 293] on input "$ 90,000" at bounding box center [503, 290] width 123 height 22
click at [711, 233] on div "Edit the income and long term assumptions in yellow boxes. Pre-set assumptions …" at bounding box center [775, 747] width 1051 height 1130
click at [1270, 276] on input "$ 1,900" at bounding box center [1221, 272] width 117 height 22
